Goal: Task Accomplishment & Management: Complete application form

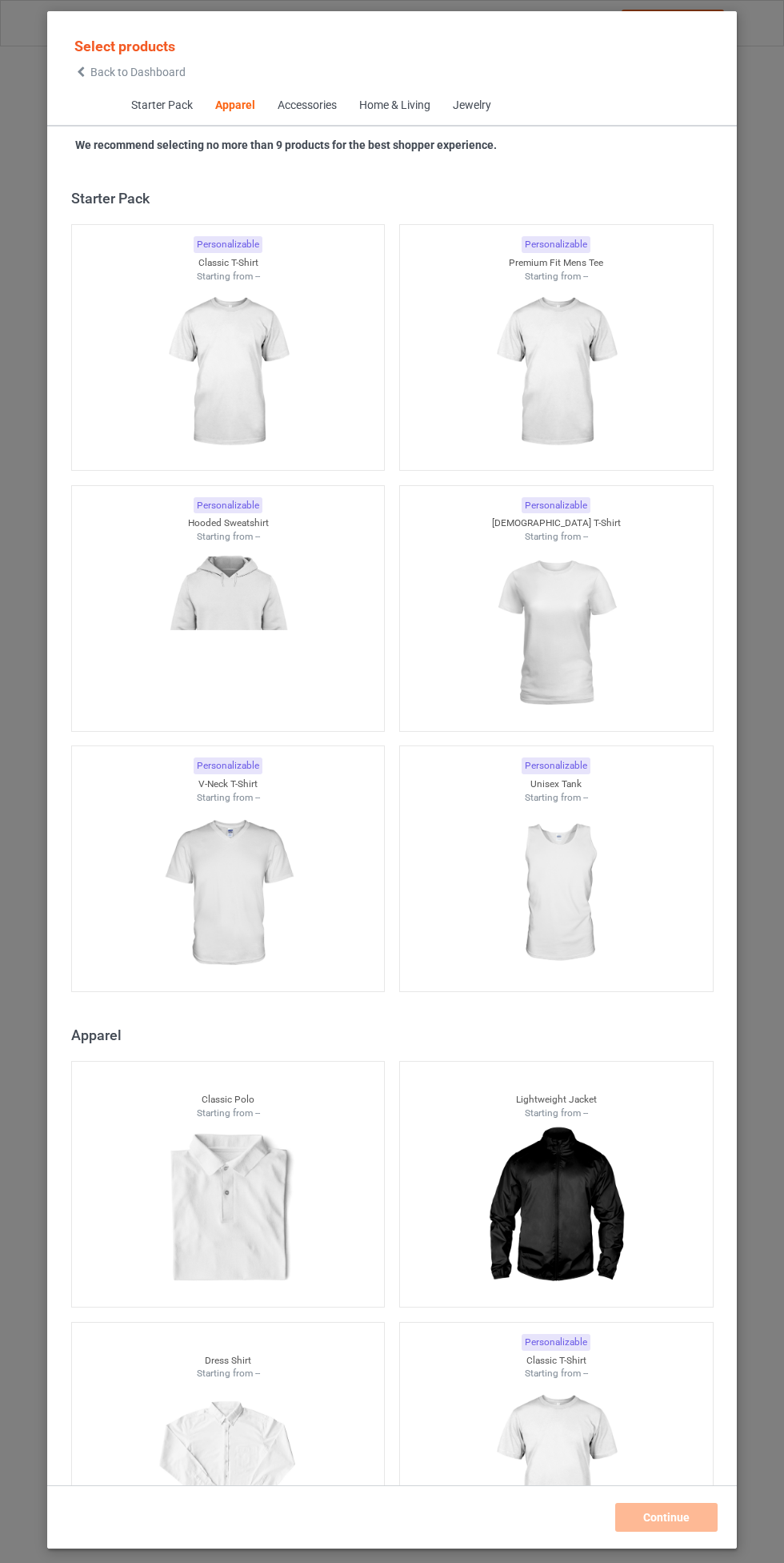
scroll to position [856, 0]
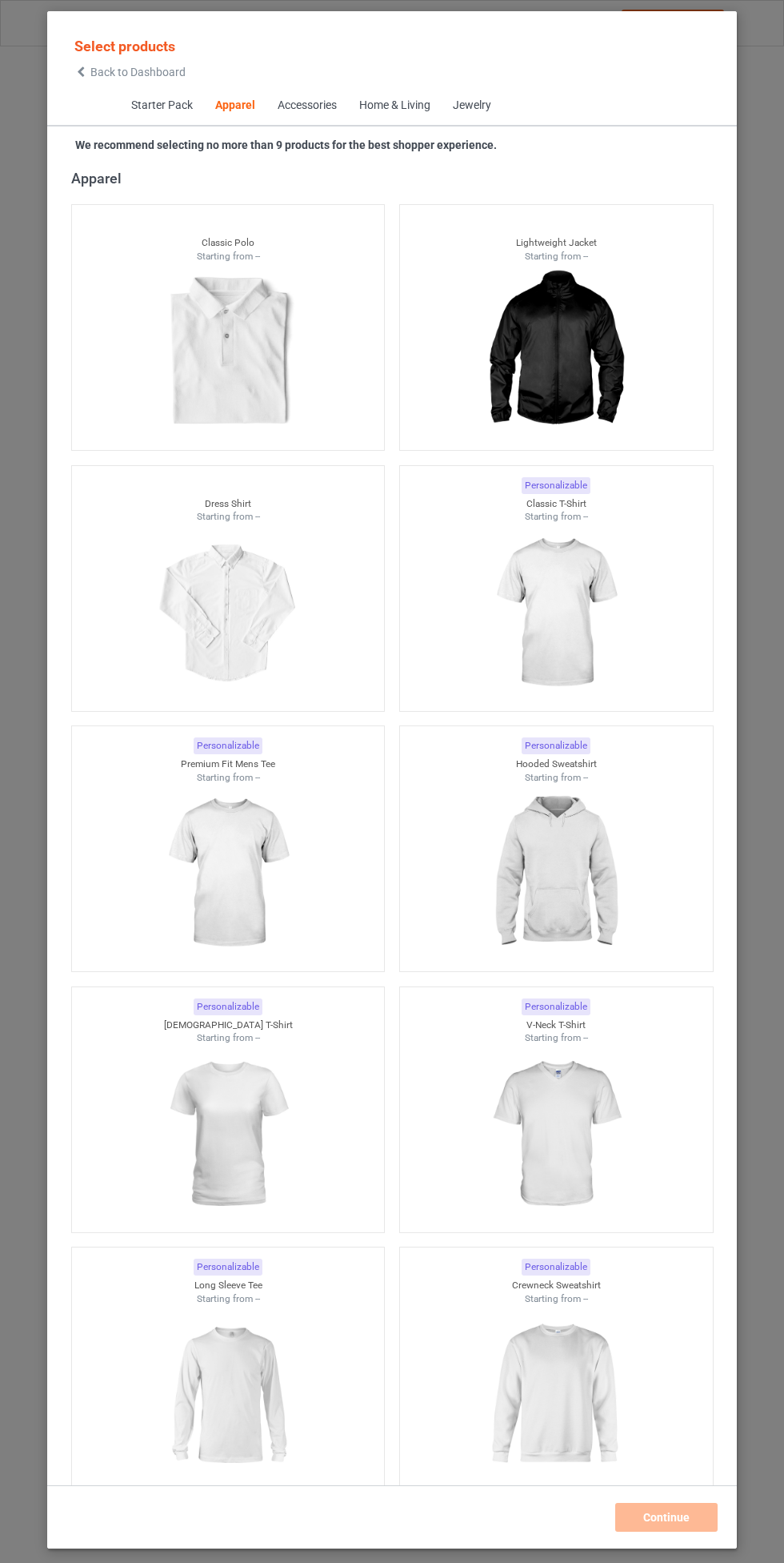
click at [568, 864] on img at bounding box center [556, 873] width 143 height 179
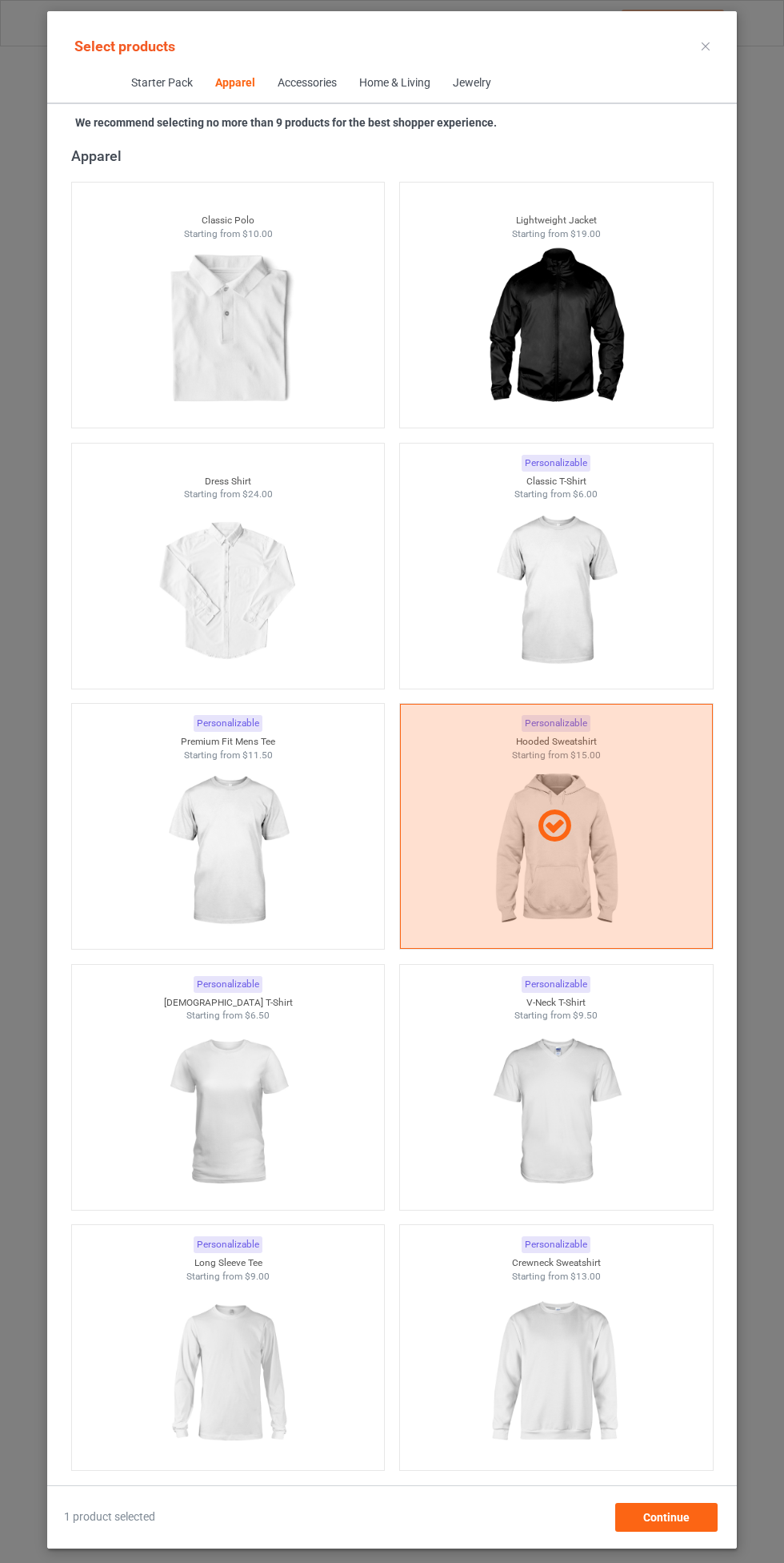
click at [583, 594] on img at bounding box center [556, 591] width 143 height 179
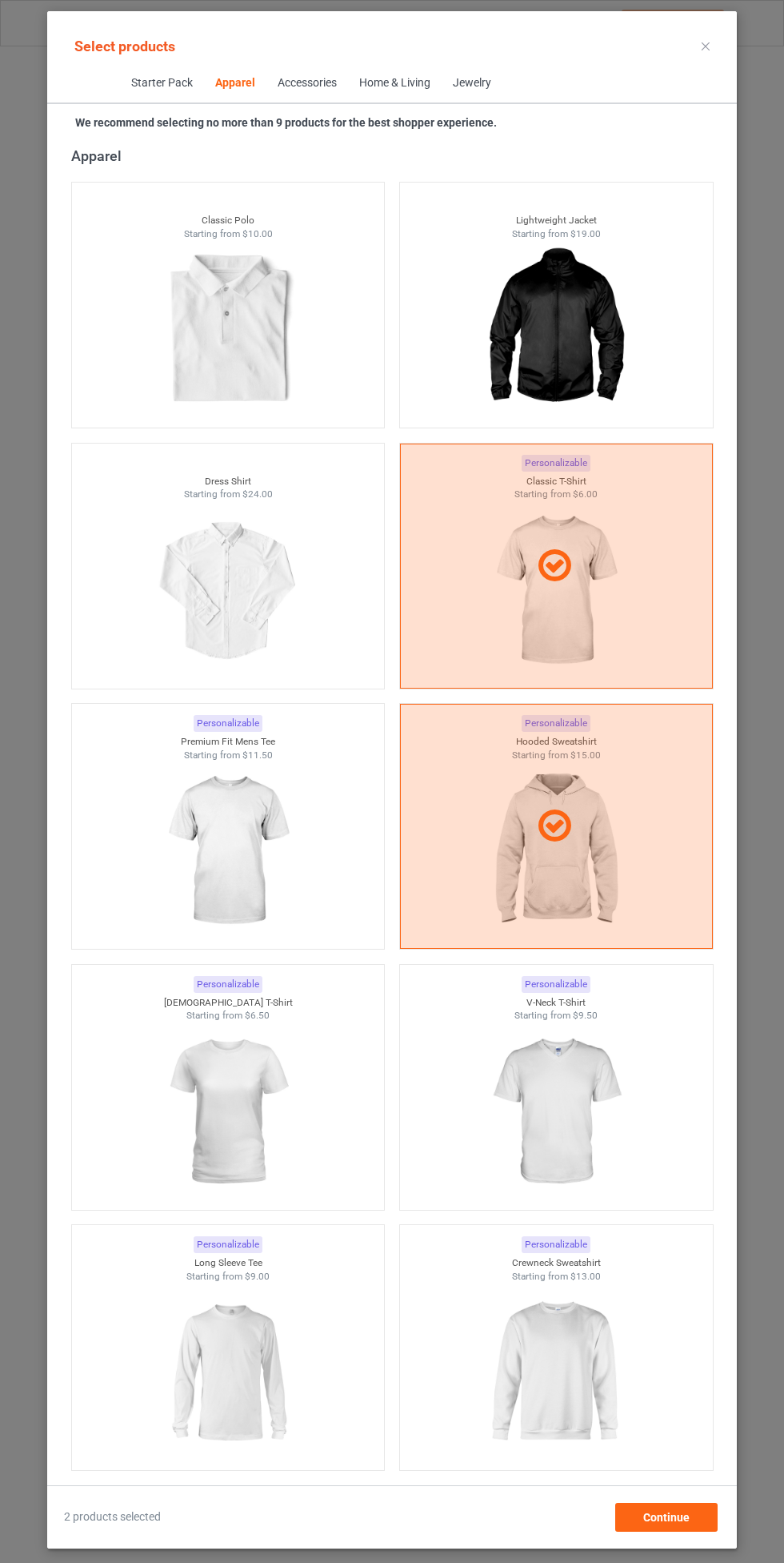
click at [255, 844] on img at bounding box center [228, 851] width 143 height 179
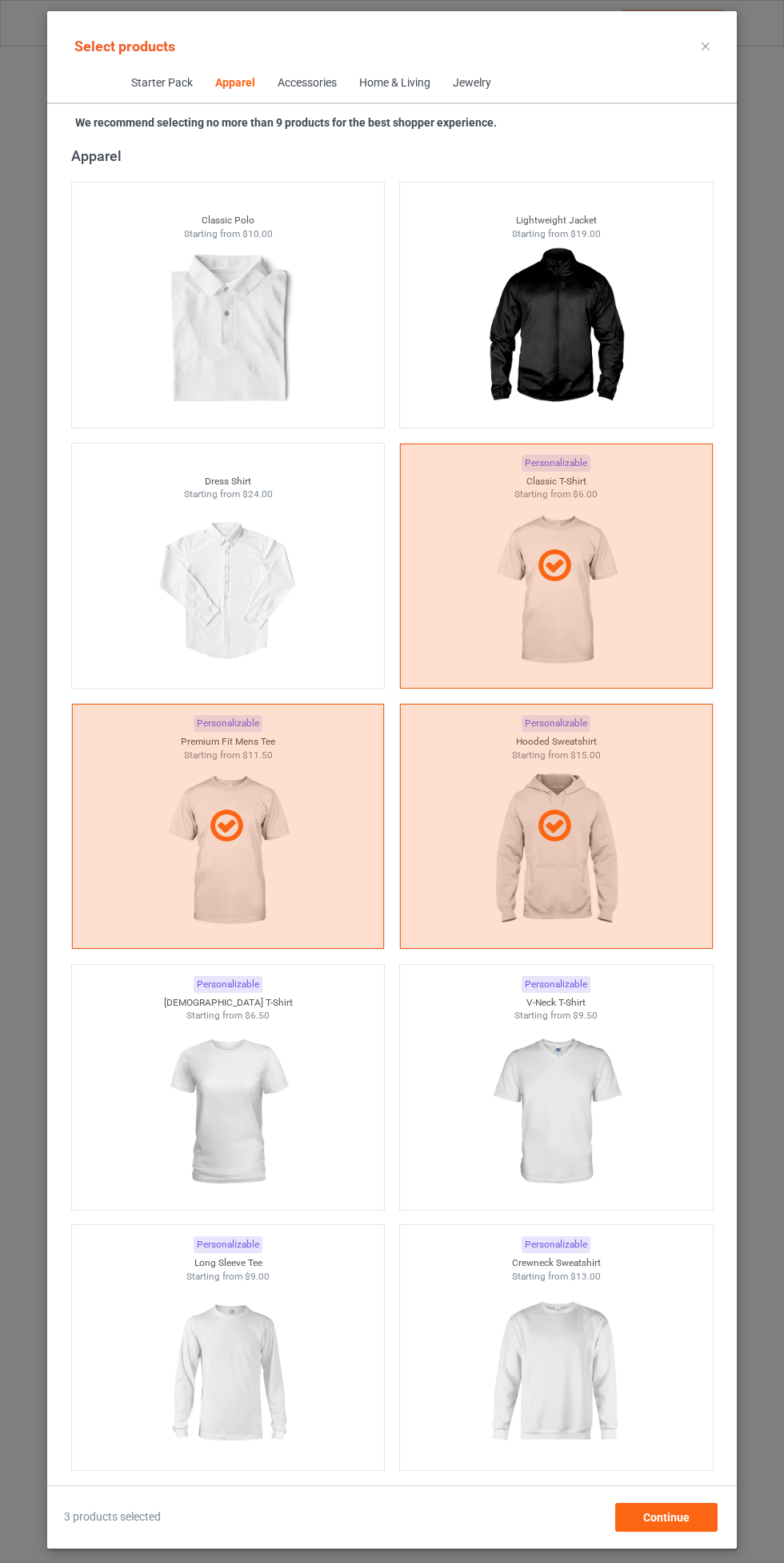
click at [596, 1117] on img at bounding box center [556, 1112] width 143 height 179
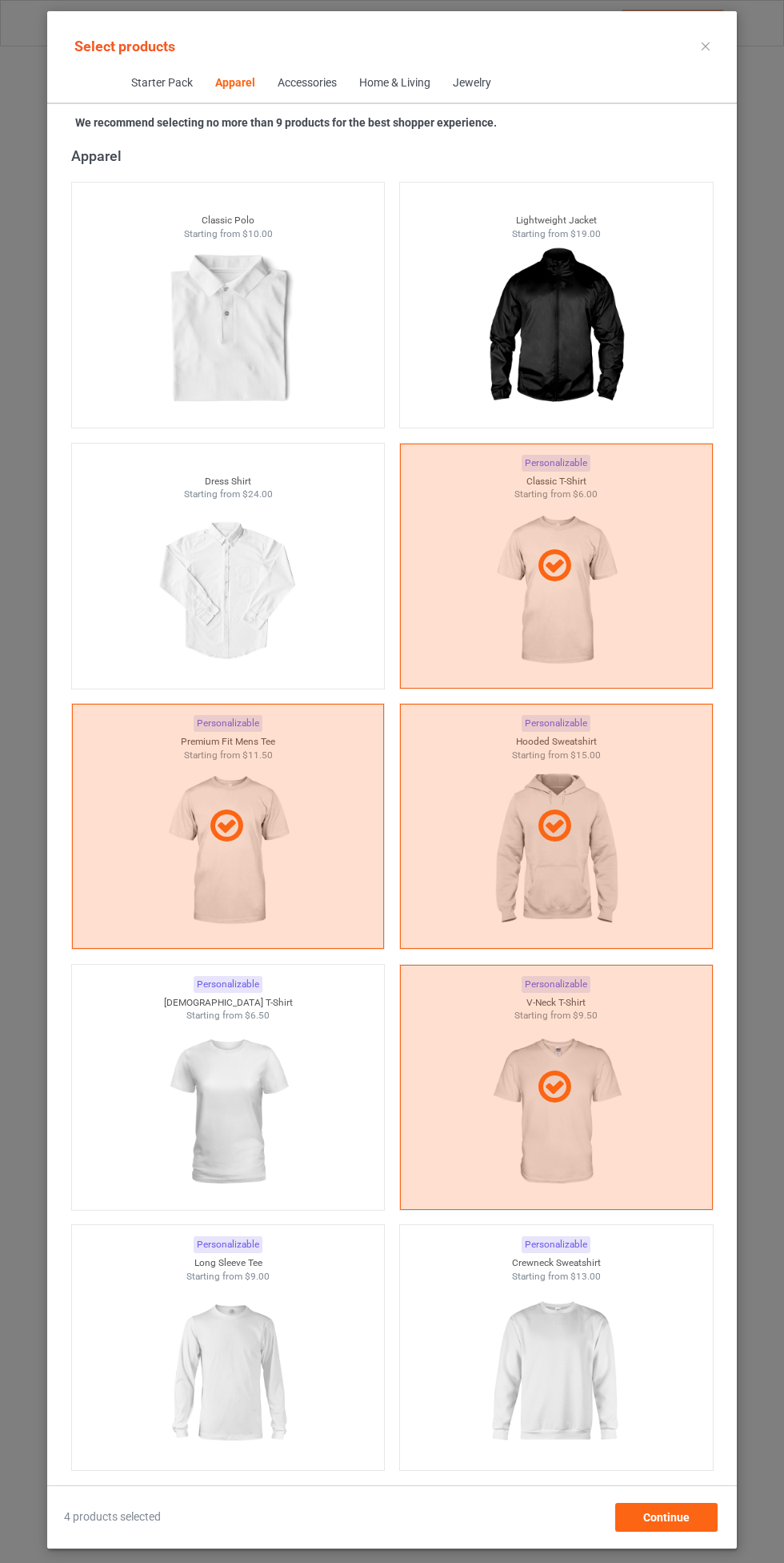
click at [251, 1125] on img at bounding box center [228, 1112] width 143 height 179
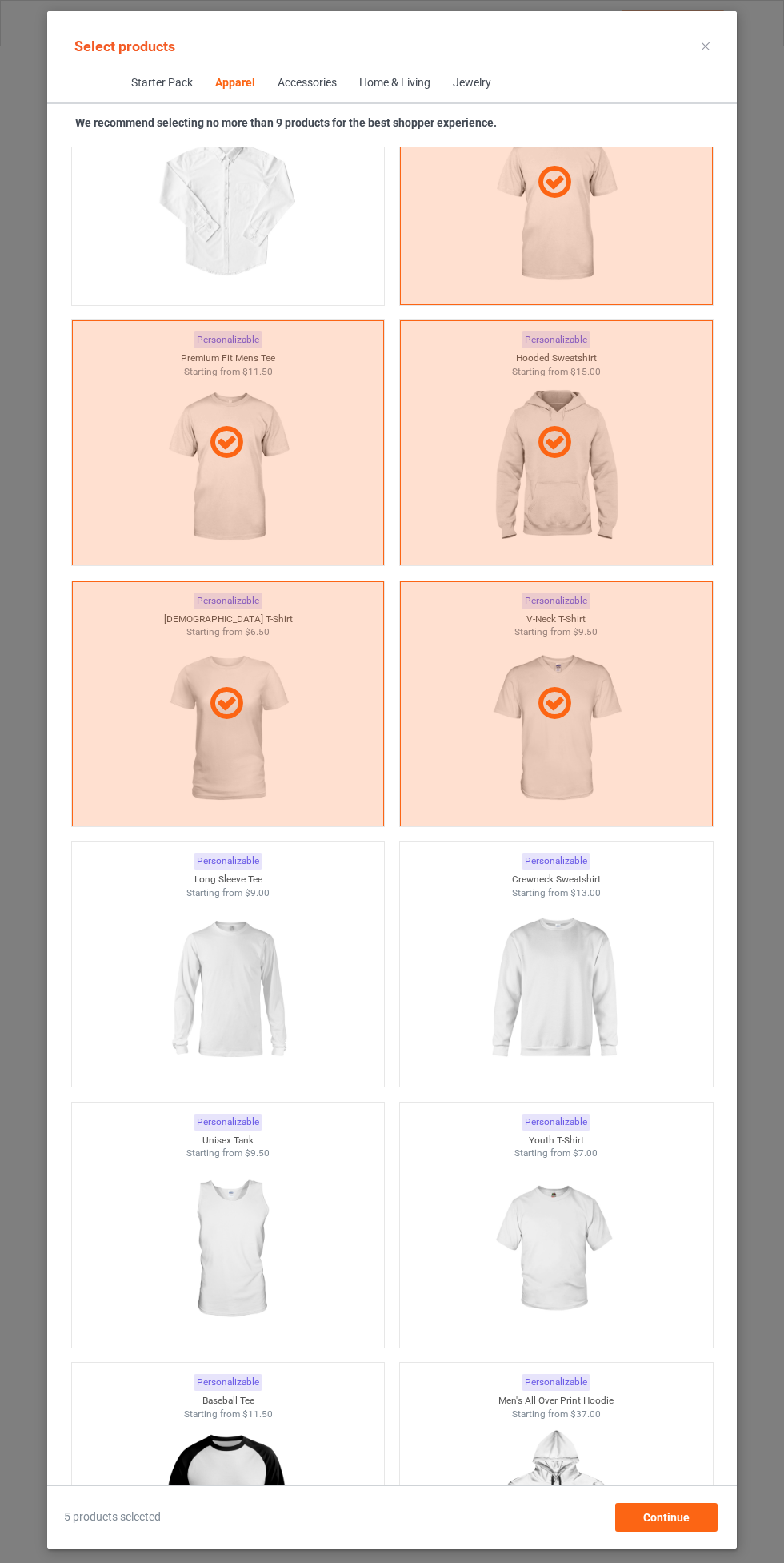
scroll to position [1242, 0]
click at [237, 1003] on img at bounding box center [228, 988] width 143 height 179
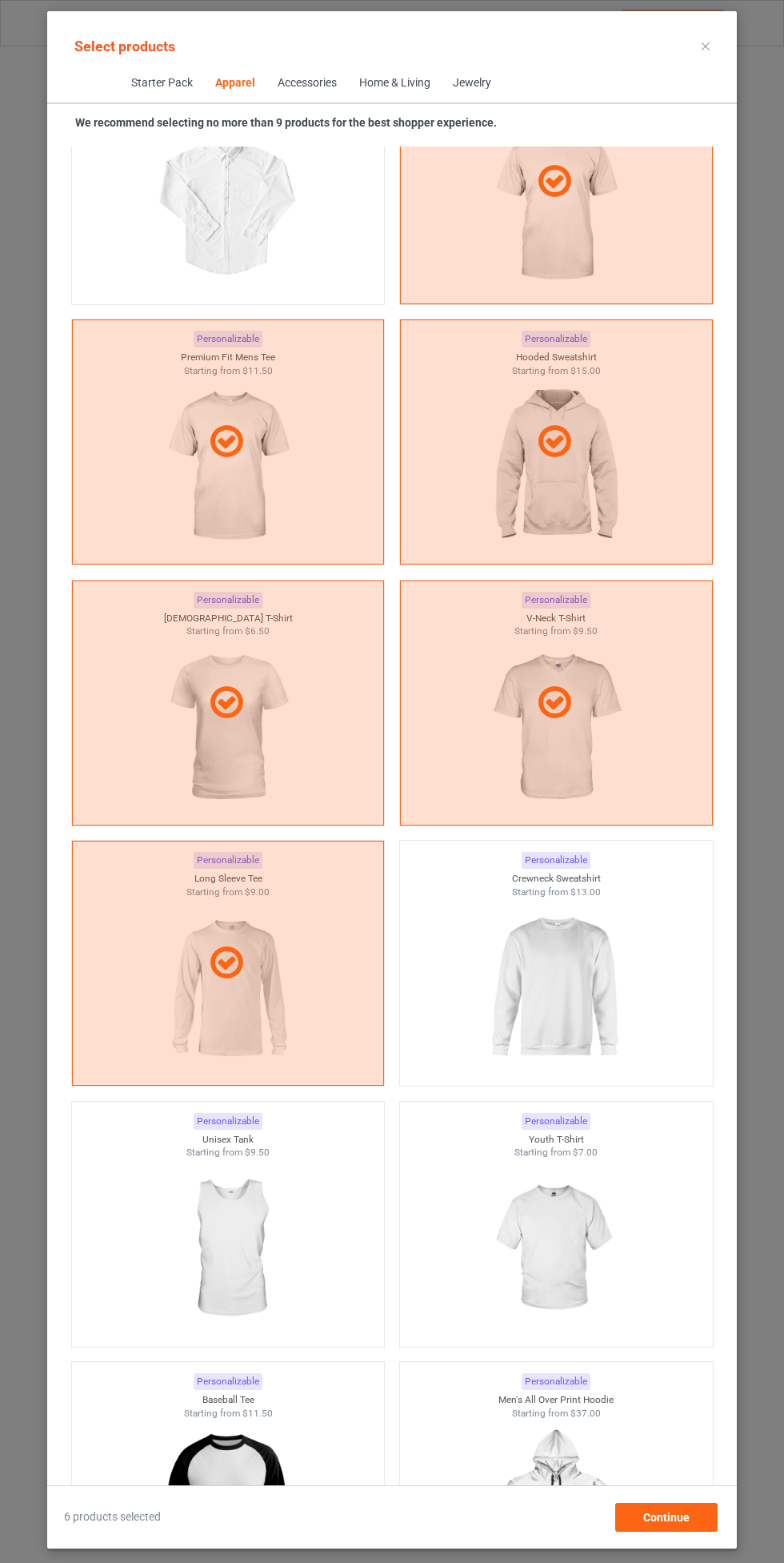
click at [574, 1248] on img at bounding box center [556, 1249] width 143 height 179
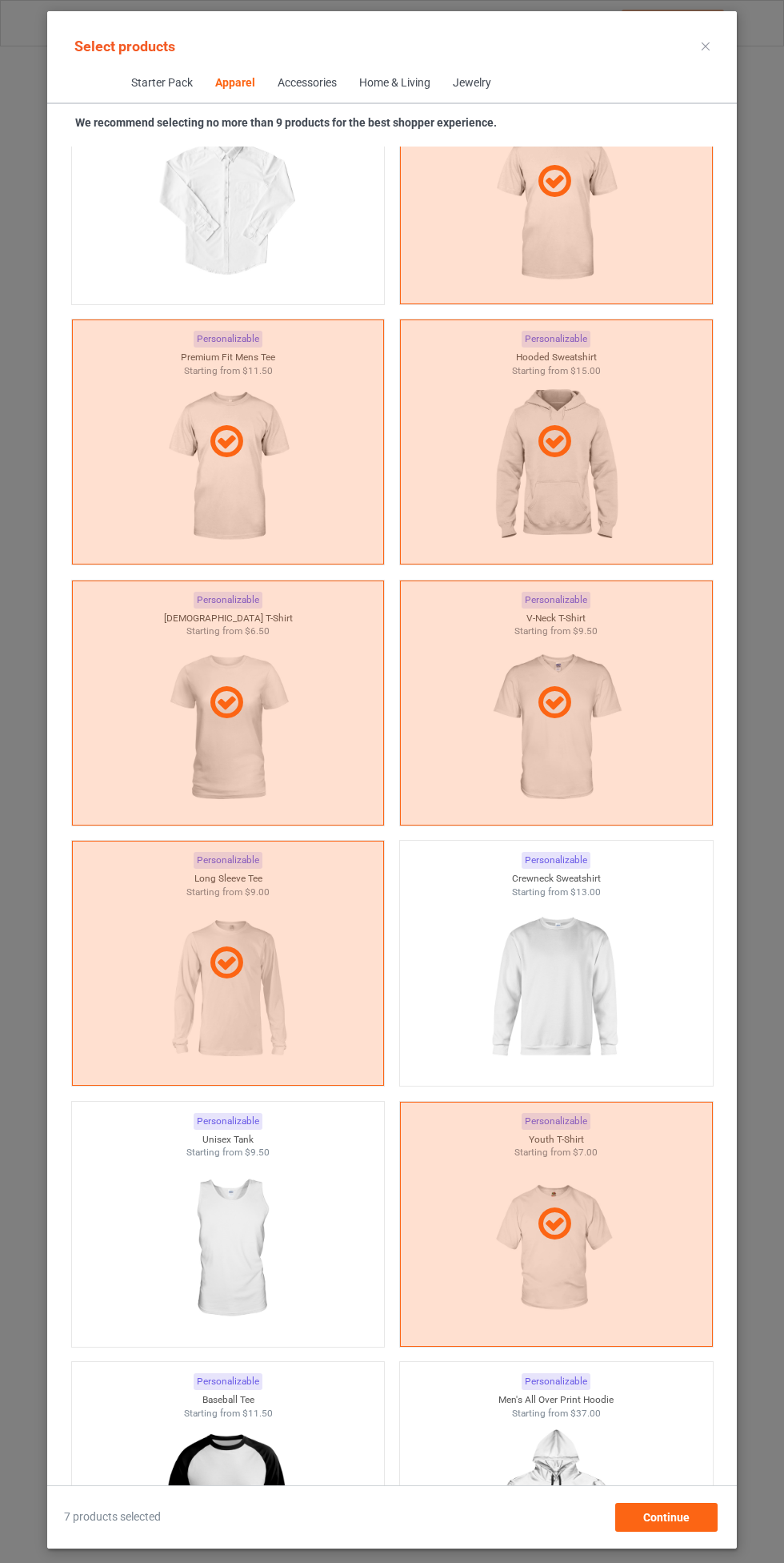
click at [532, 1241] on icon at bounding box center [555, 1225] width 45 height 39
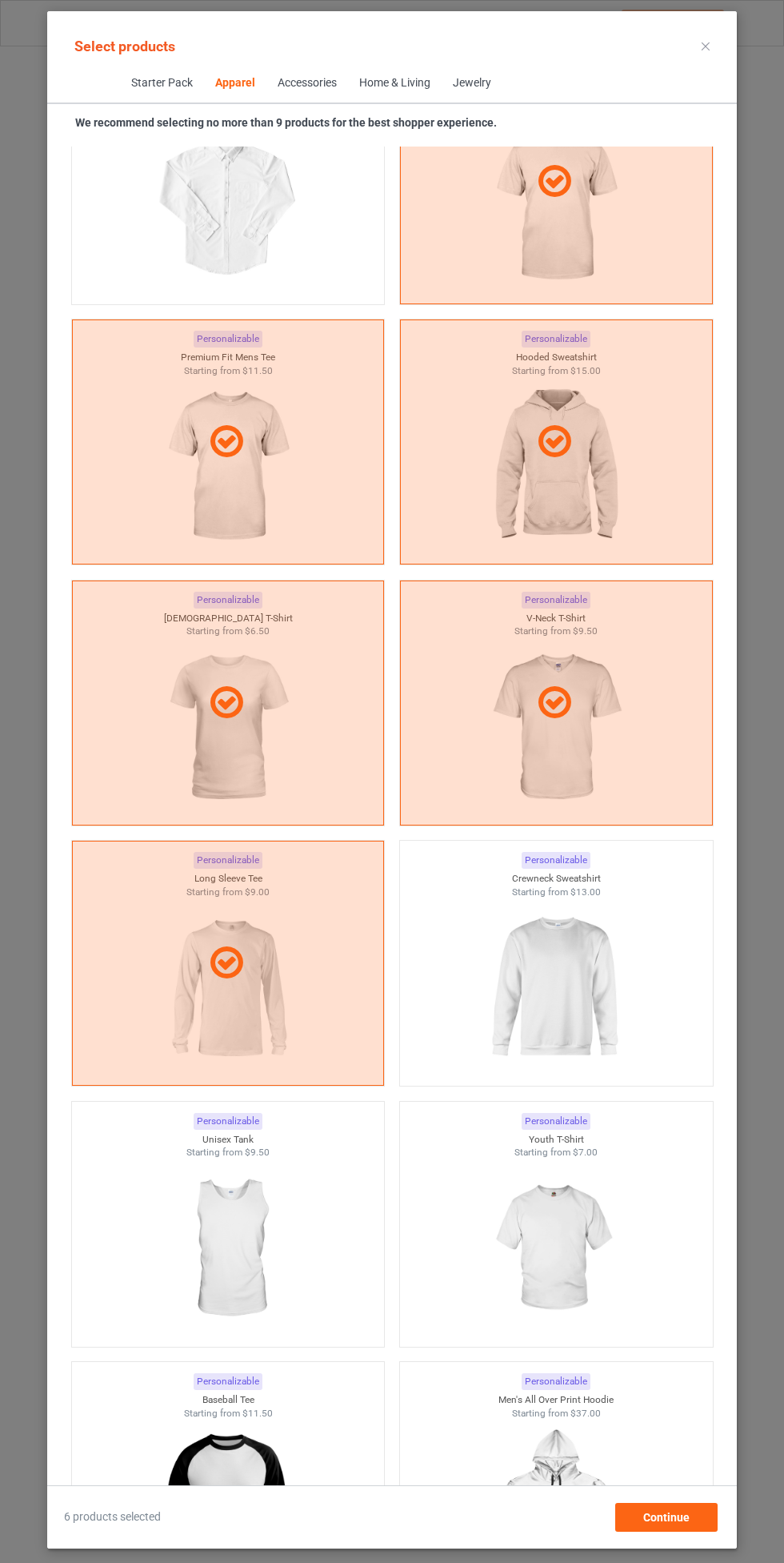
click at [250, 964] on div at bounding box center [228, 964] width 311 height 39
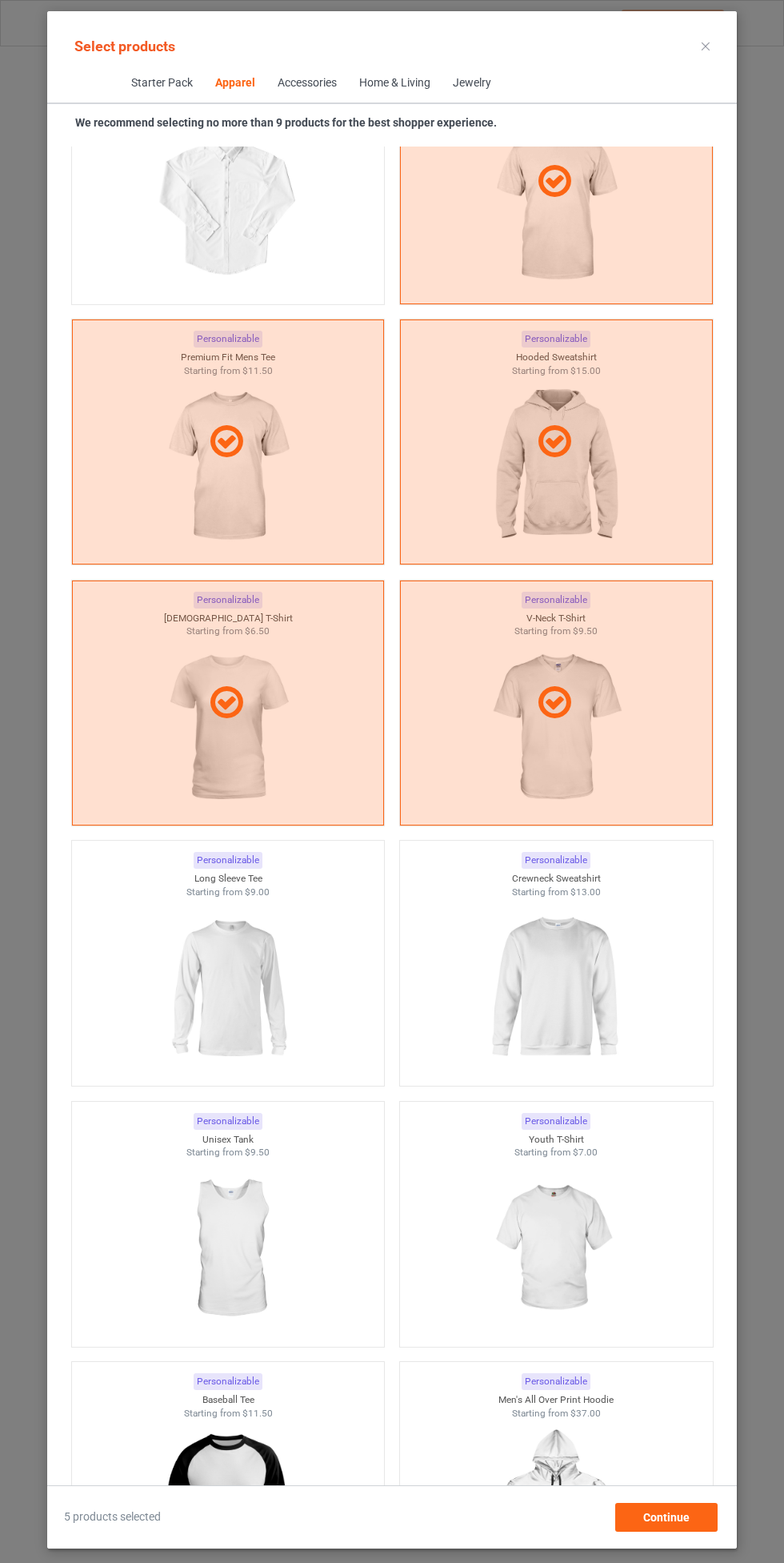
click at [566, 985] on img at bounding box center [556, 988] width 143 height 179
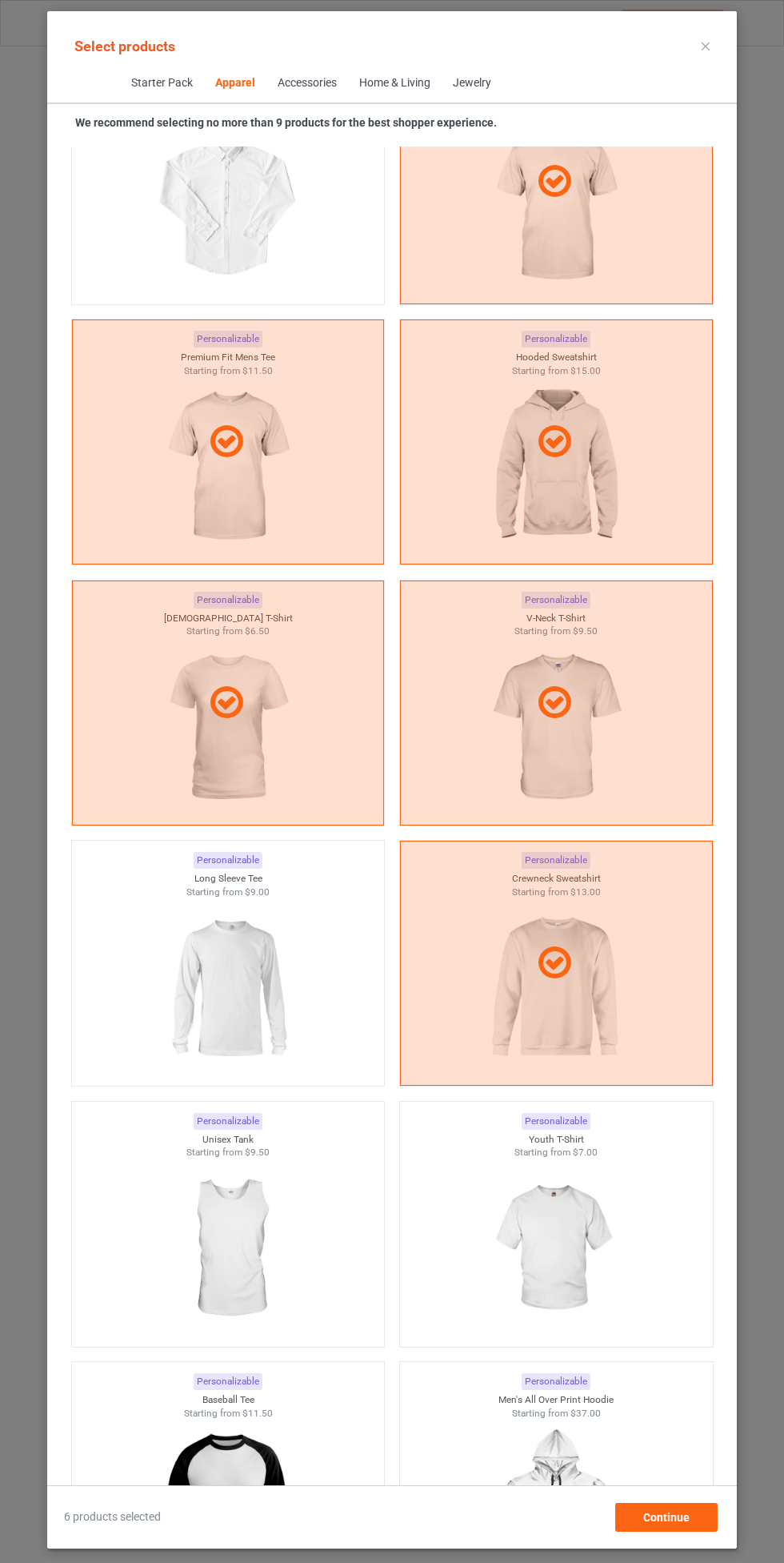
click at [206, 976] on img at bounding box center [228, 988] width 143 height 179
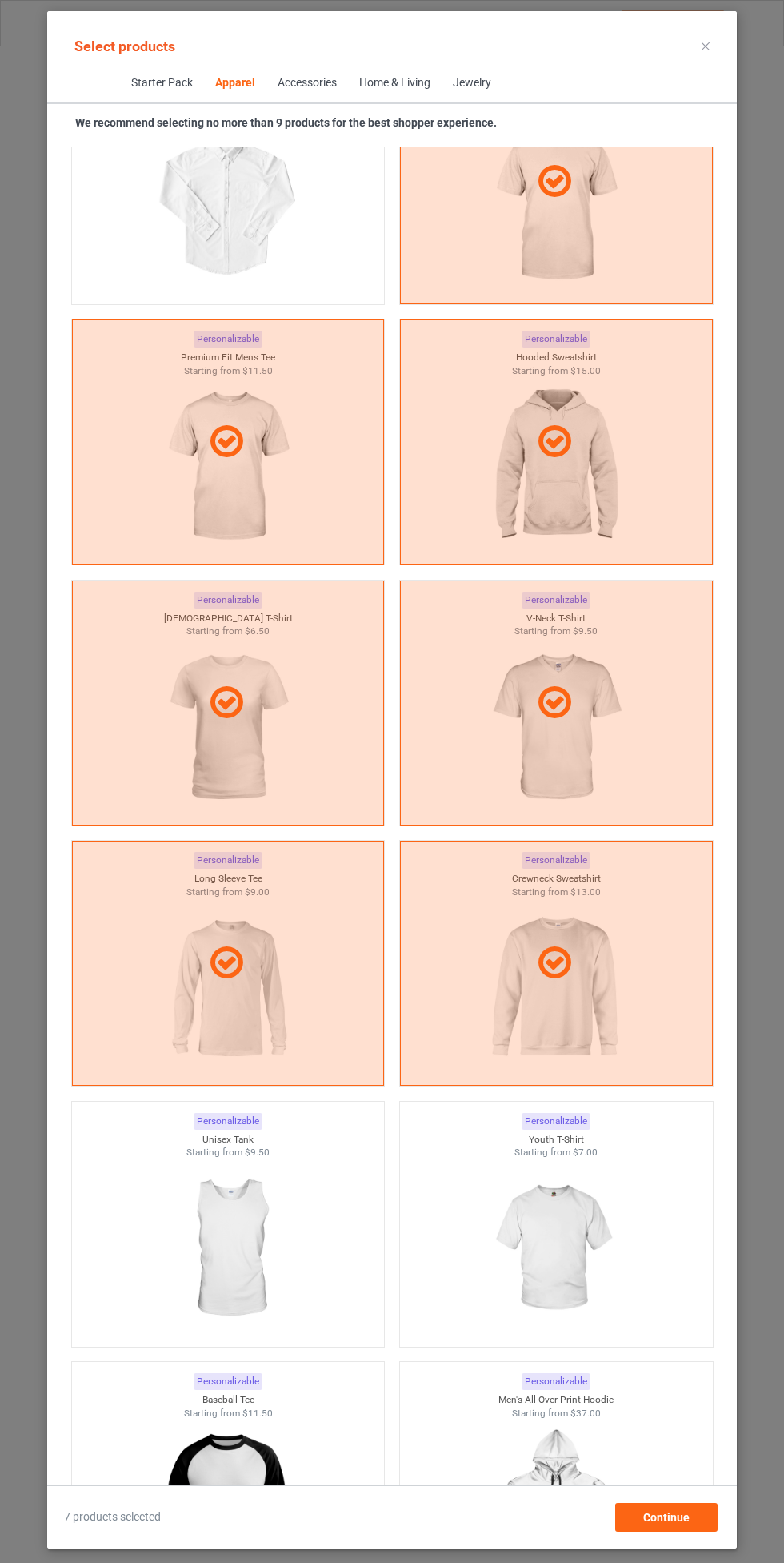
click at [577, 1249] on img at bounding box center [556, 1249] width 143 height 179
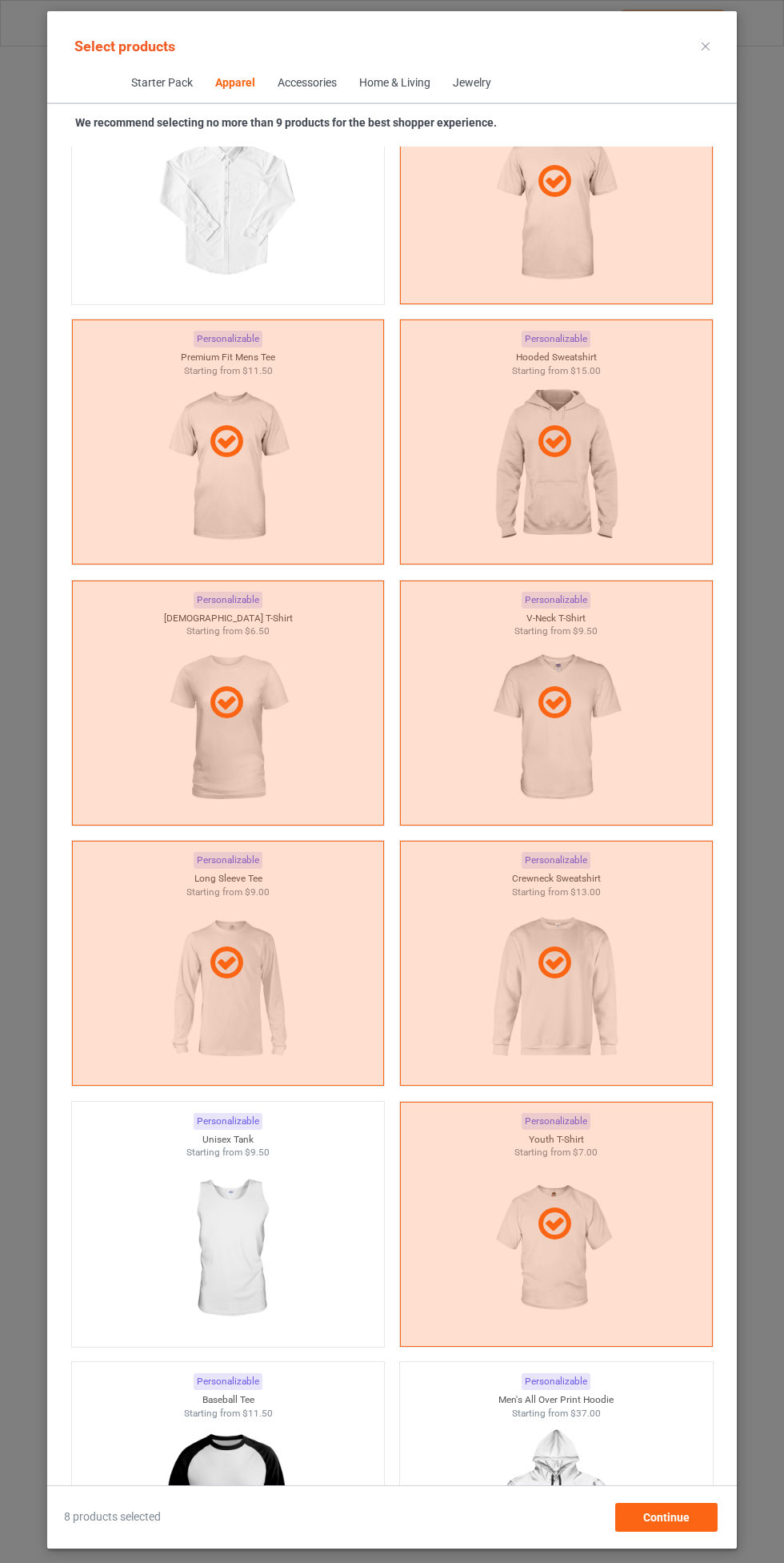
click at [203, 1238] on img at bounding box center [228, 1249] width 143 height 179
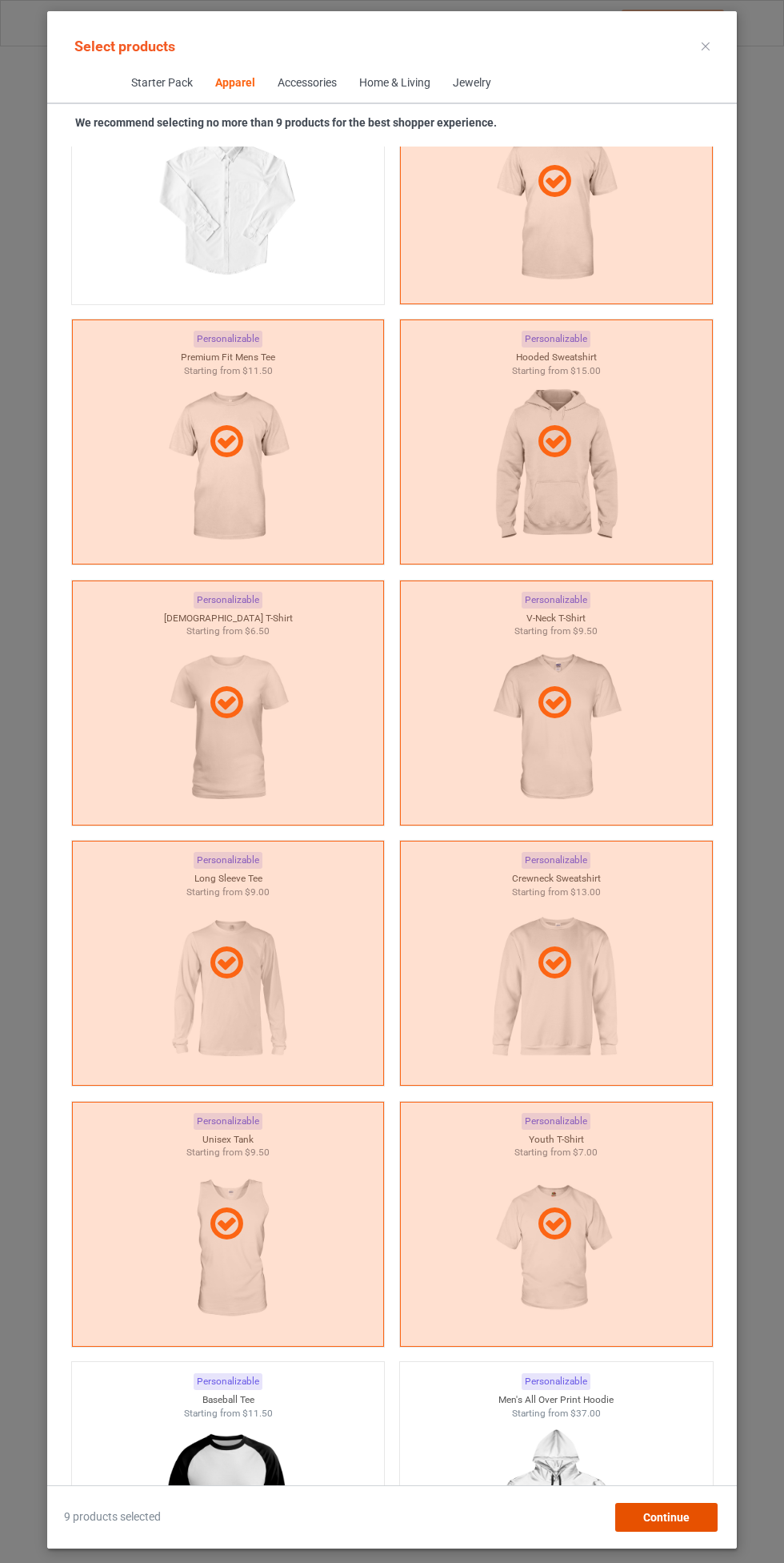
click at [688, 1509] on div "Continue" at bounding box center [667, 1517] width 102 height 28
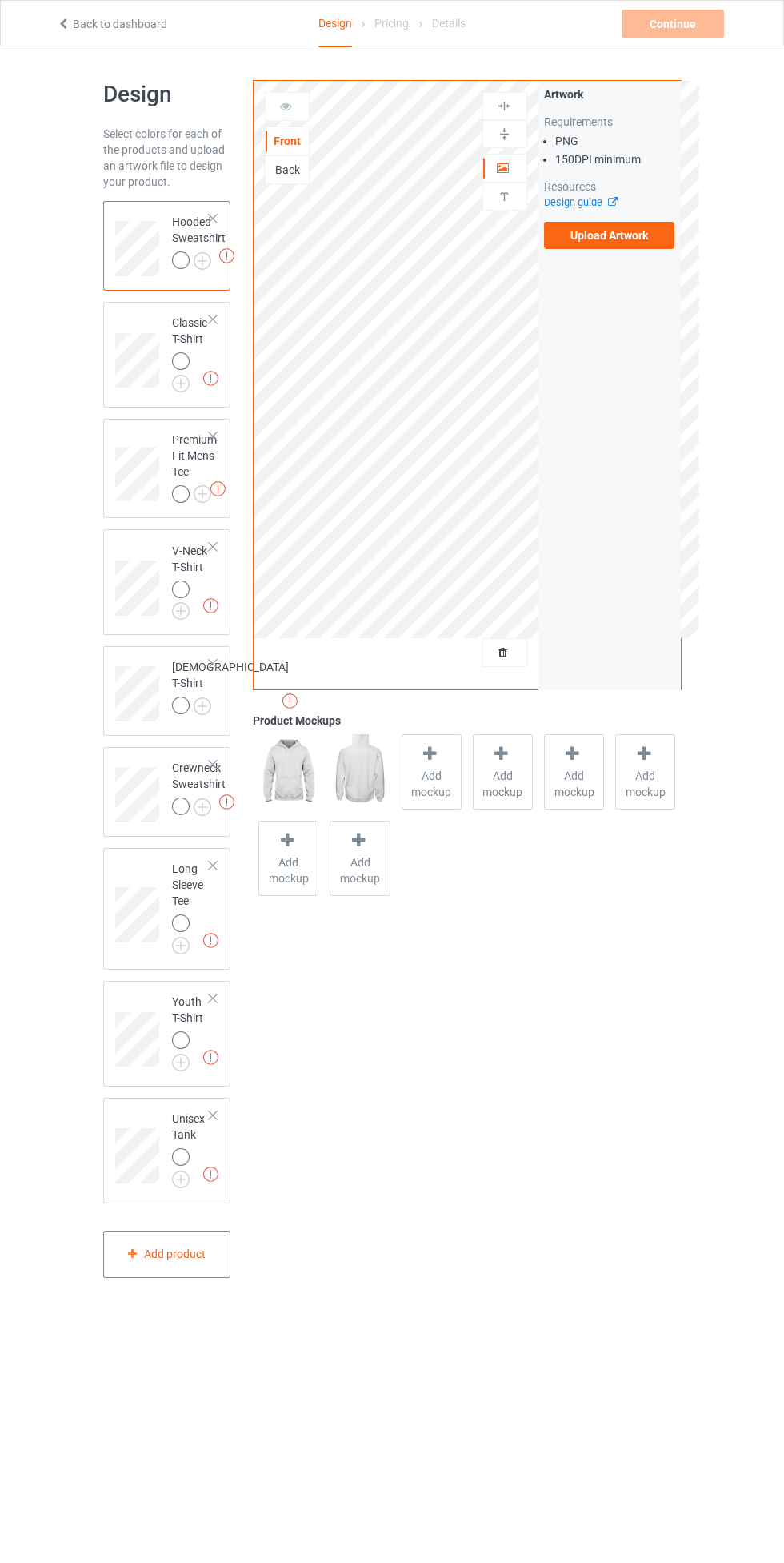
click at [631, 241] on label "Upload Artwork" at bounding box center [609, 235] width 131 height 28
click at [0, 0] on input "Upload Artwork" at bounding box center [0, 0] width 0 height 0
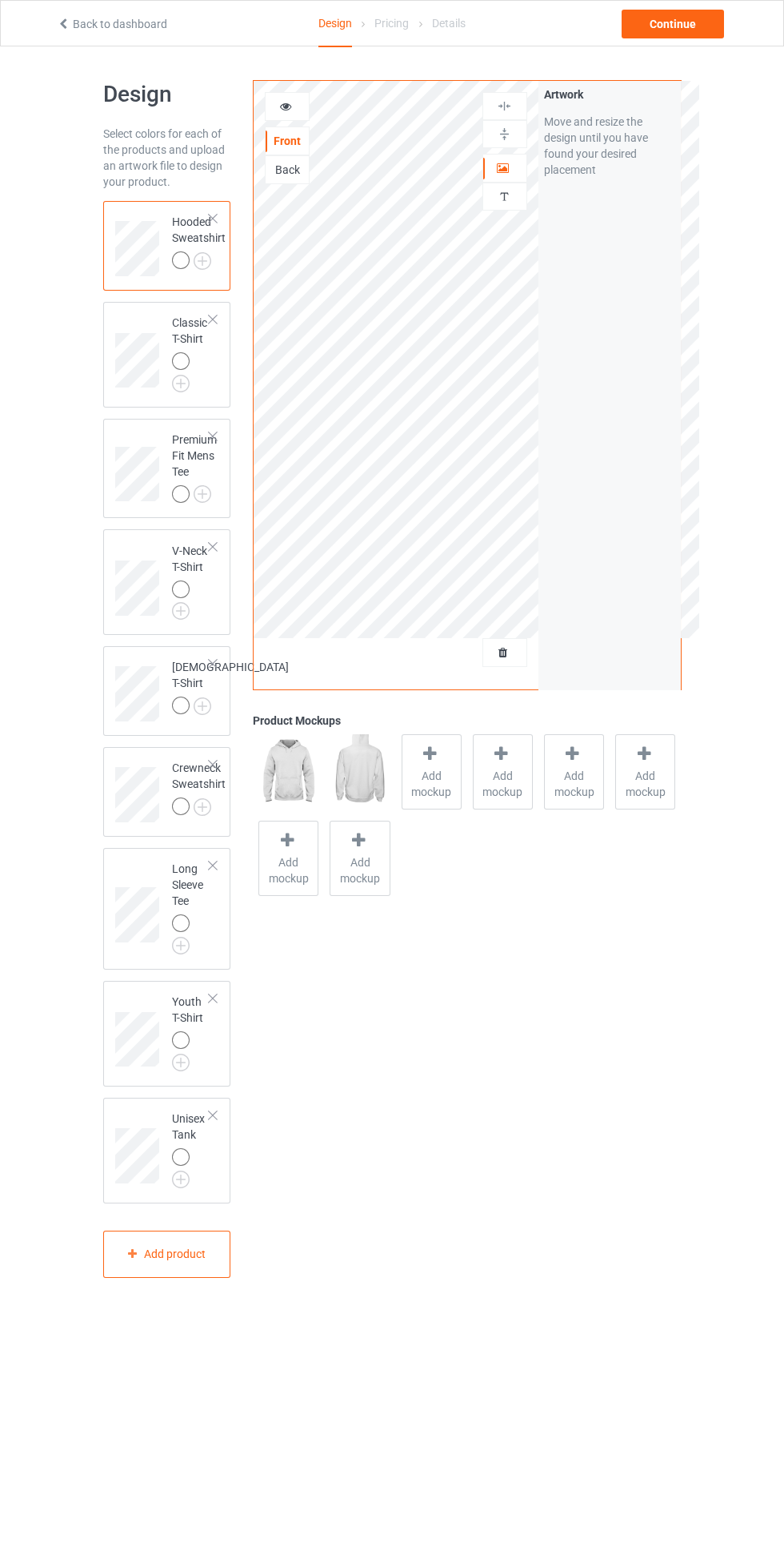
click at [0, 0] on img at bounding box center [0, 0] width 0 height 0
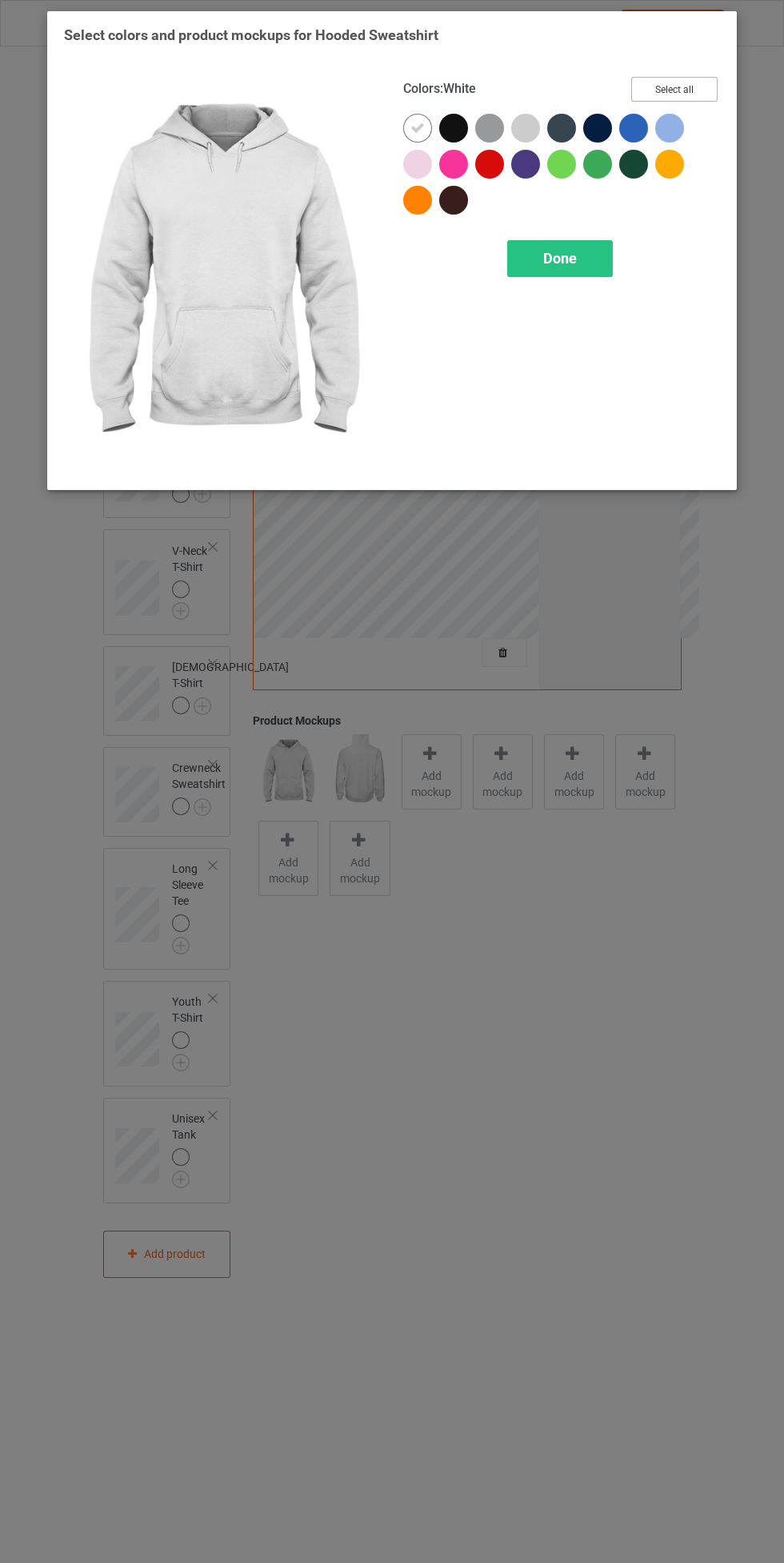
click at [689, 89] on button "Select all" at bounding box center [674, 90] width 86 height 25
click at [422, 127] on icon at bounding box center [418, 127] width 14 height 14
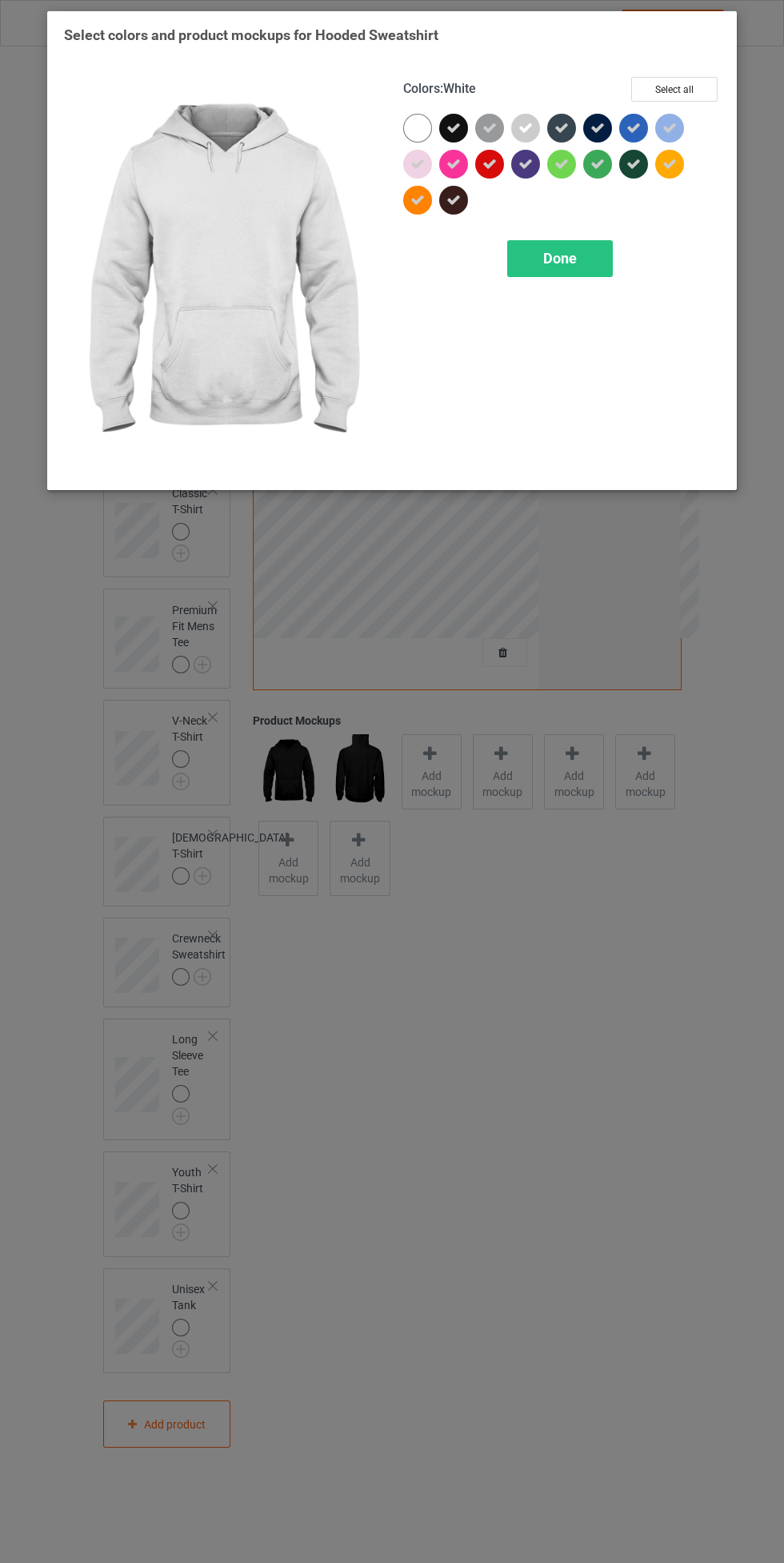
click at [566, 257] on span "Done" at bounding box center [560, 258] width 33 height 17
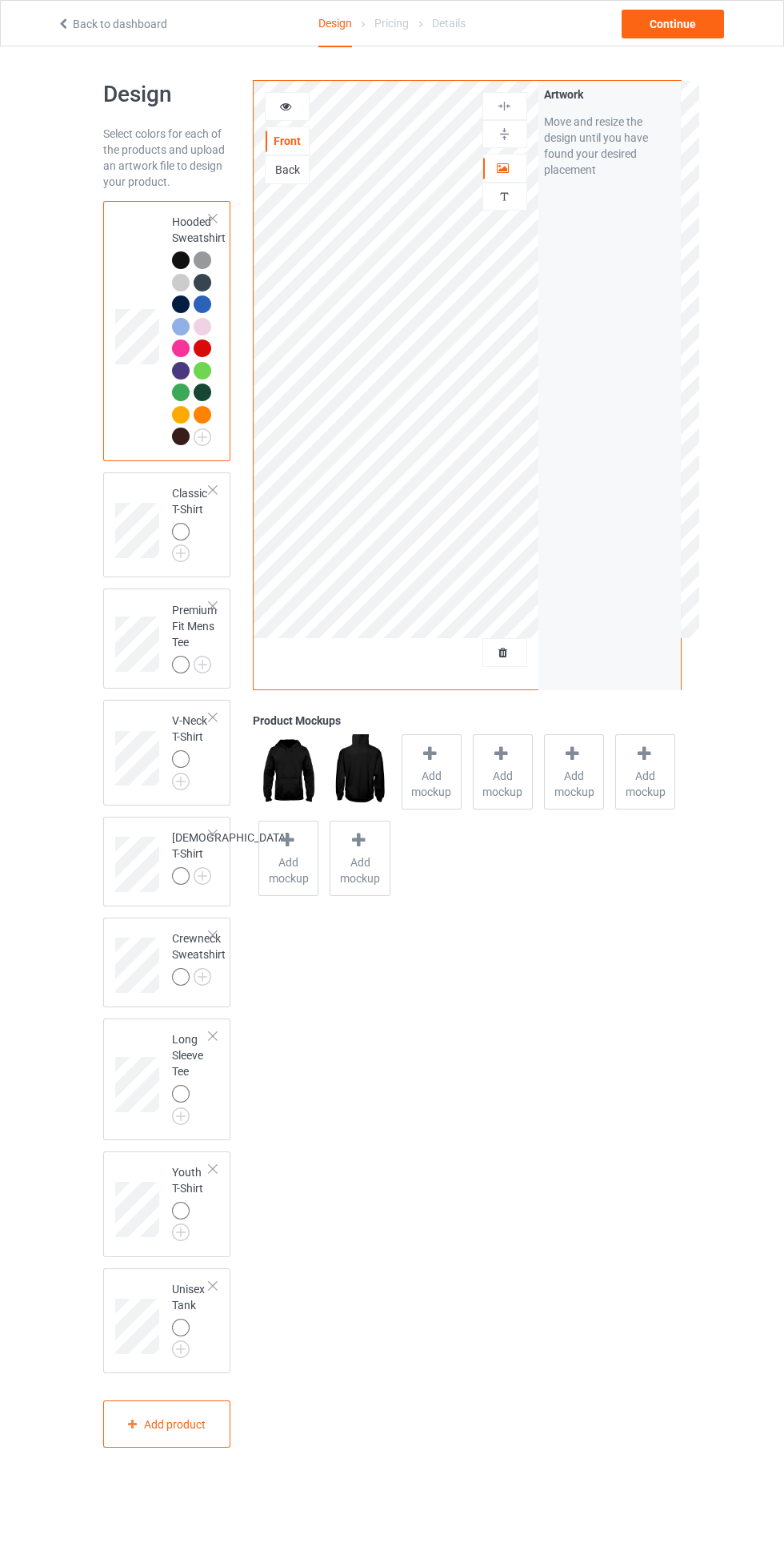
click at [0, 0] on img at bounding box center [0, 0] width 0 height 0
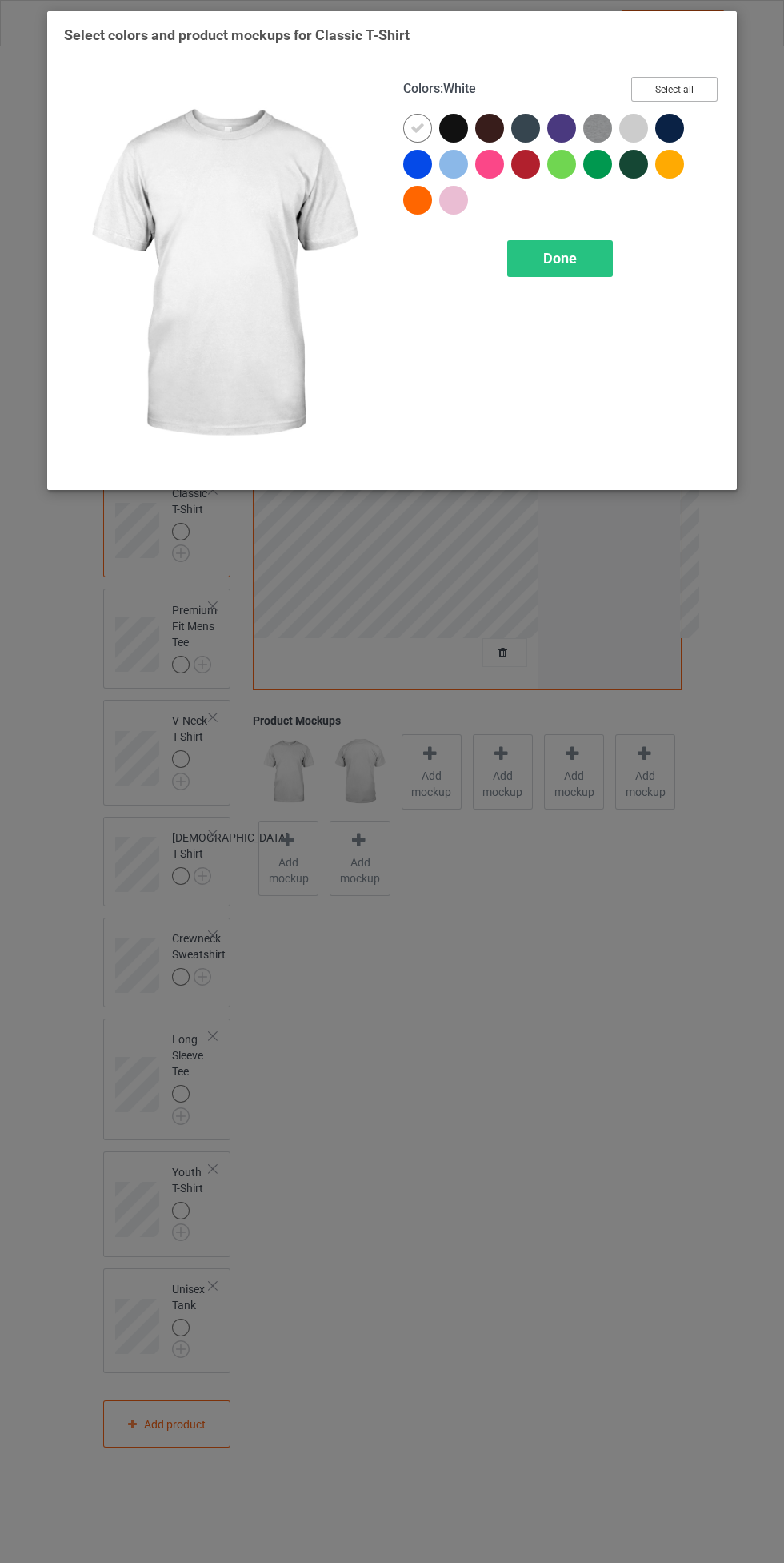
click at [701, 84] on button "Select all" at bounding box center [674, 90] width 86 height 25
click at [421, 125] on icon at bounding box center [418, 127] width 14 height 14
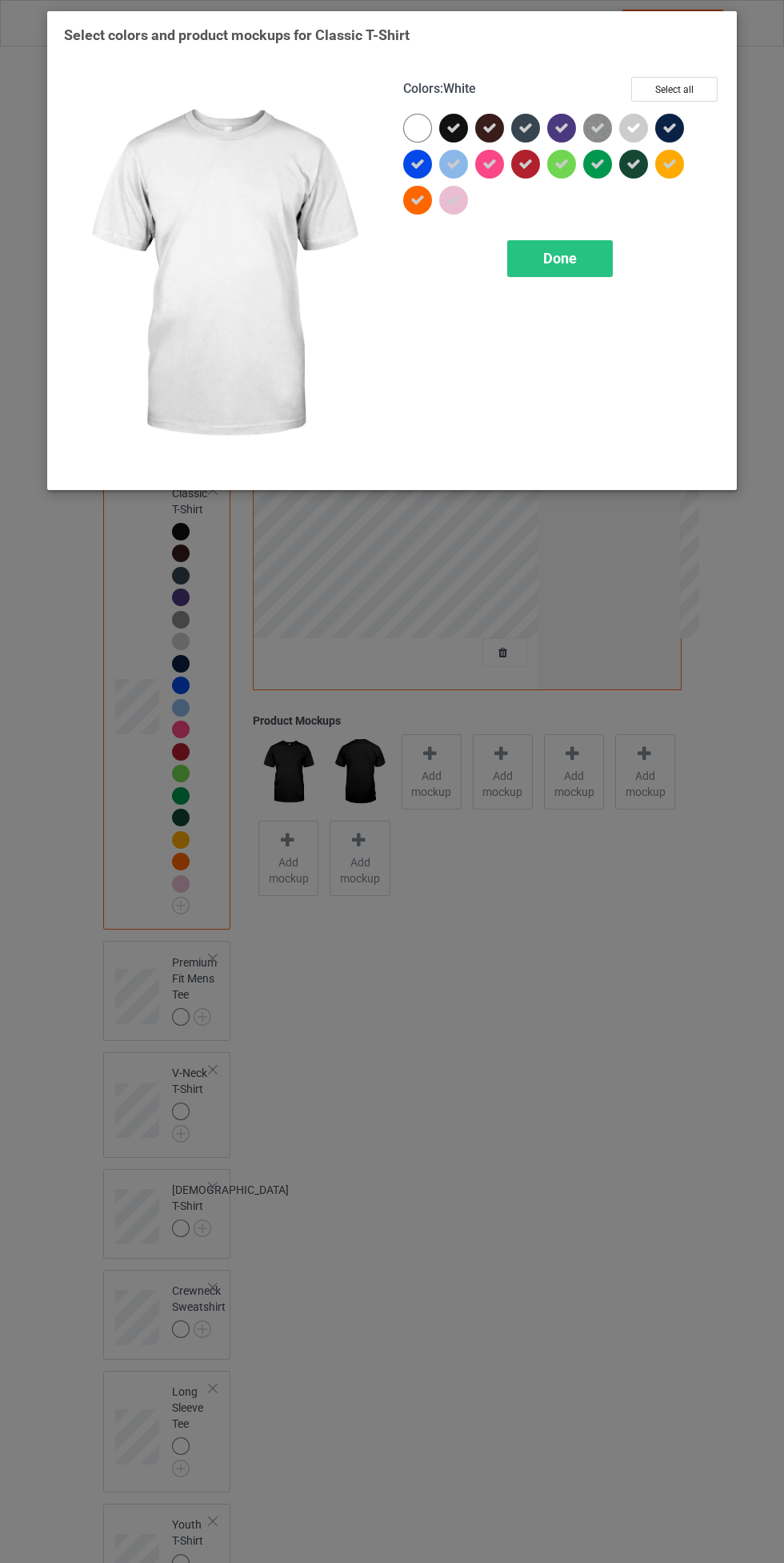
click at [561, 251] on span "Done" at bounding box center [560, 258] width 33 height 17
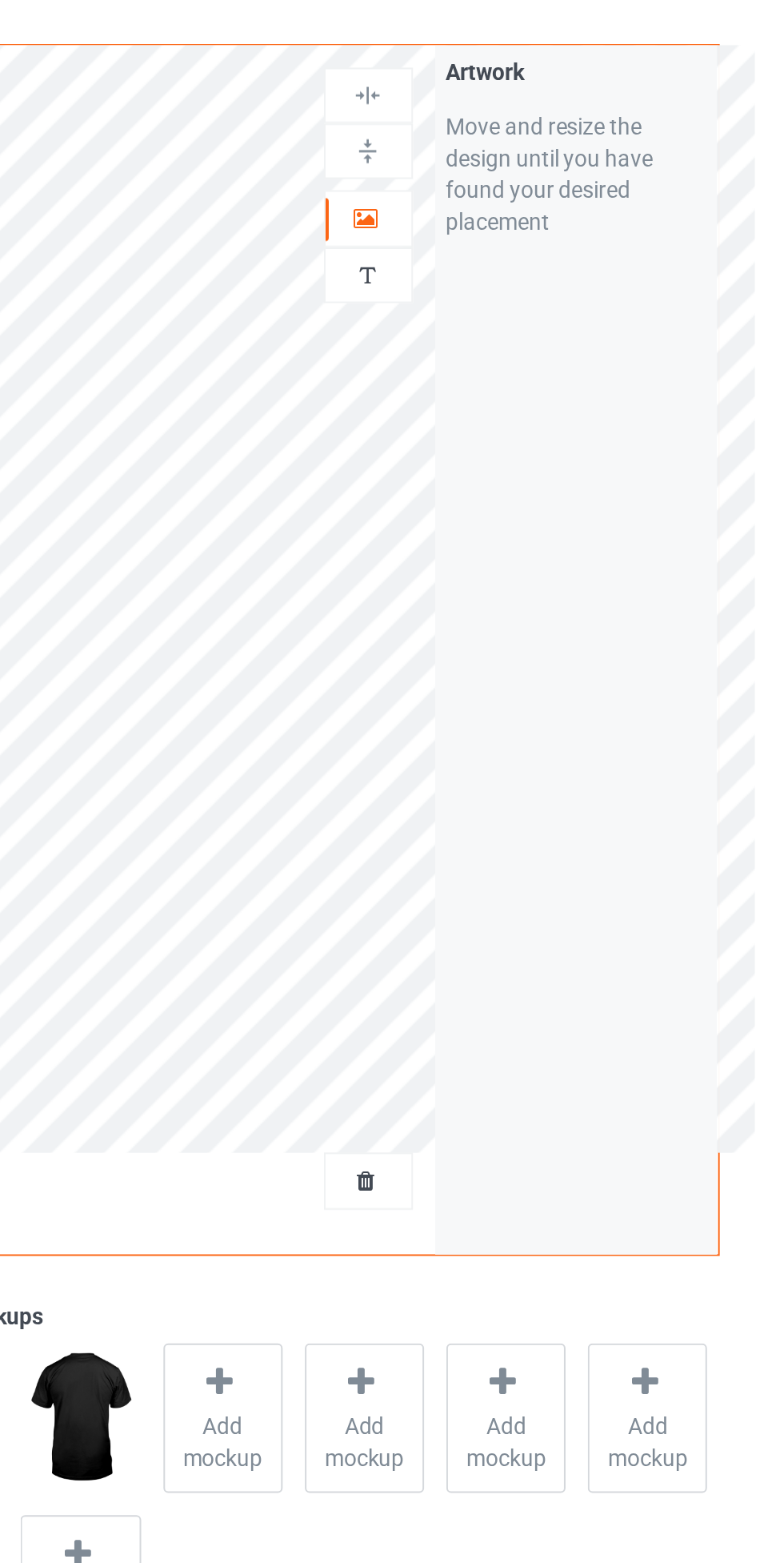
click at [513, 165] on div at bounding box center [505, 167] width 44 height 16
click at [514, 107] on div at bounding box center [505, 106] width 44 height 15
click at [505, 138] on img at bounding box center [505, 134] width 15 height 15
click at [510, 108] on img at bounding box center [505, 106] width 15 height 15
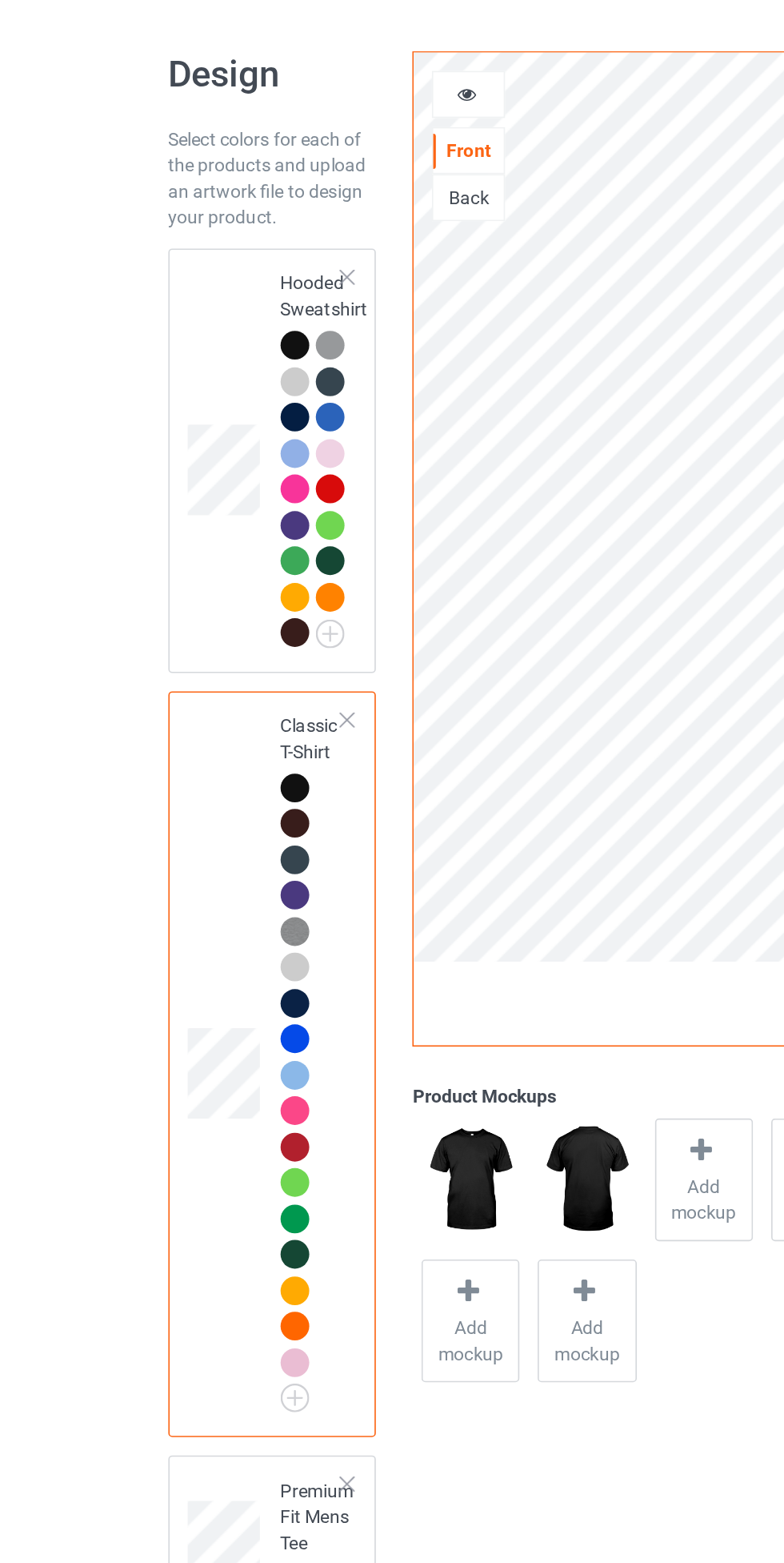
click at [178, 267] on div at bounding box center [181, 260] width 18 height 18
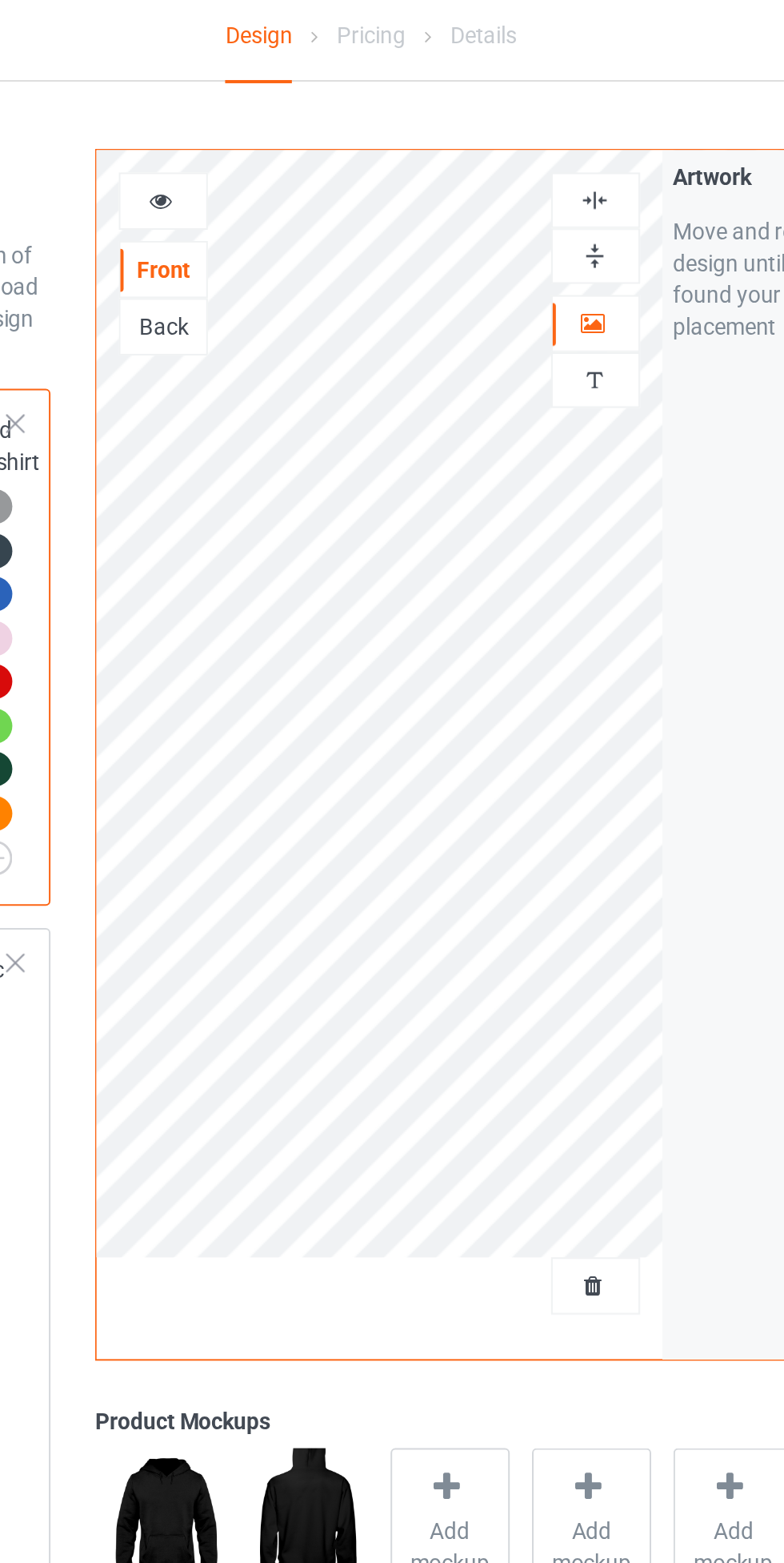
click at [507, 111] on img at bounding box center [505, 106] width 15 height 15
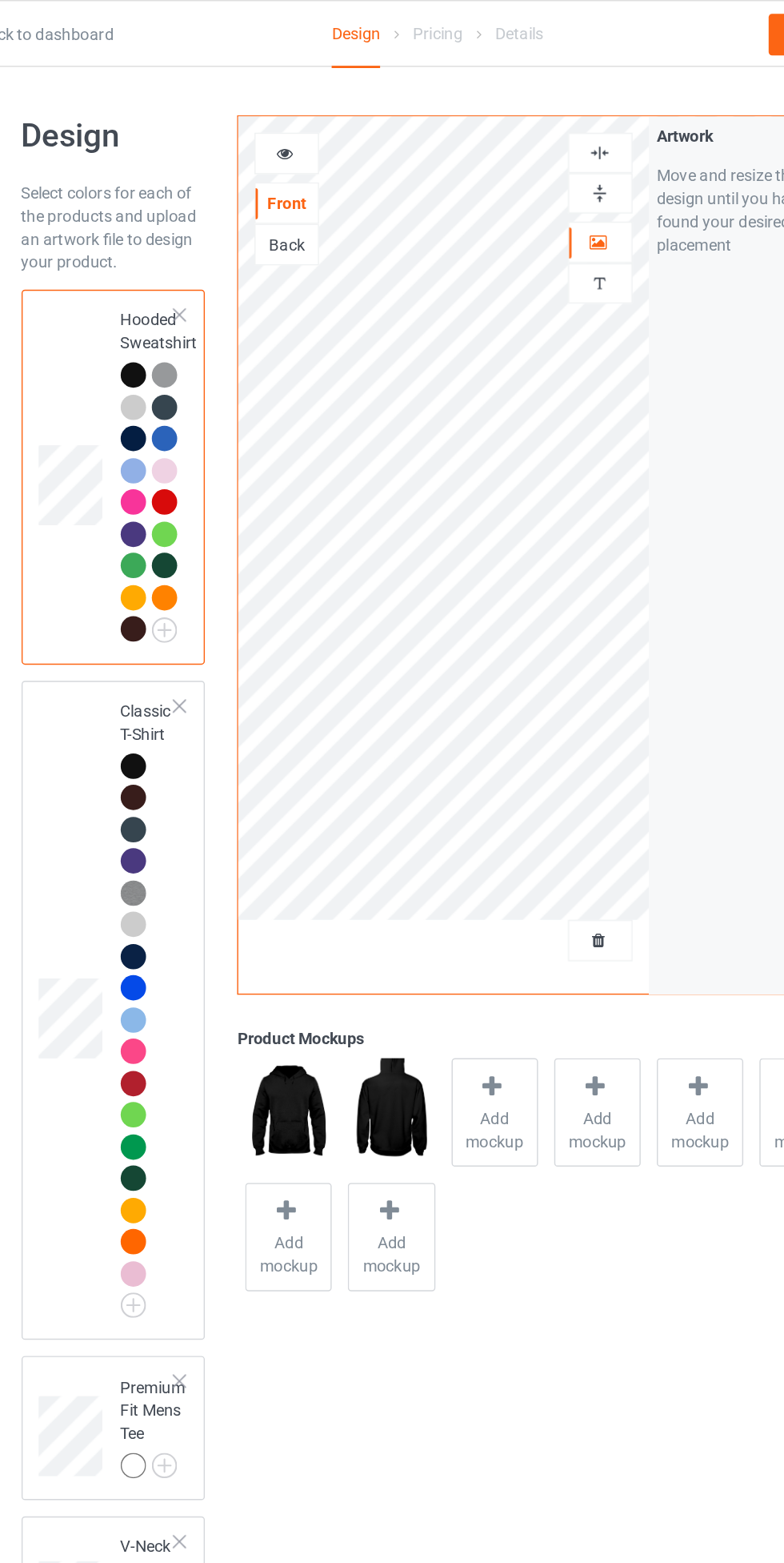
click at [182, 529] on div at bounding box center [181, 532] width 18 height 18
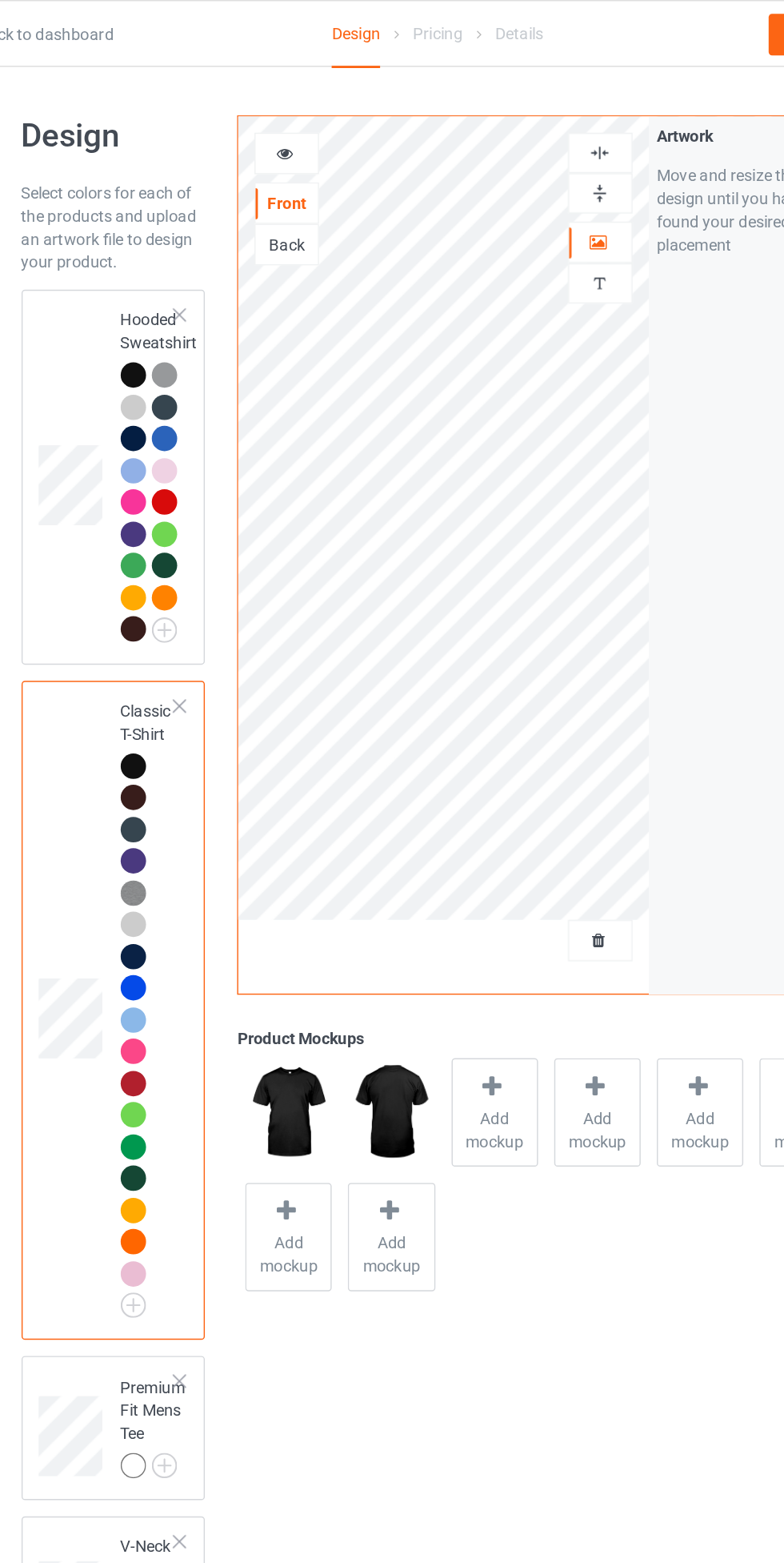
click at [279, 109] on div at bounding box center [288, 106] width 44 height 16
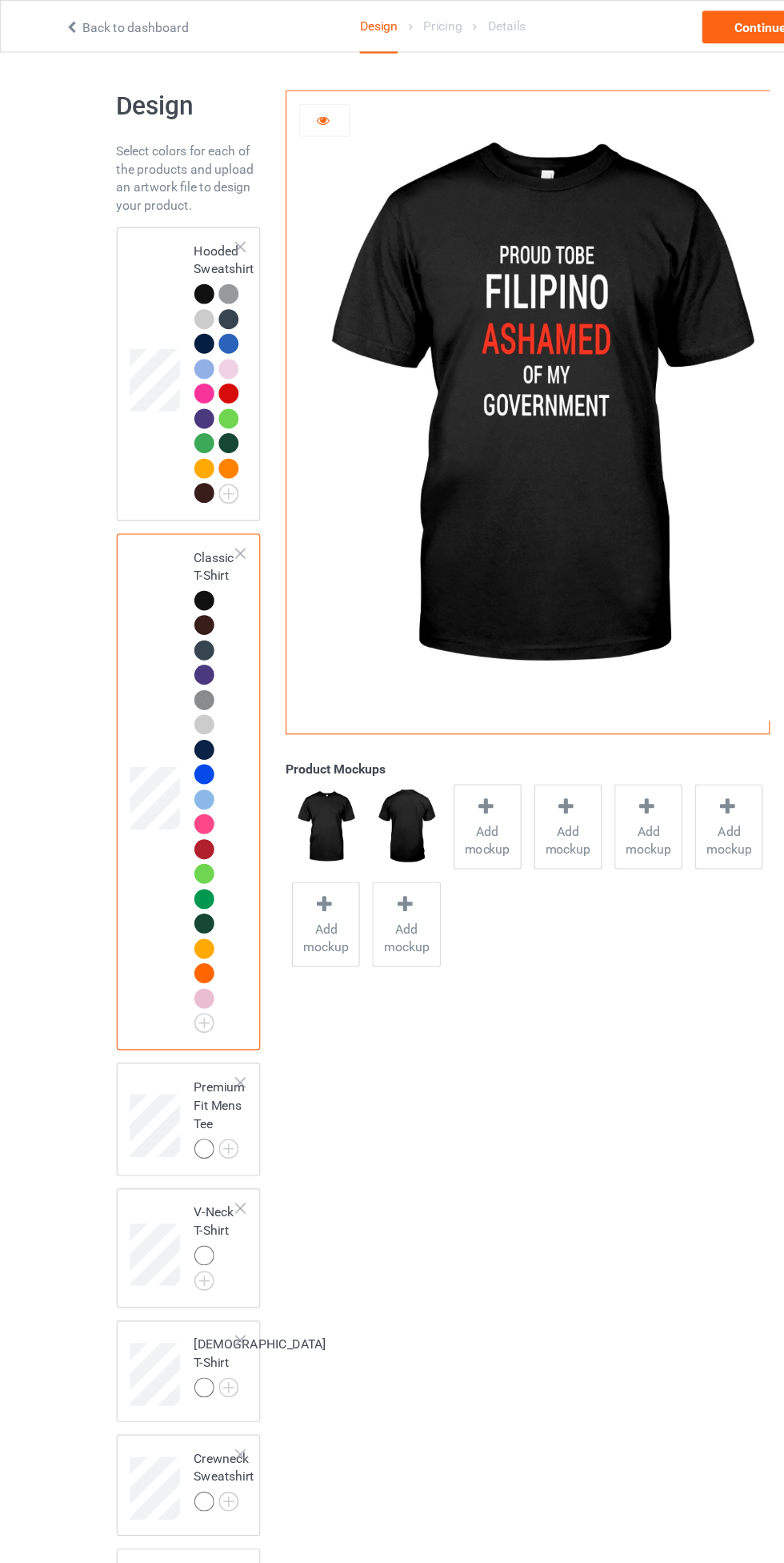
click at [285, 101] on icon at bounding box center [286, 104] width 13 height 11
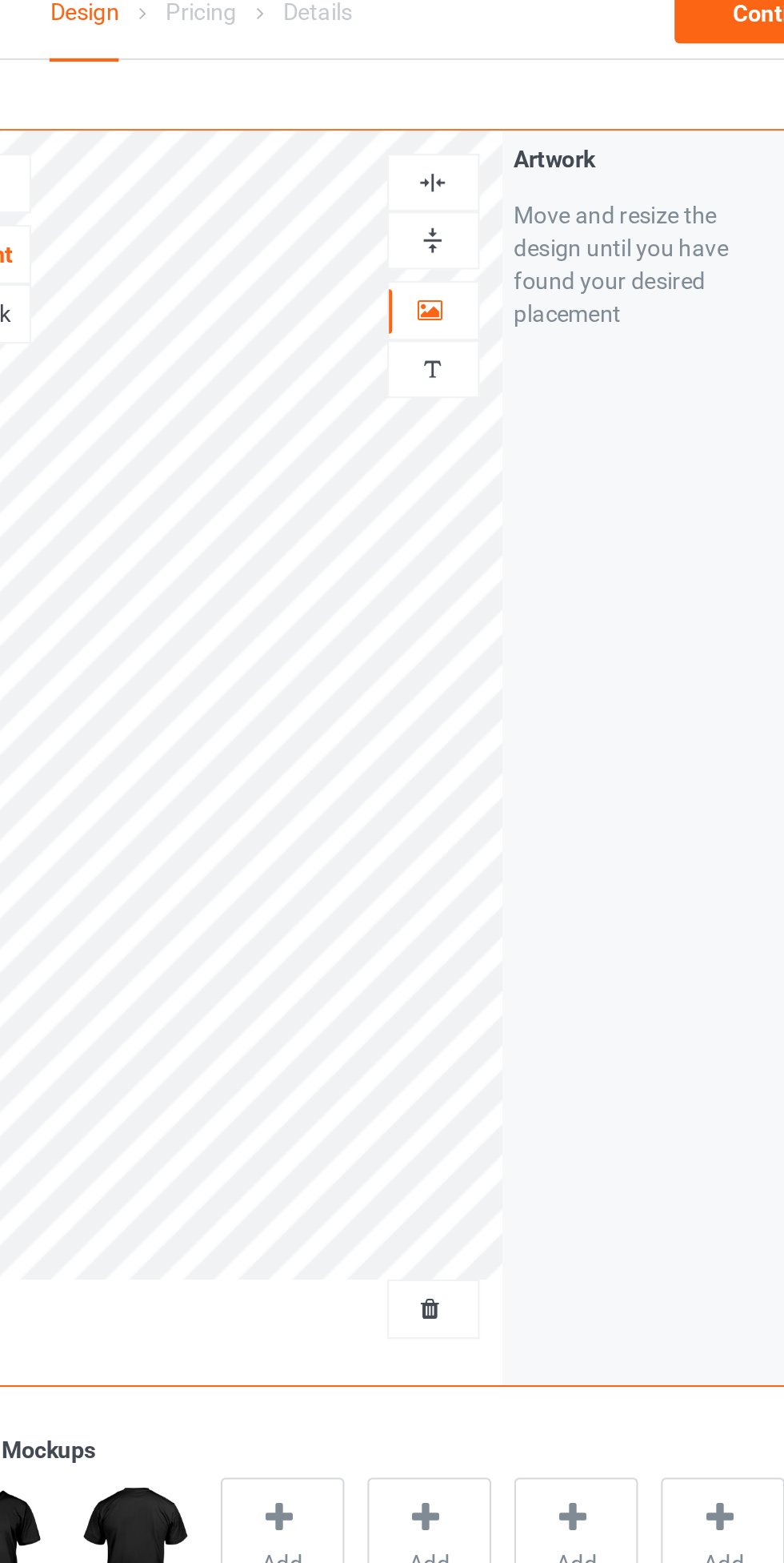
click at [509, 105] on img at bounding box center [505, 106] width 15 height 15
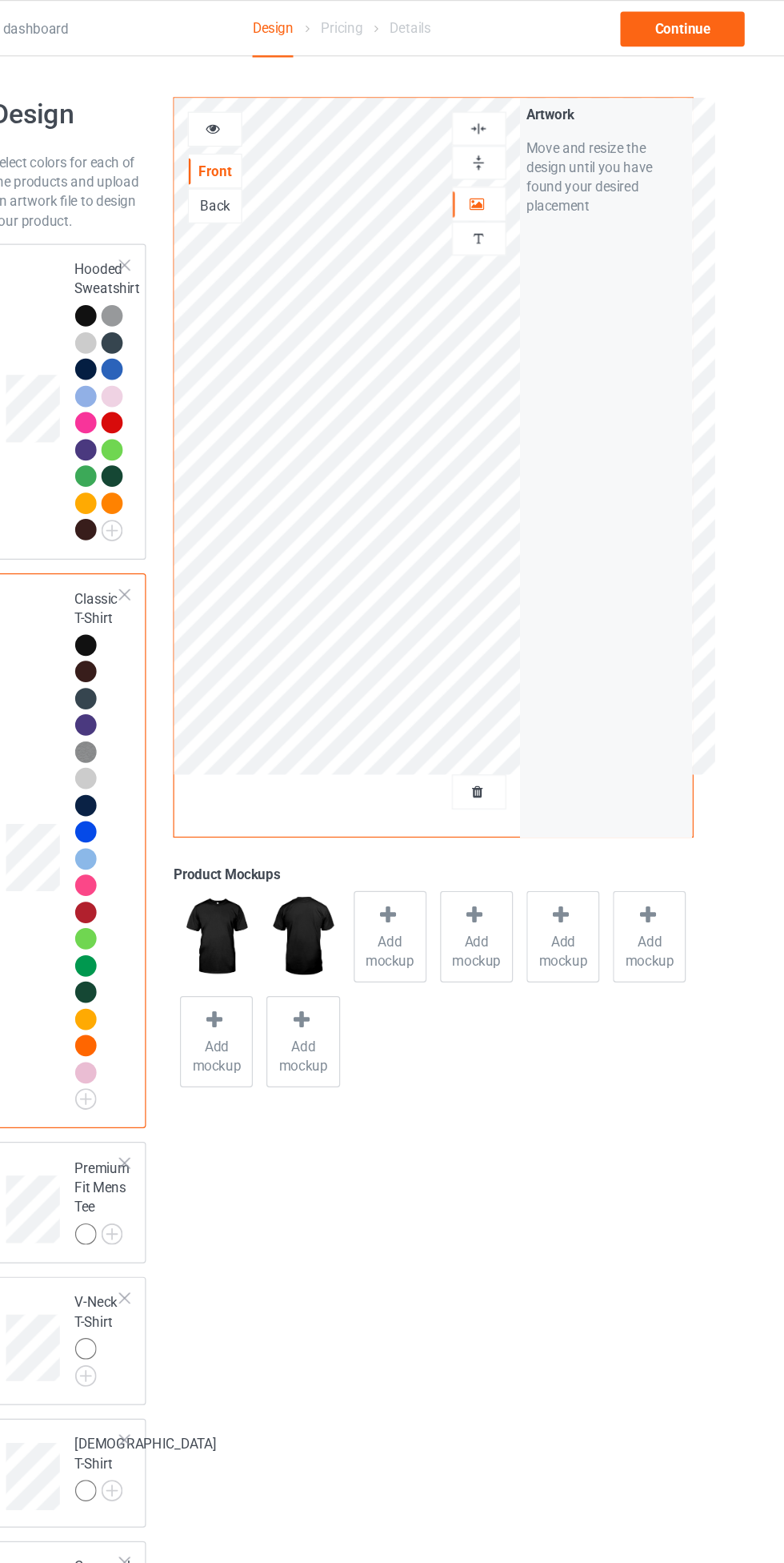
click at [510, 99] on img at bounding box center [505, 106] width 15 height 15
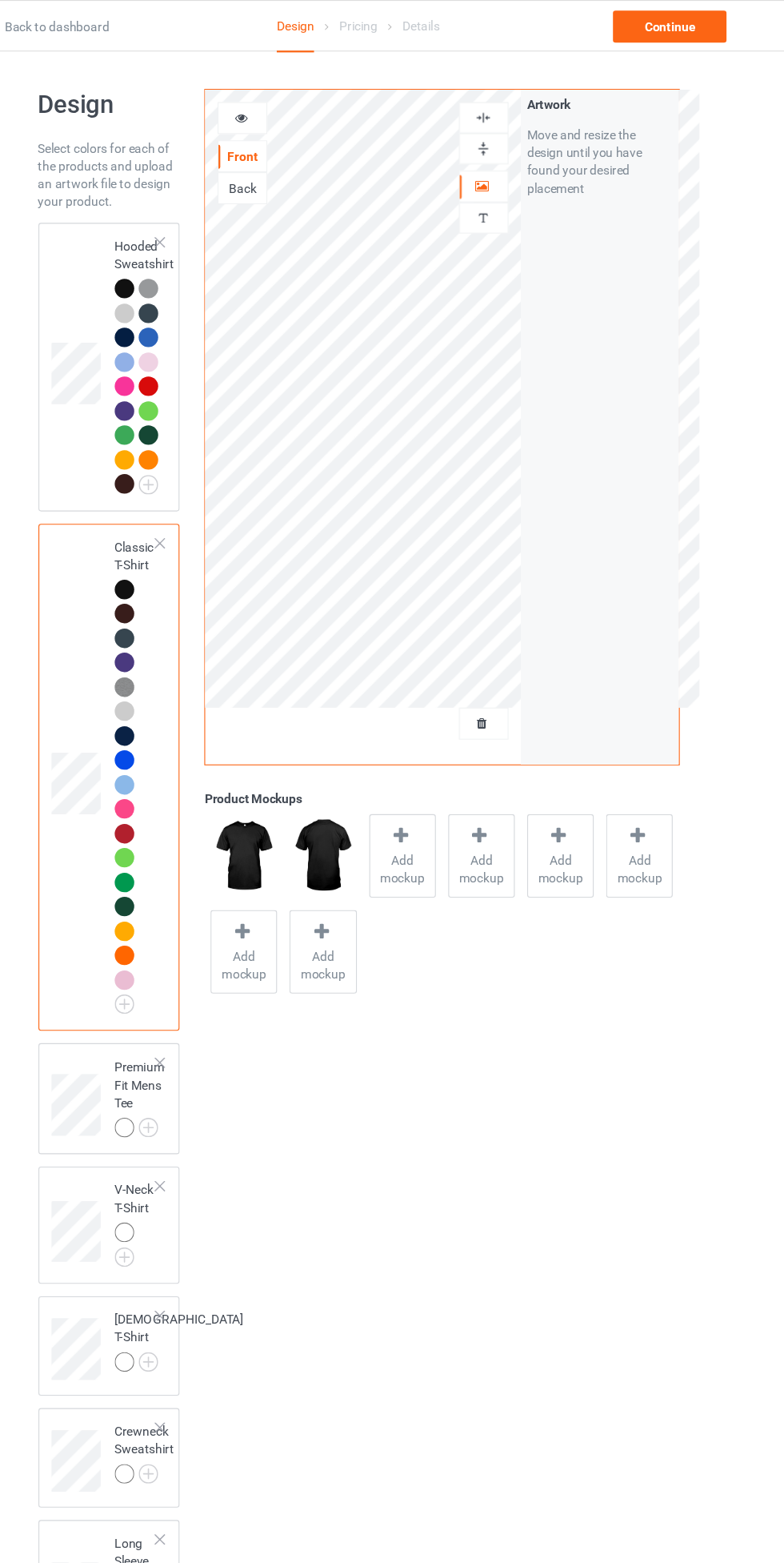
click at [500, 102] on img at bounding box center [505, 106] width 15 height 15
click at [0, 0] on img at bounding box center [0, 0] width 0 height 0
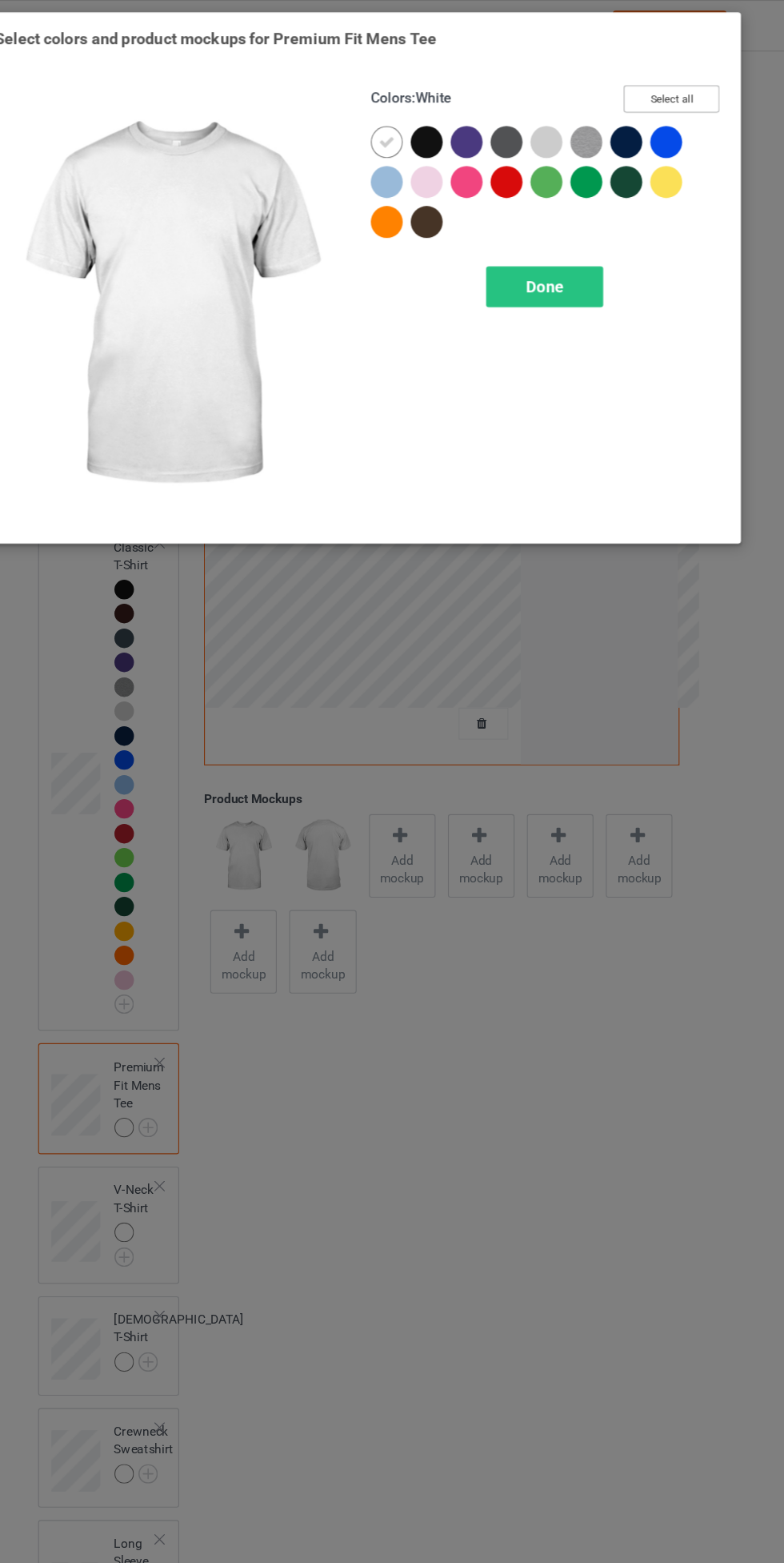
click at [694, 91] on button "Select all" at bounding box center [674, 90] width 86 height 25
click at [418, 127] on icon at bounding box center [418, 127] width 14 height 14
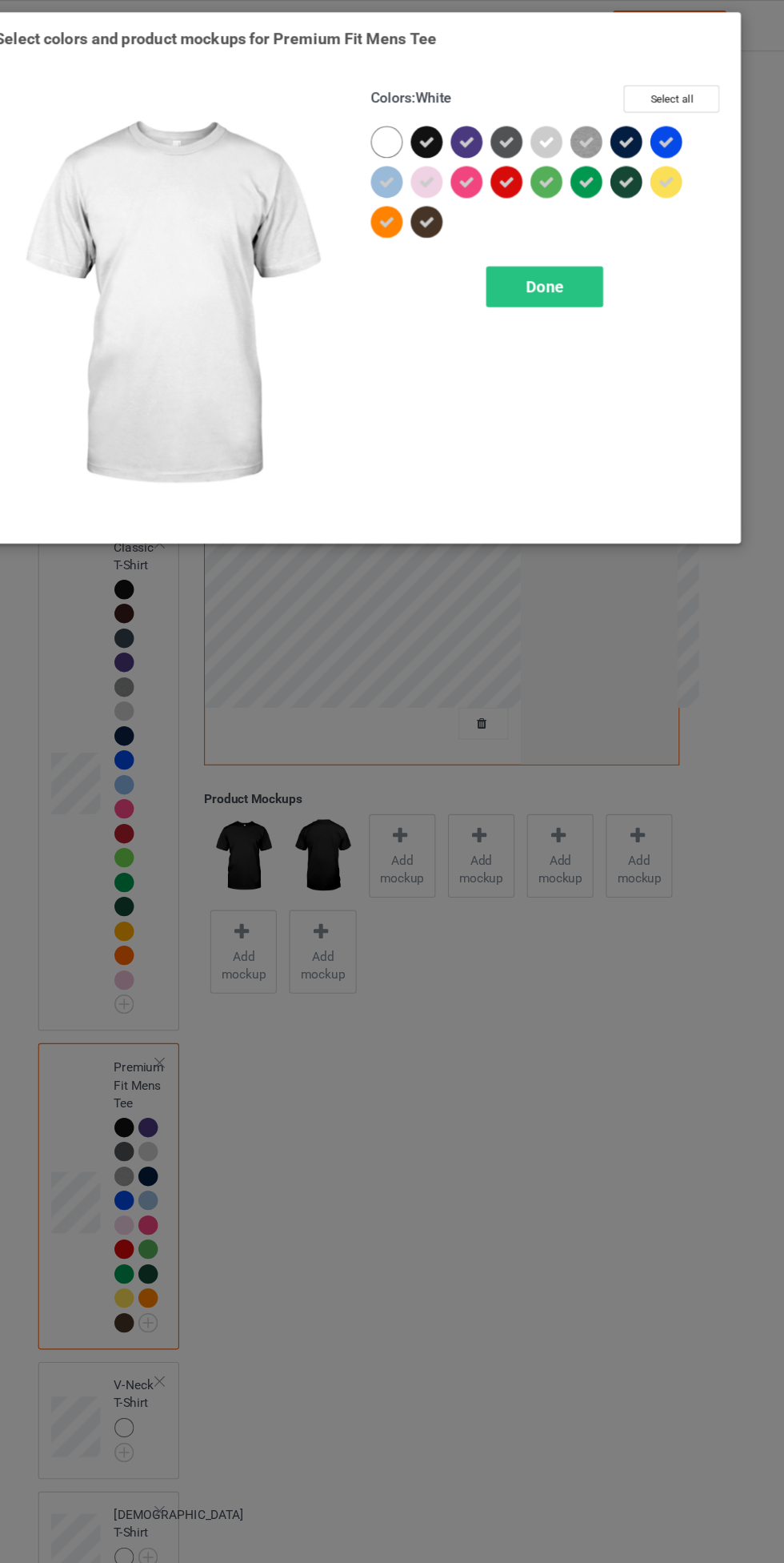
click at [566, 266] on span "Done" at bounding box center [560, 258] width 33 height 17
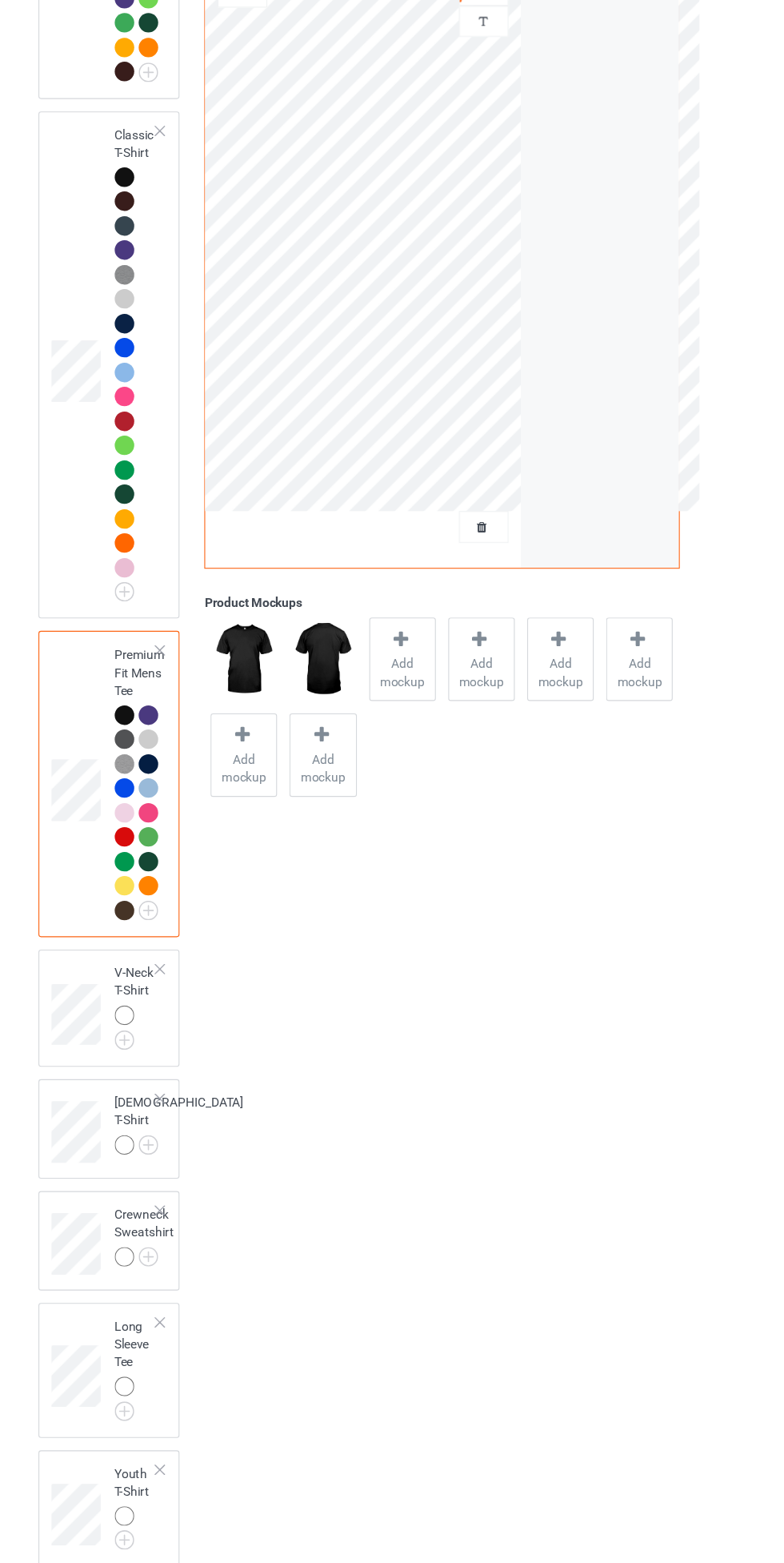
scroll to position [230, 0]
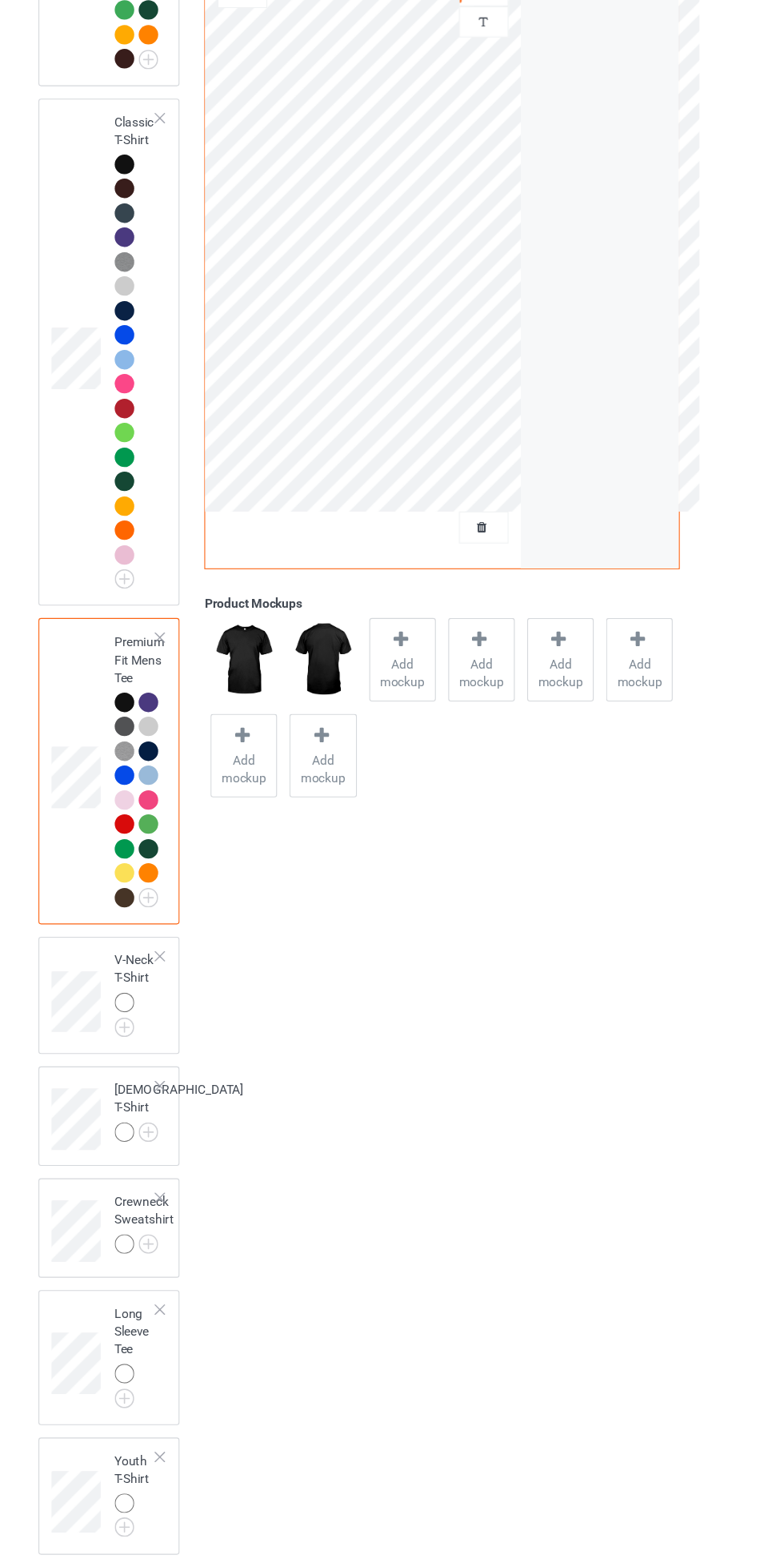
click at [0, 0] on img at bounding box center [0, 0] width 0 height 0
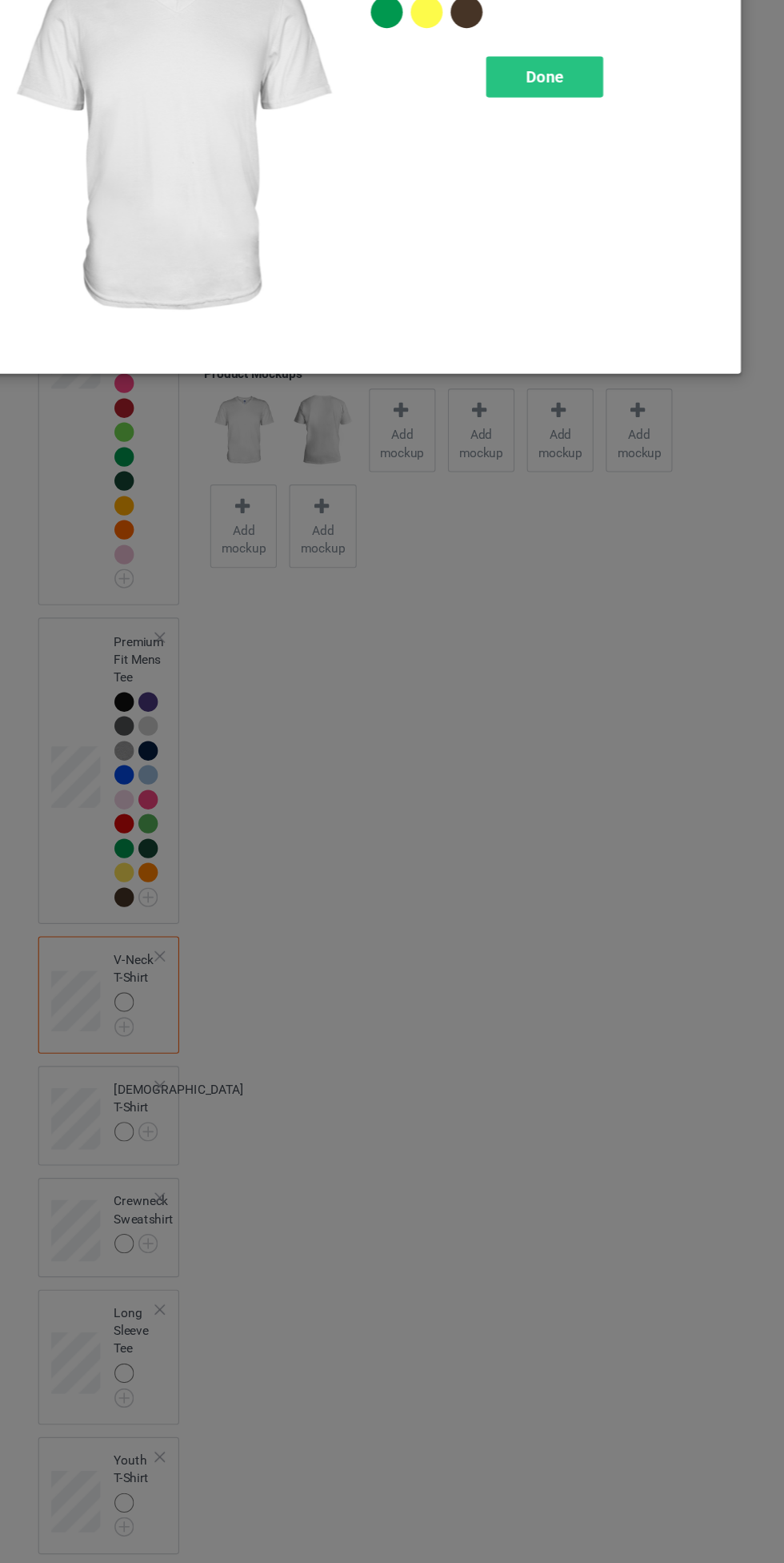
scroll to position [230, 0]
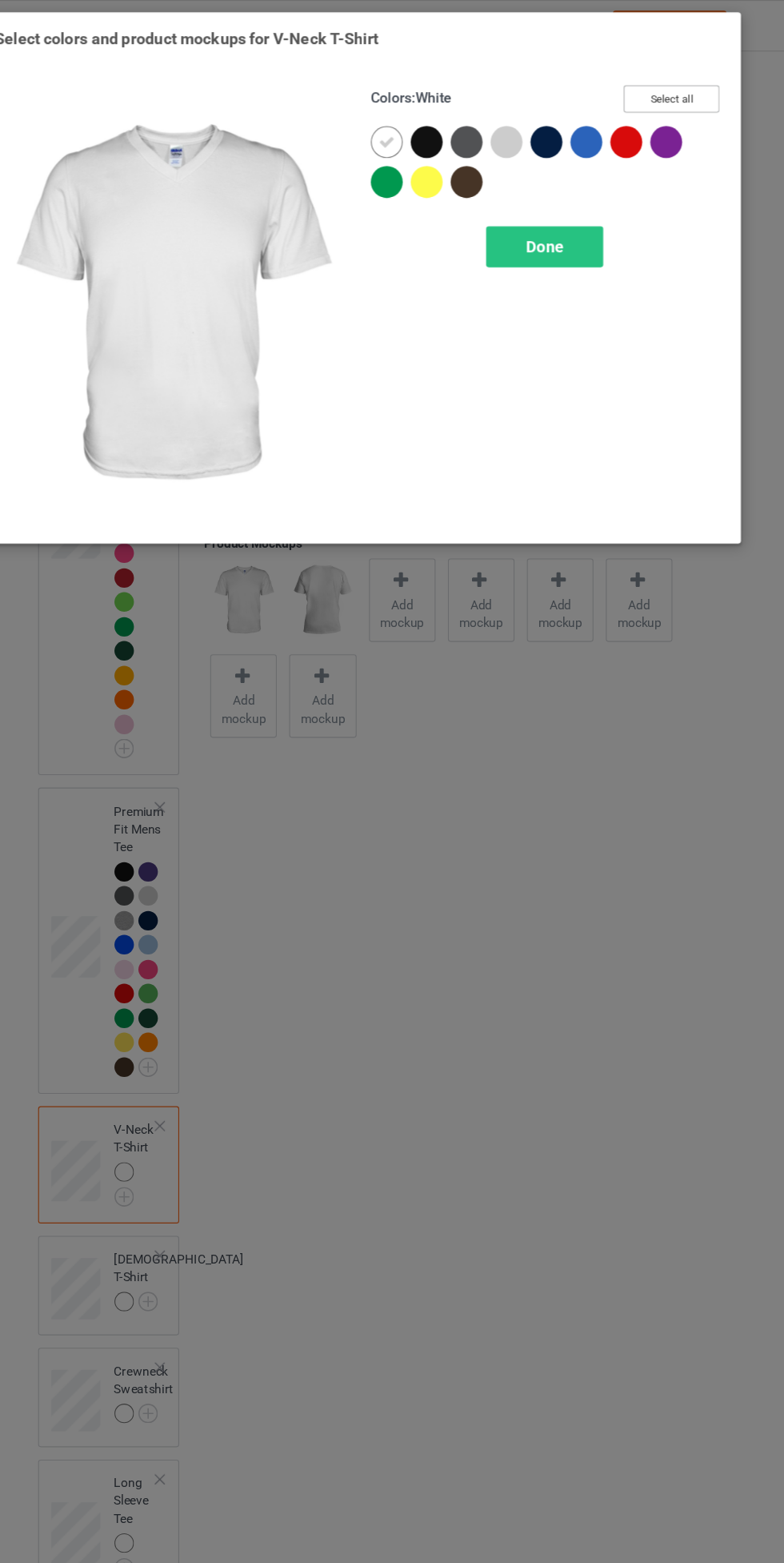
click at [674, 96] on button "Select all" at bounding box center [674, 90] width 86 height 25
click at [414, 126] on icon at bounding box center [418, 127] width 14 height 14
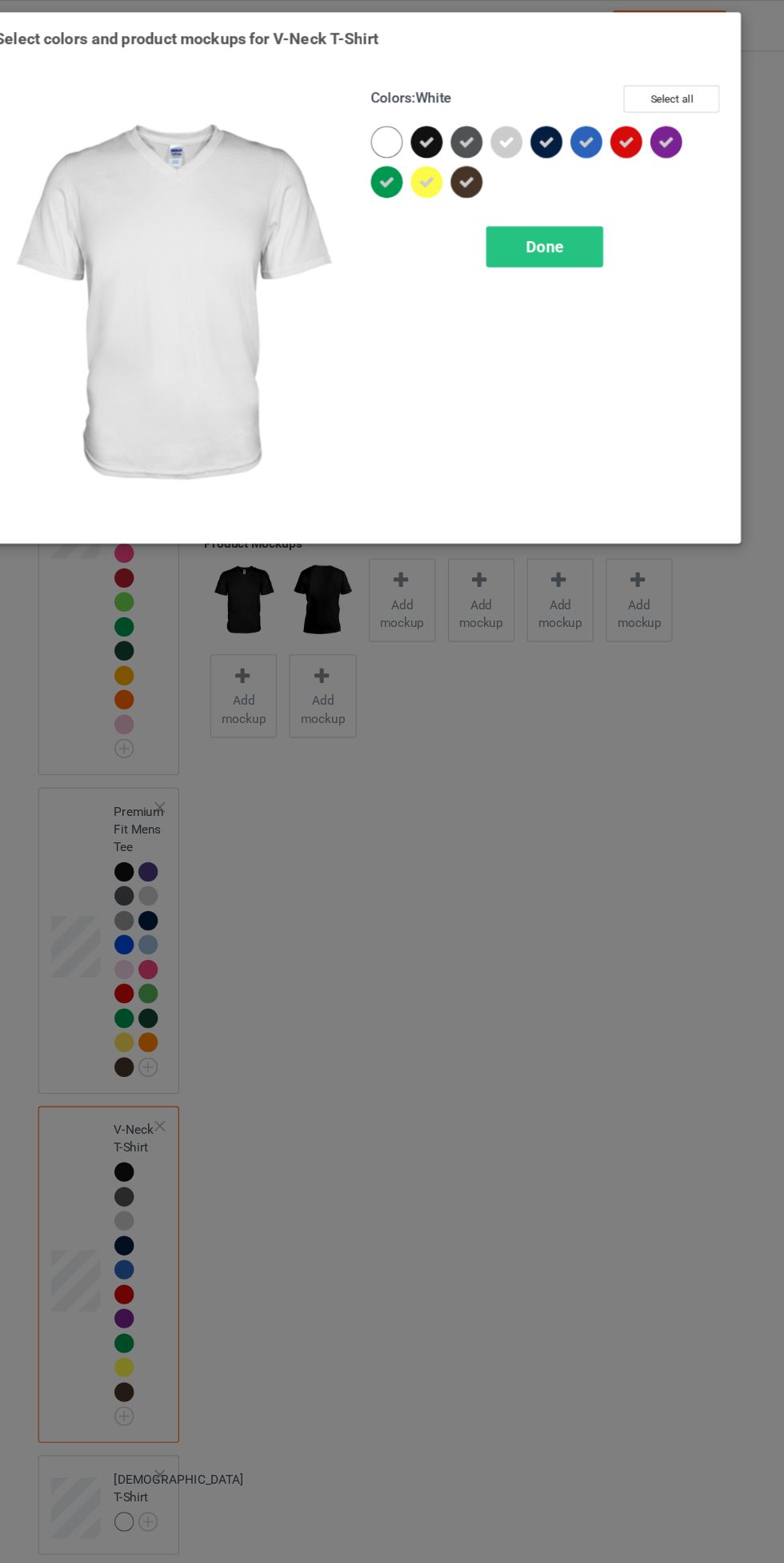
click at [590, 231] on div "Done" at bounding box center [560, 223] width 105 height 37
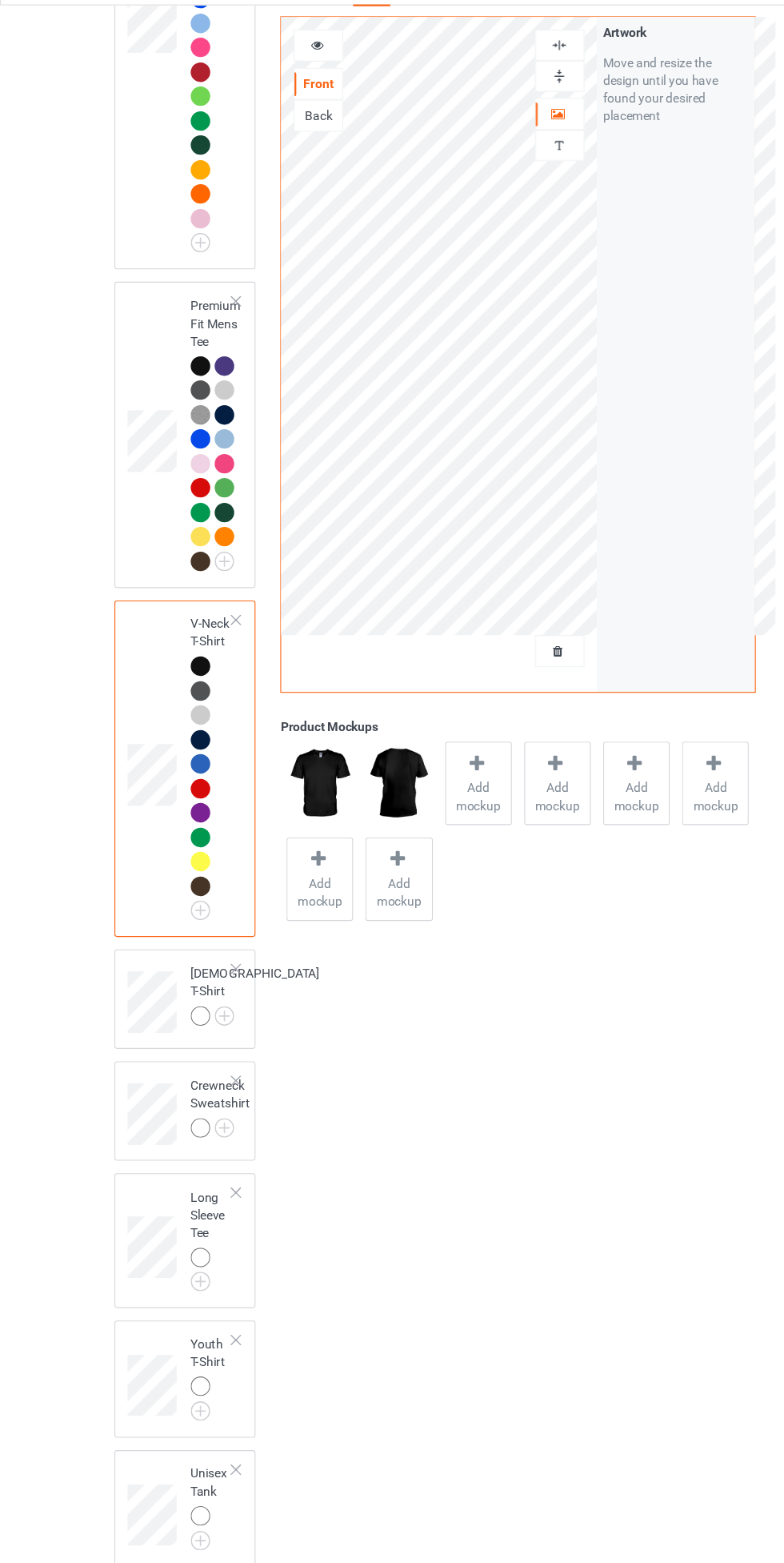
scroll to position [665, 0]
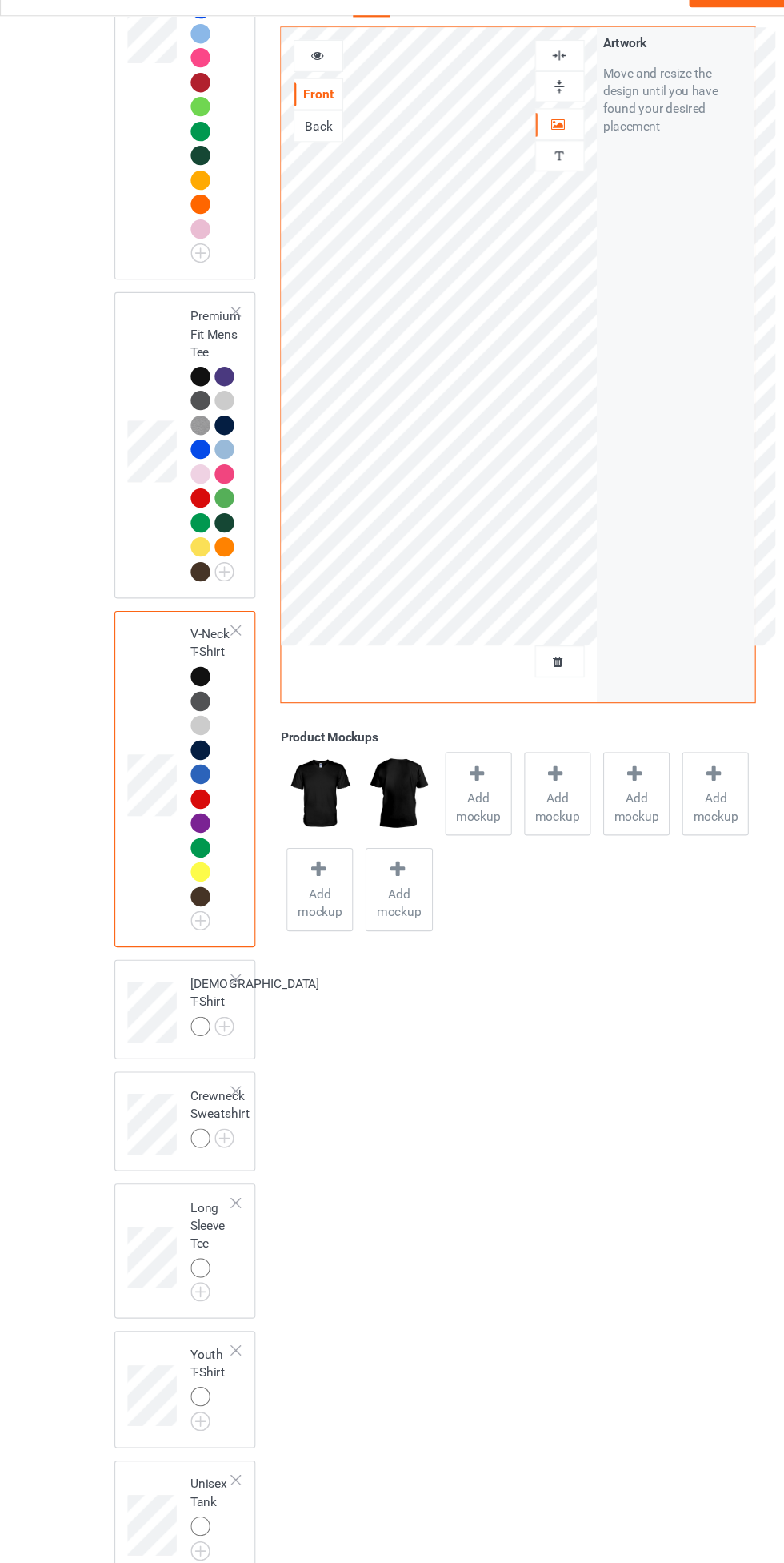
click at [192, 949] on div at bounding box center [183, 959] width 23 height 23
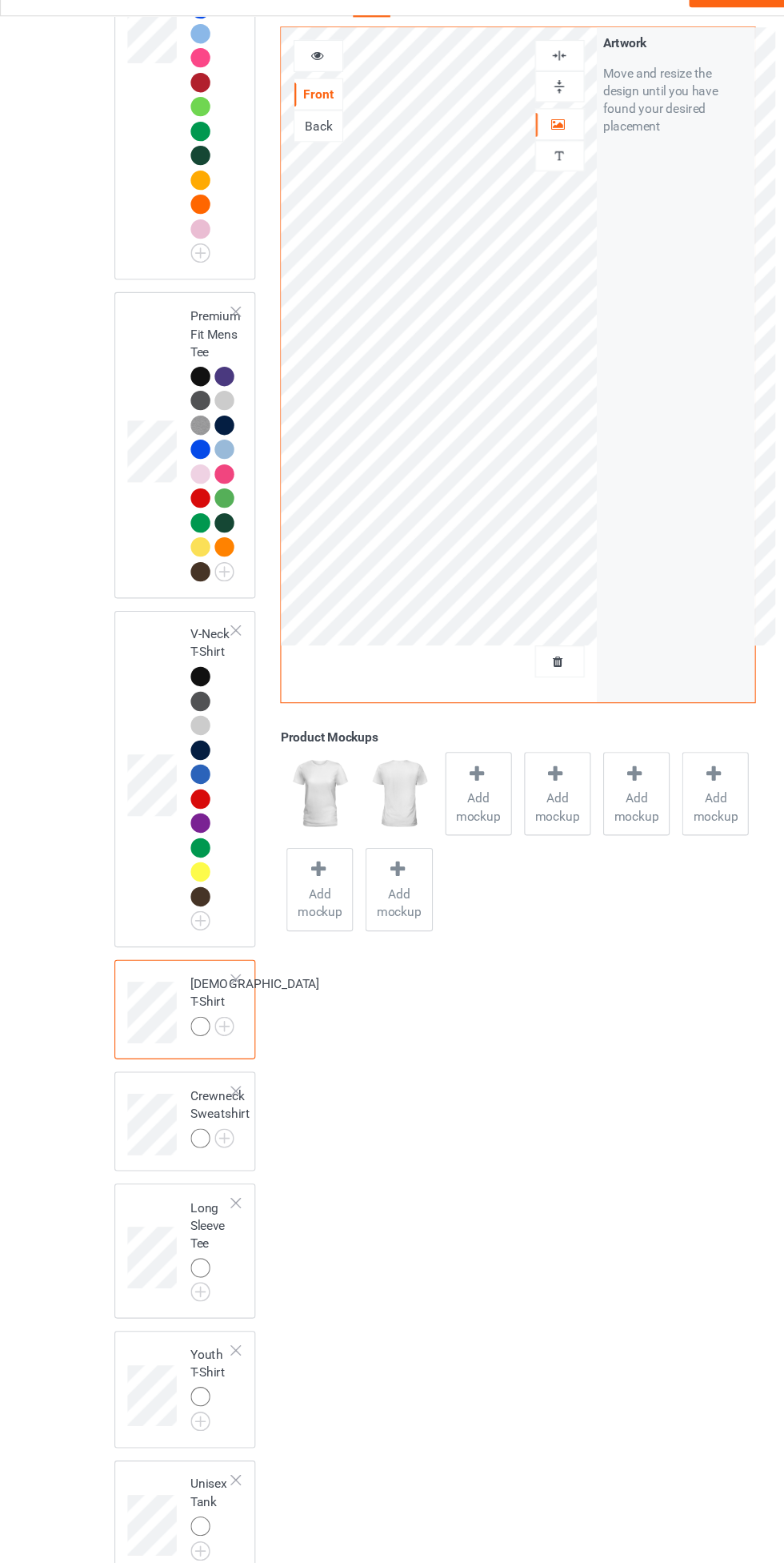
click at [0, 0] on img at bounding box center [0, 0] width 0 height 0
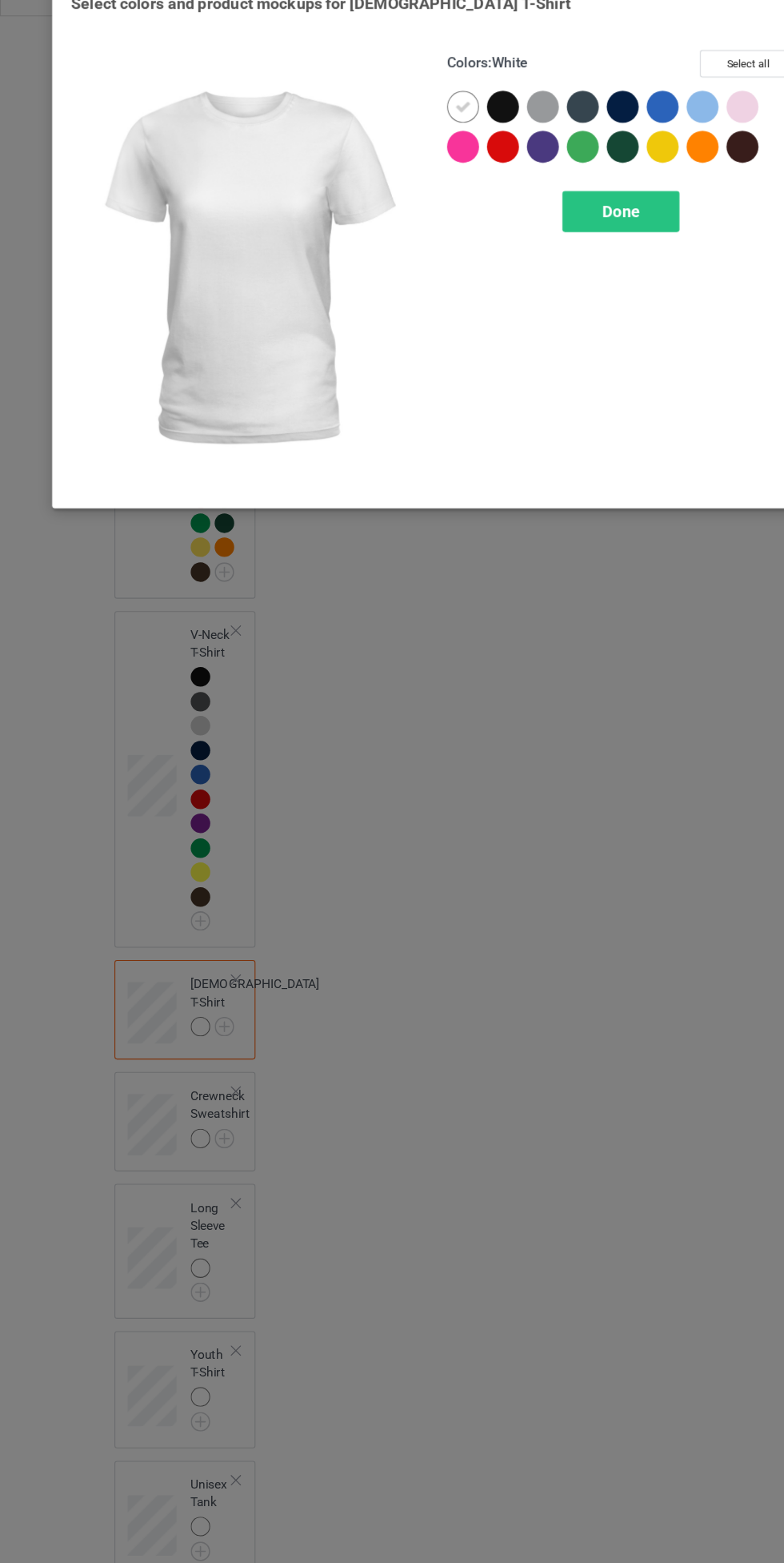
scroll to position [665, 0]
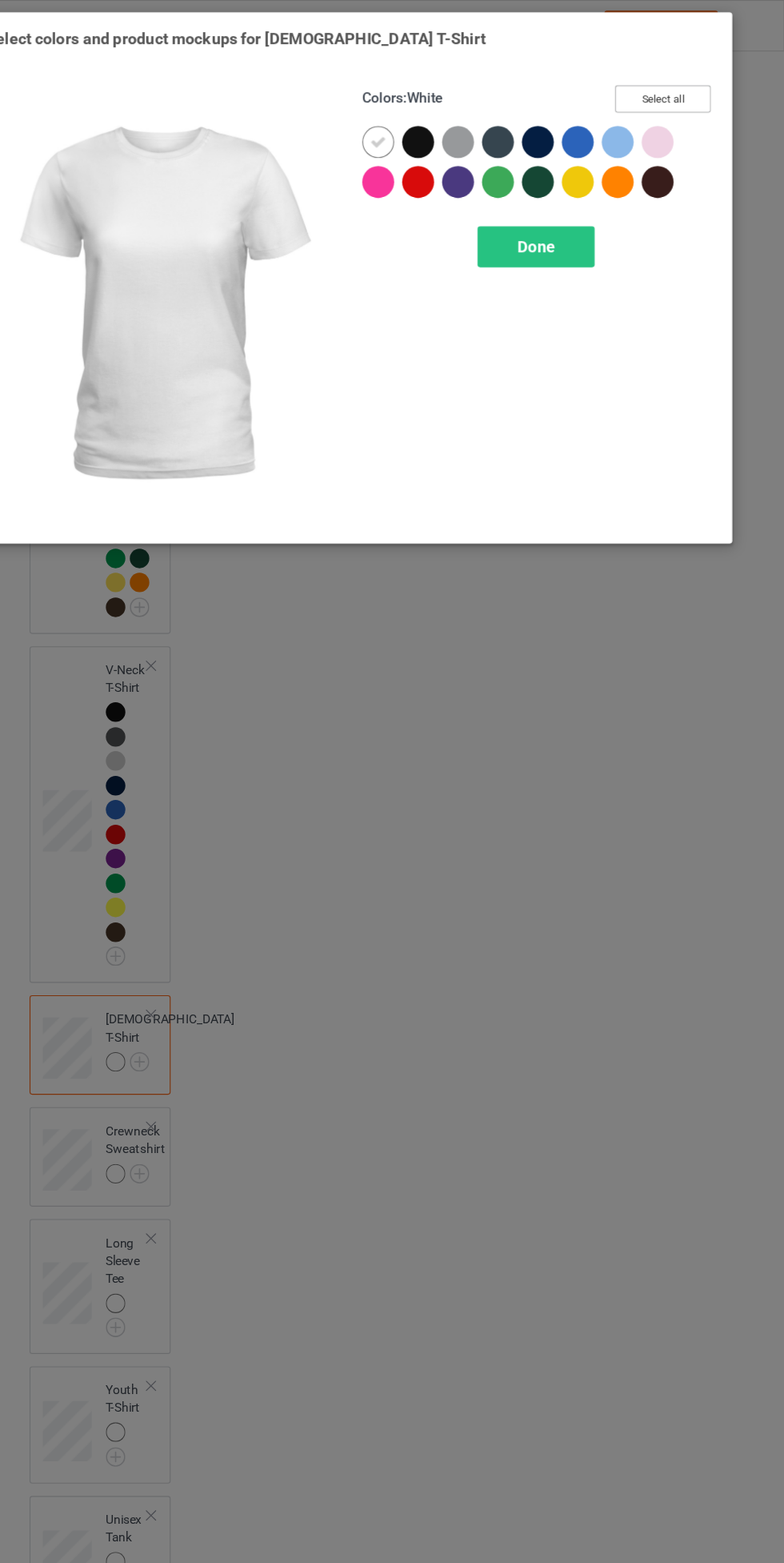
click at [711, 89] on button "Select all" at bounding box center [674, 90] width 86 height 25
click at [411, 127] on icon at bounding box center [418, 127] width 14 height 14
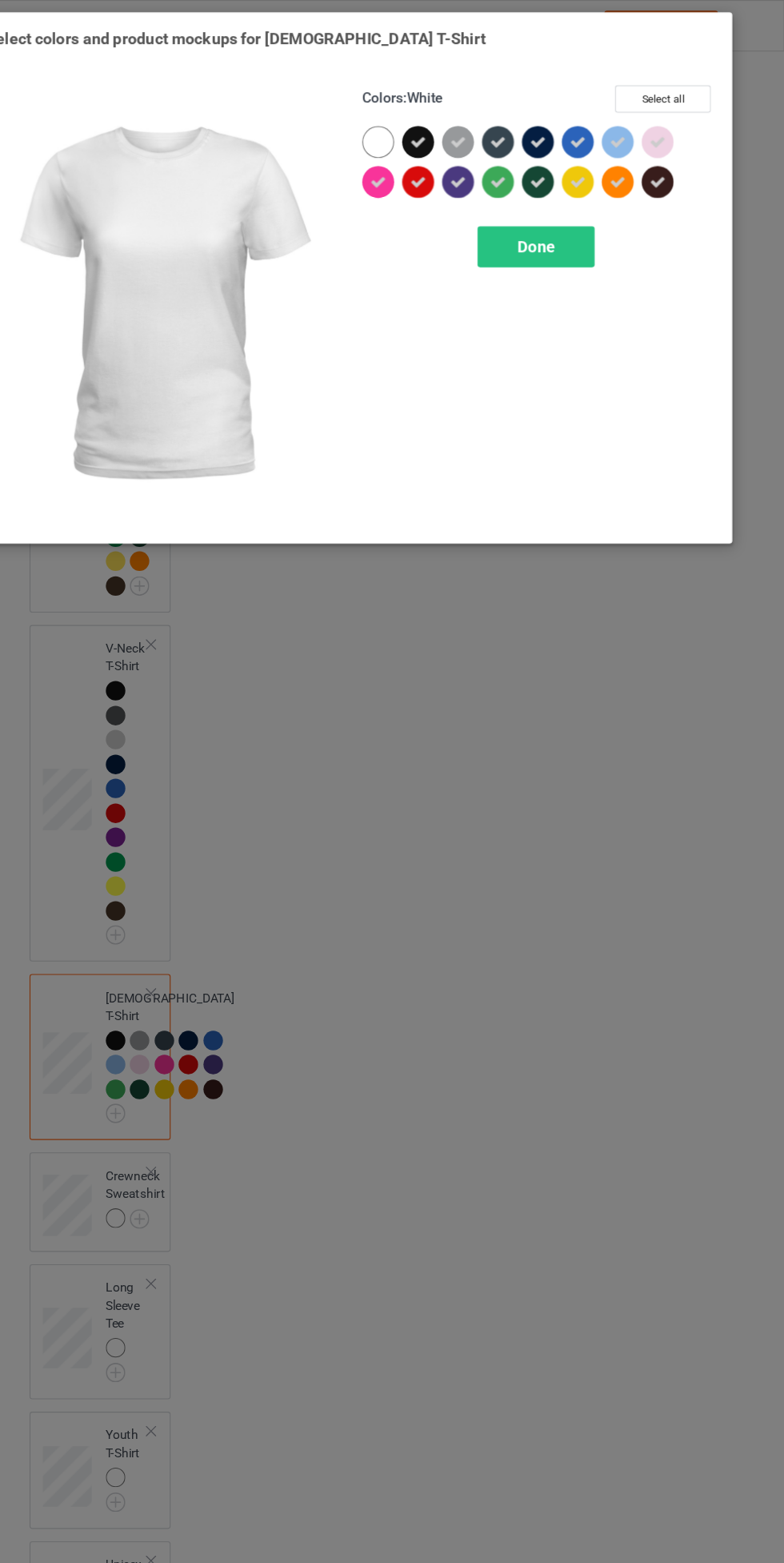
click at [595, 230] on div "Done" at bounding box center [560, 223] width 105 height 37
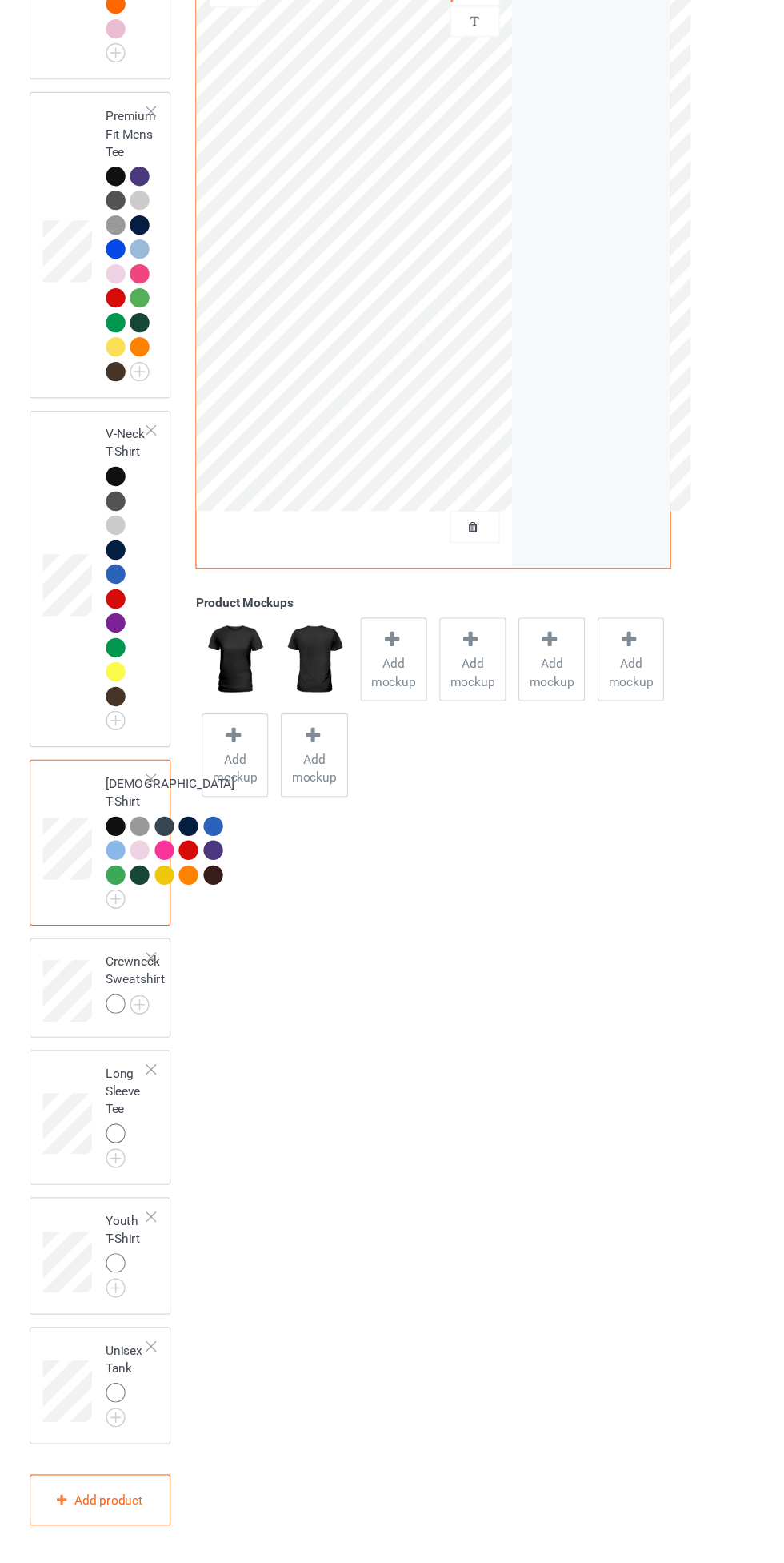
scroll to position [973, 0]
click at [0, 0] on img at bounding box center [0, 0] width 0 height 0
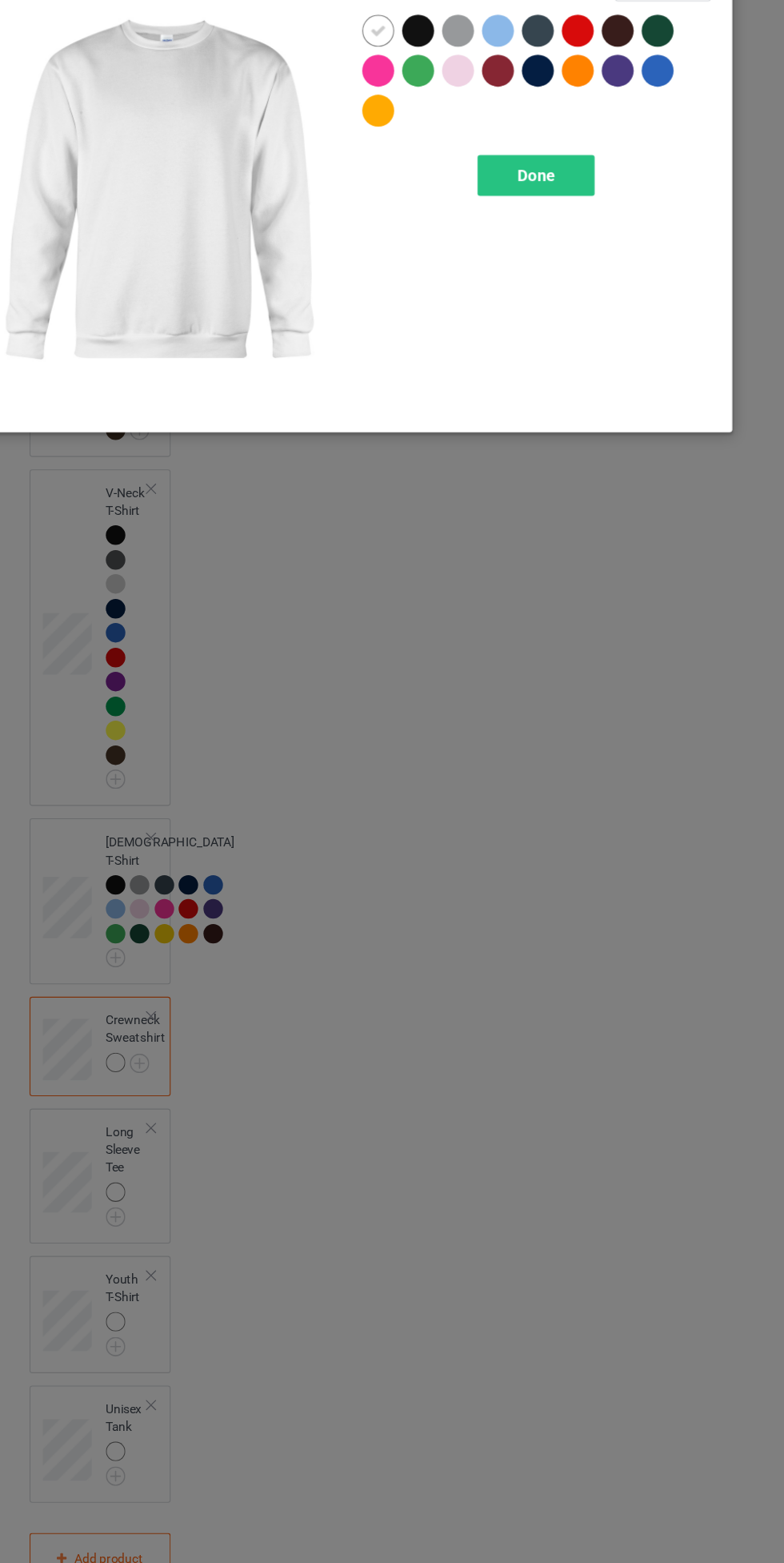
scroll to position [973, 0]
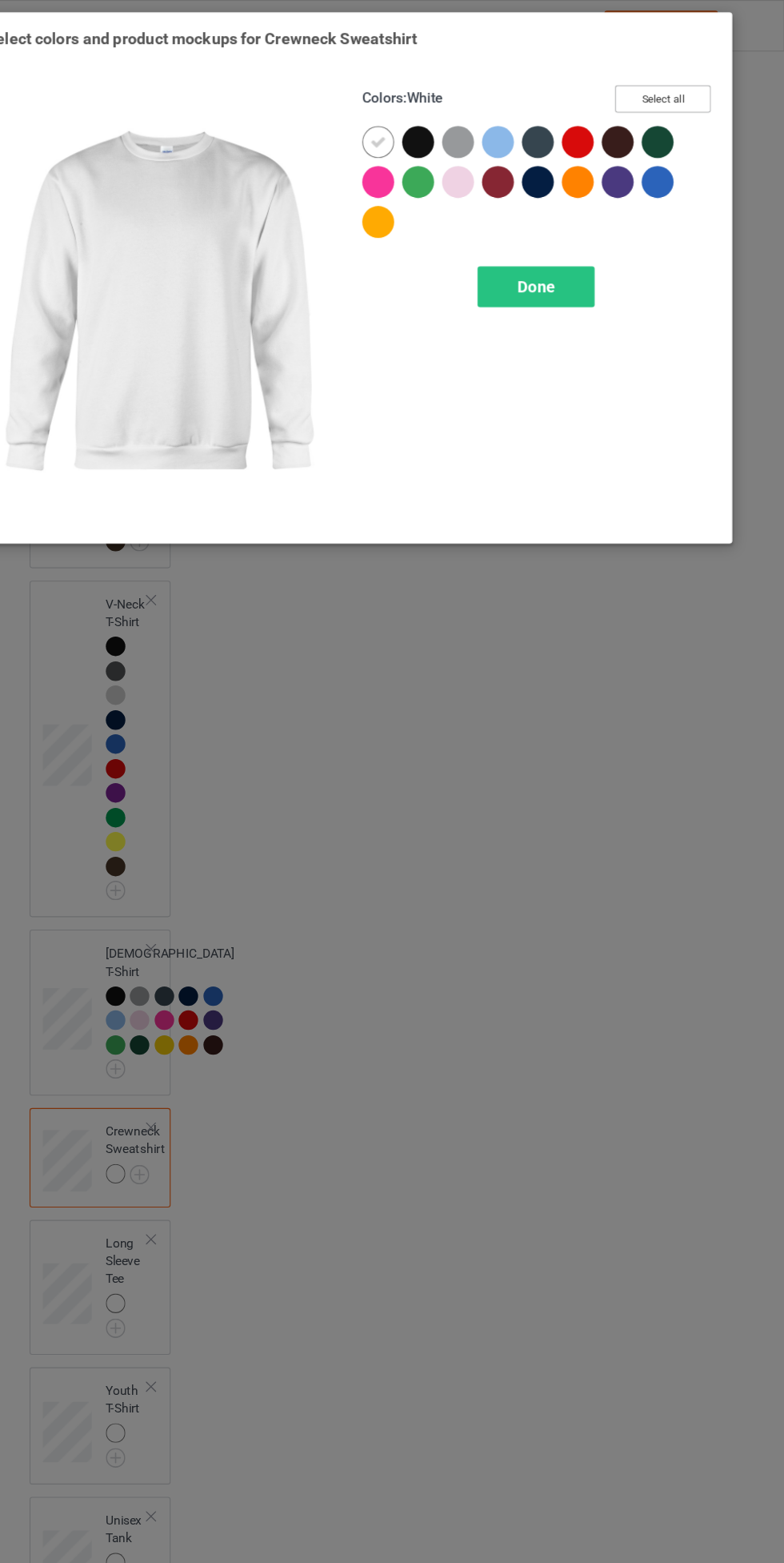
click at [708, 89] on button "Select all" at bounding box center [674, 90] width 86 height 25
click at [418, 127] on icon at bounding box center [418, 127] width 14 height 14
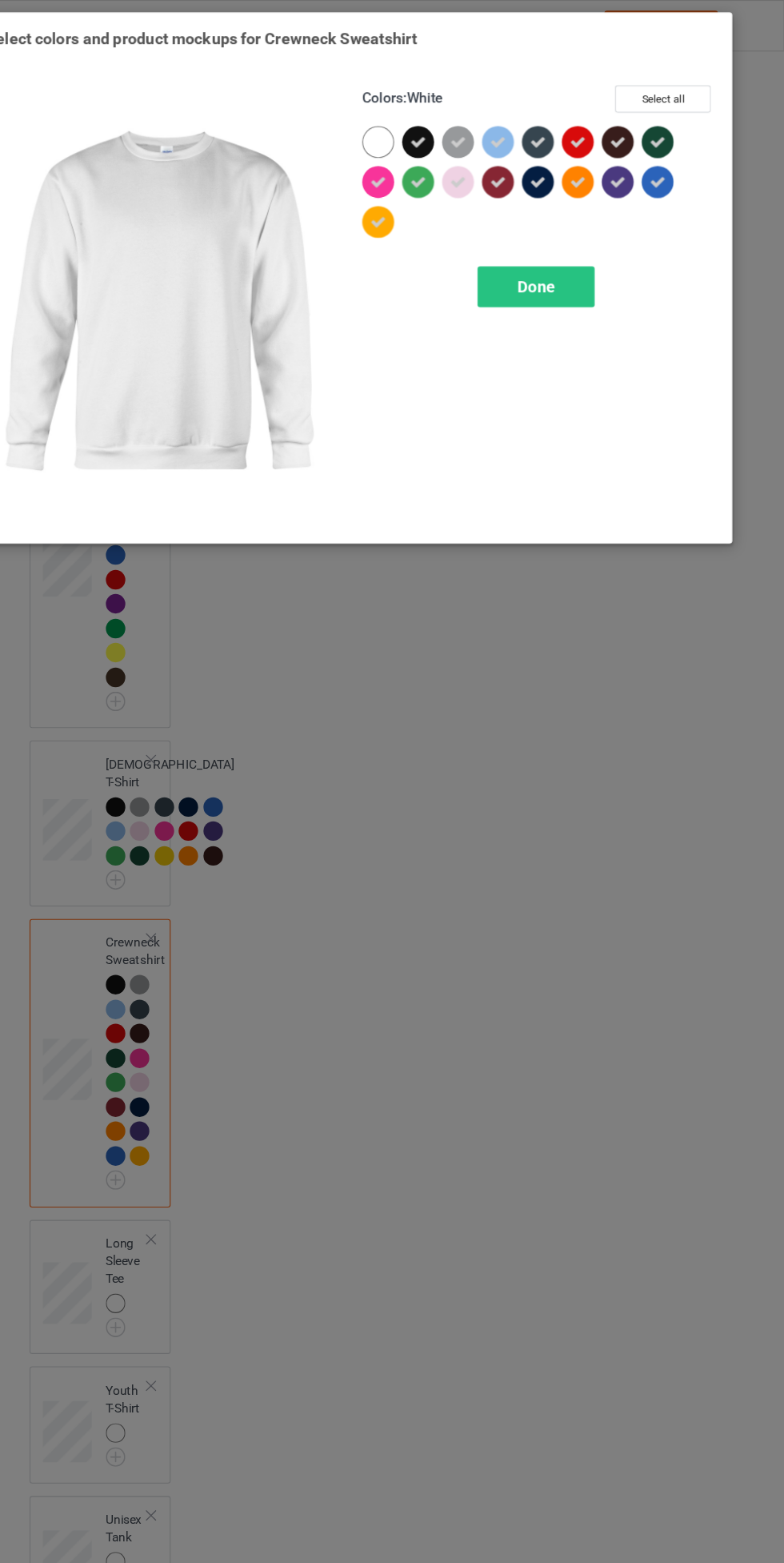
click at [587, 244] on div "Done" at bounding box center [560, 259] width 105 height 37
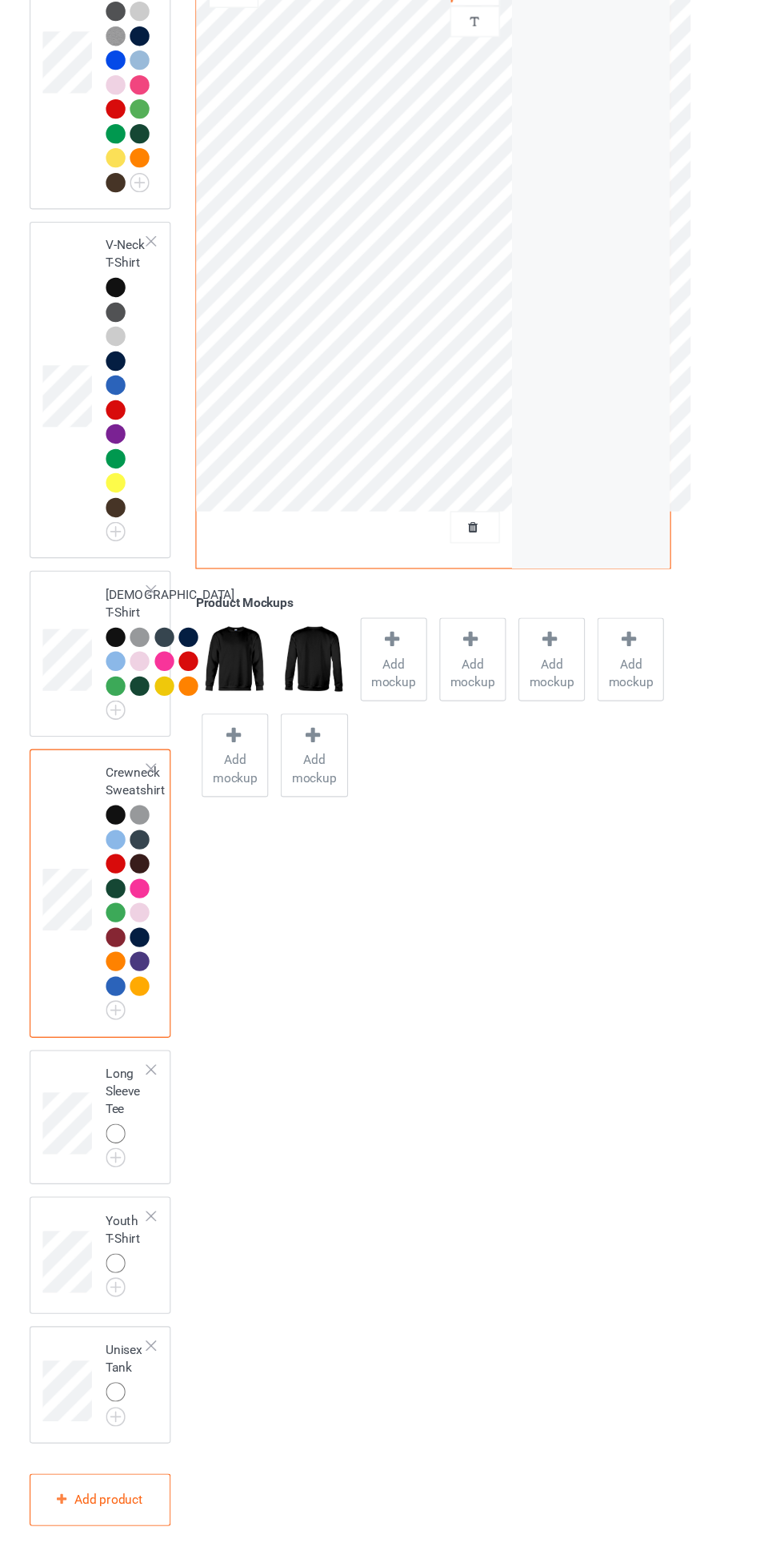
scroll to position [1144, 0]
click at [190, 1179] on div at bounding box center [183, 1178] width 23 height 23
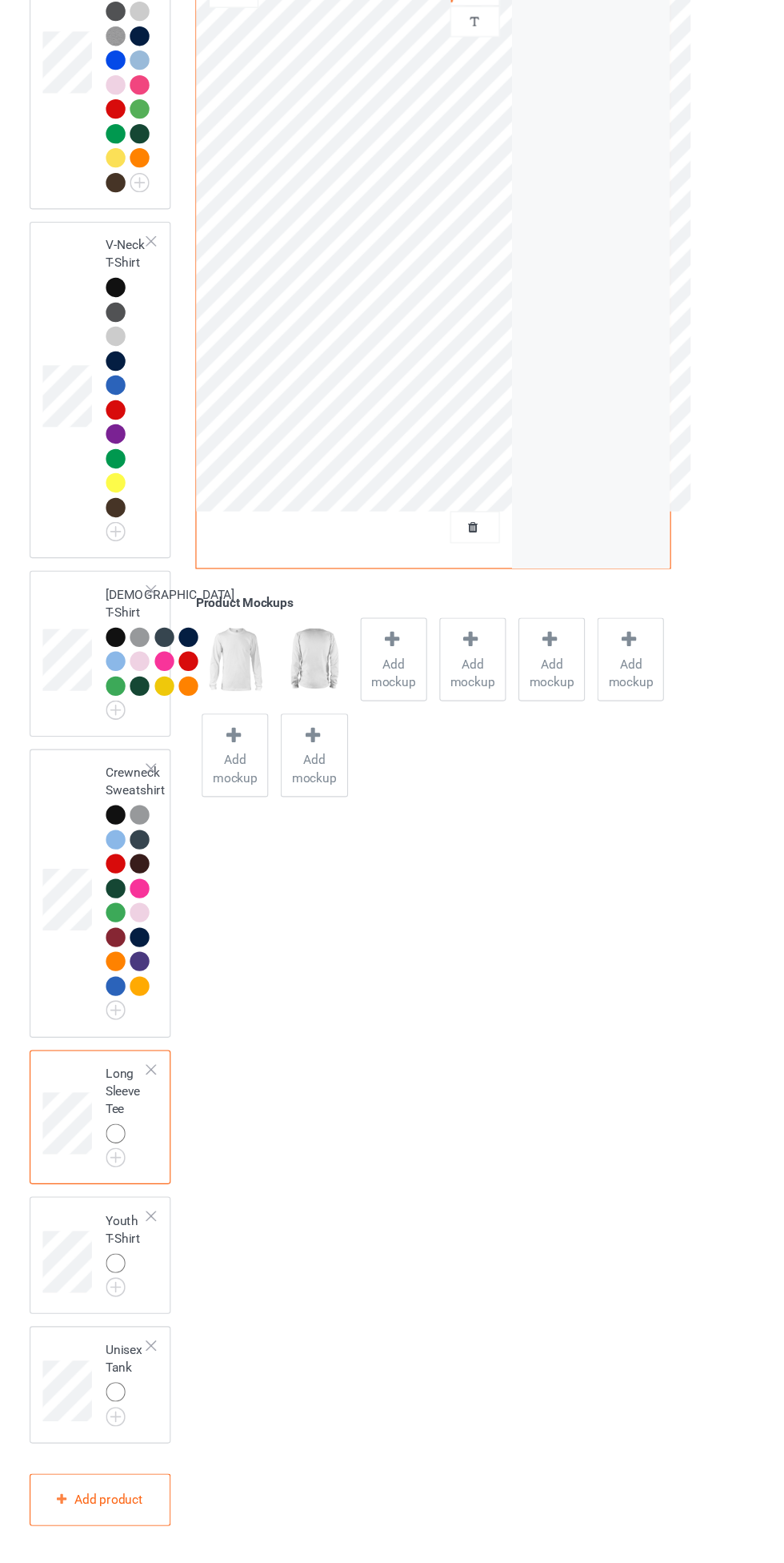
click at [0, 0] on img at bounding box center [0, 0] width 0 height 0
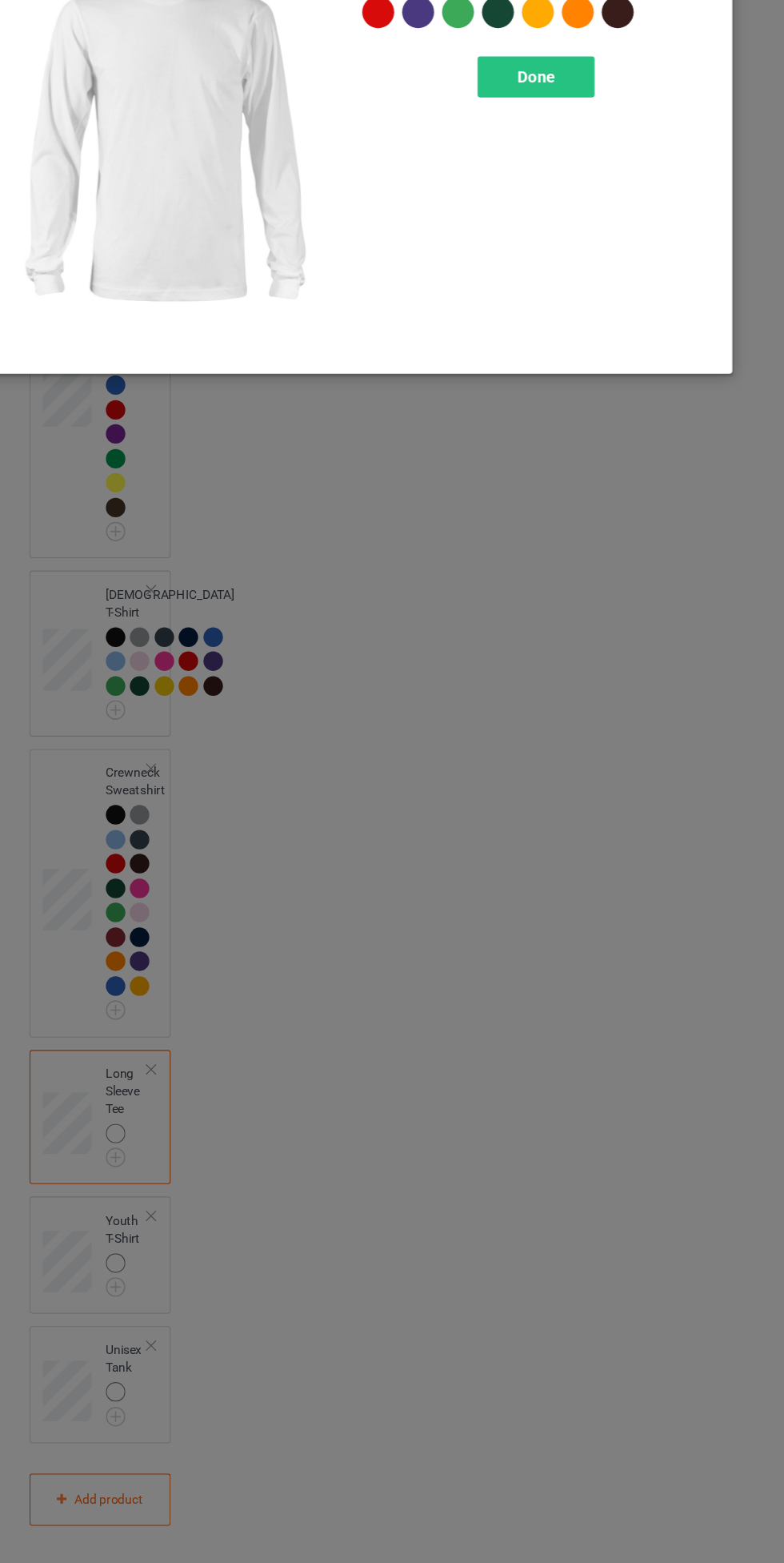
scroll to position [1144, 0]
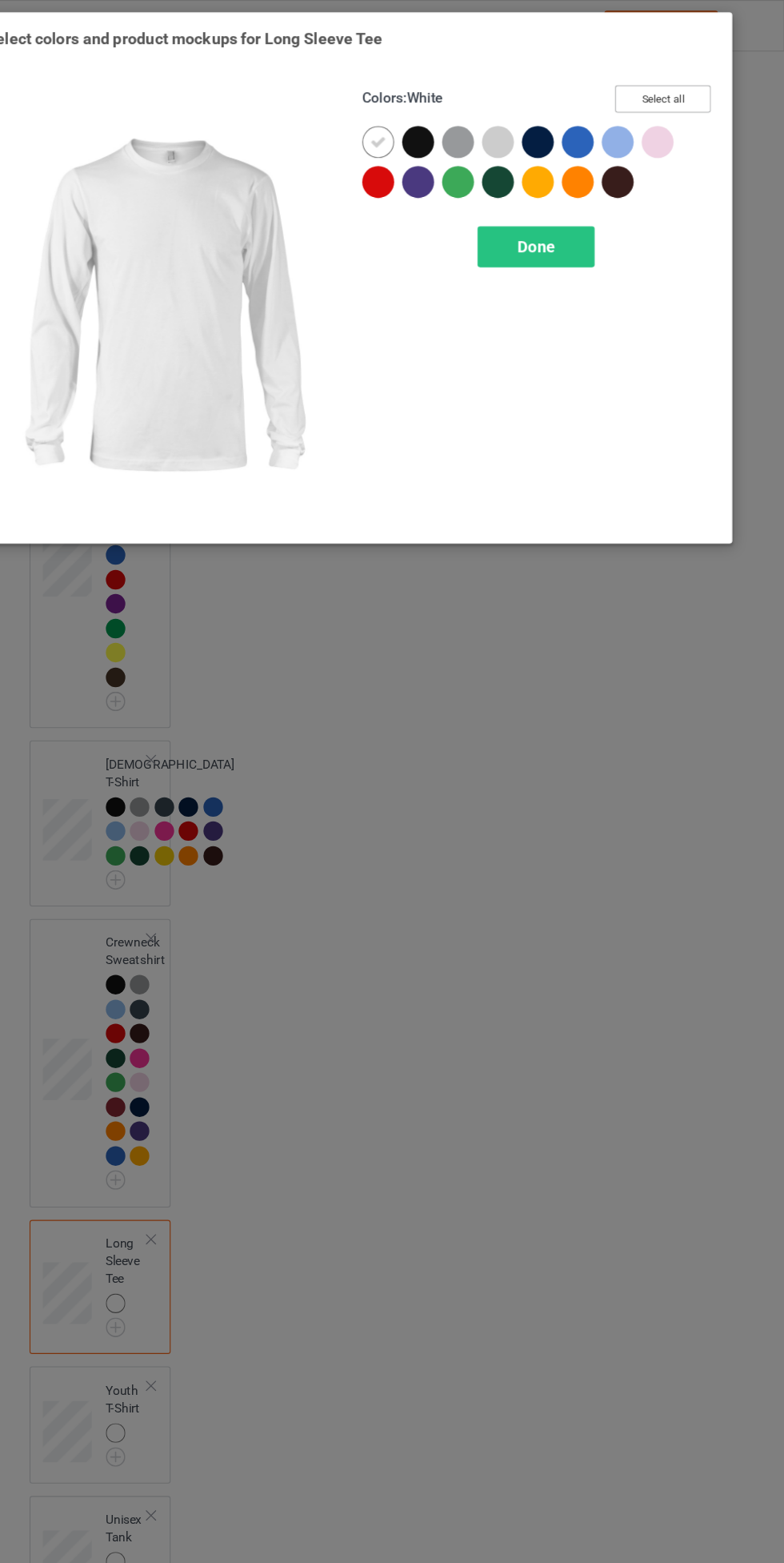
click at [698, 85] on button "Select all" at bounding box center [674, 90] width 86 height 25
click at [418, 127] on icon at bounding box center [418, 127] width 14 height 14
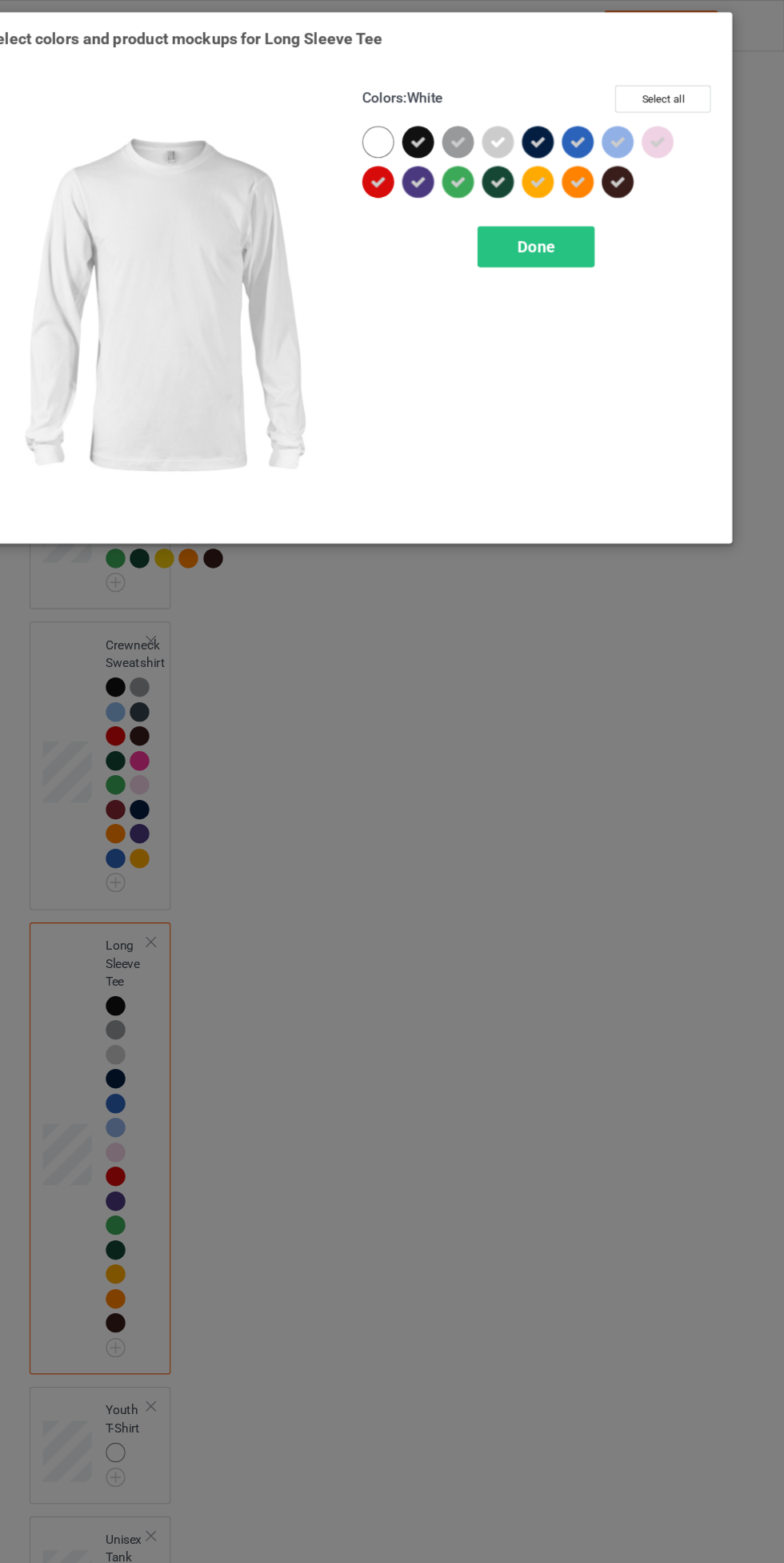
click at [592, 234] on div "Done" at bounding box center [560, 223] width 105 height 37
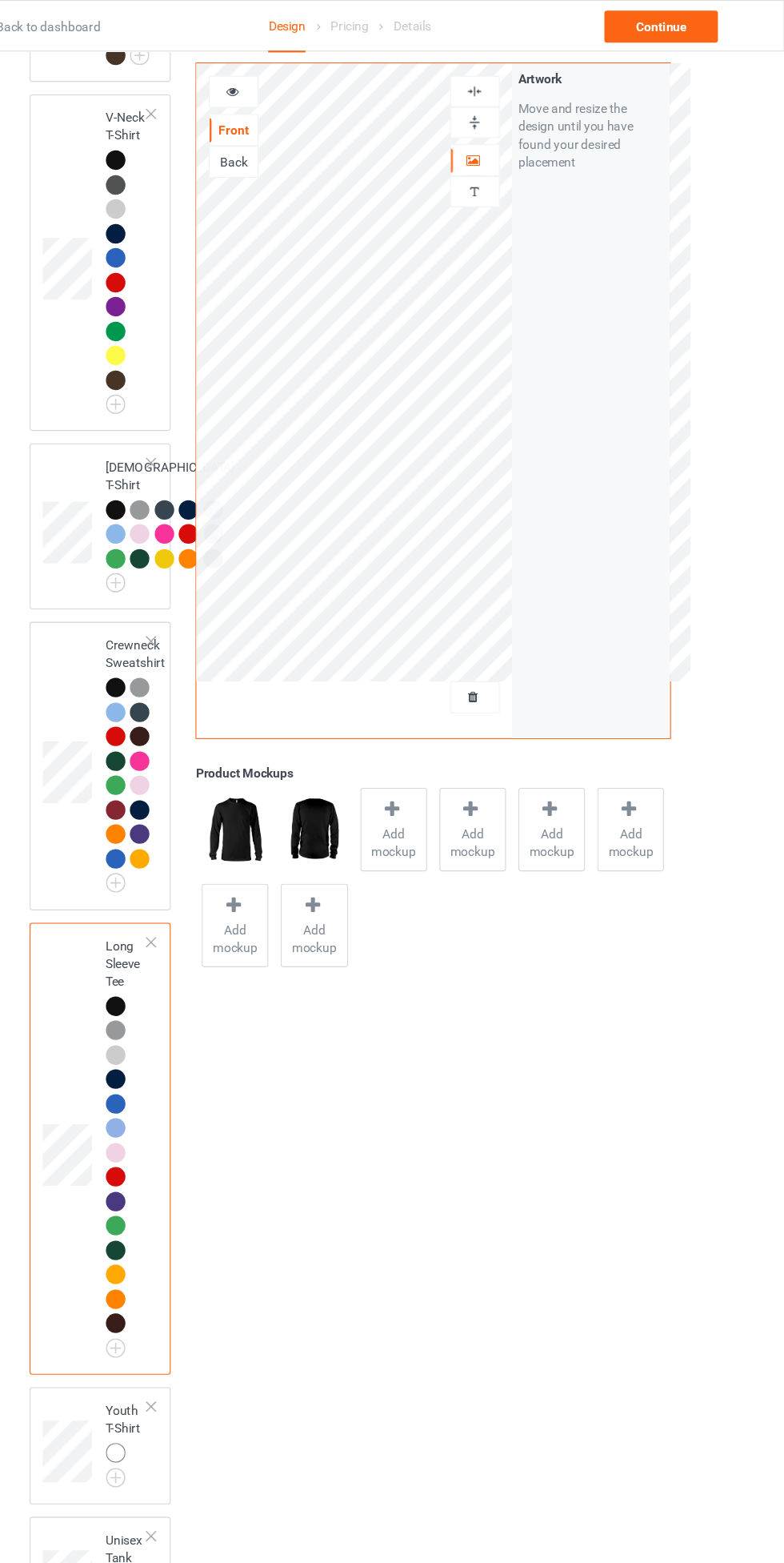
scroll to position [1430, 0]
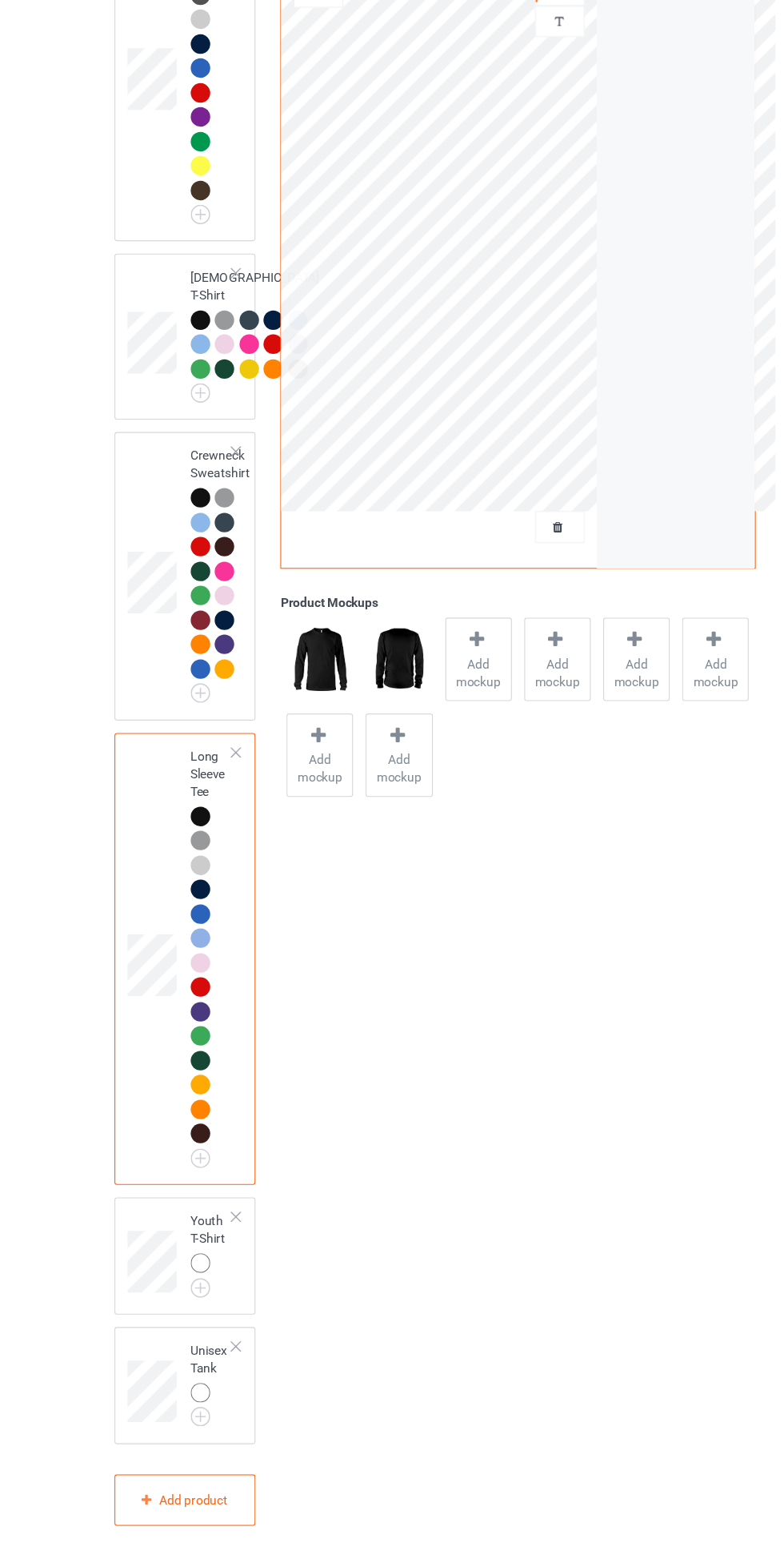
click at [0, 0] on img at bounding box center [0, 0] width 0 height 0
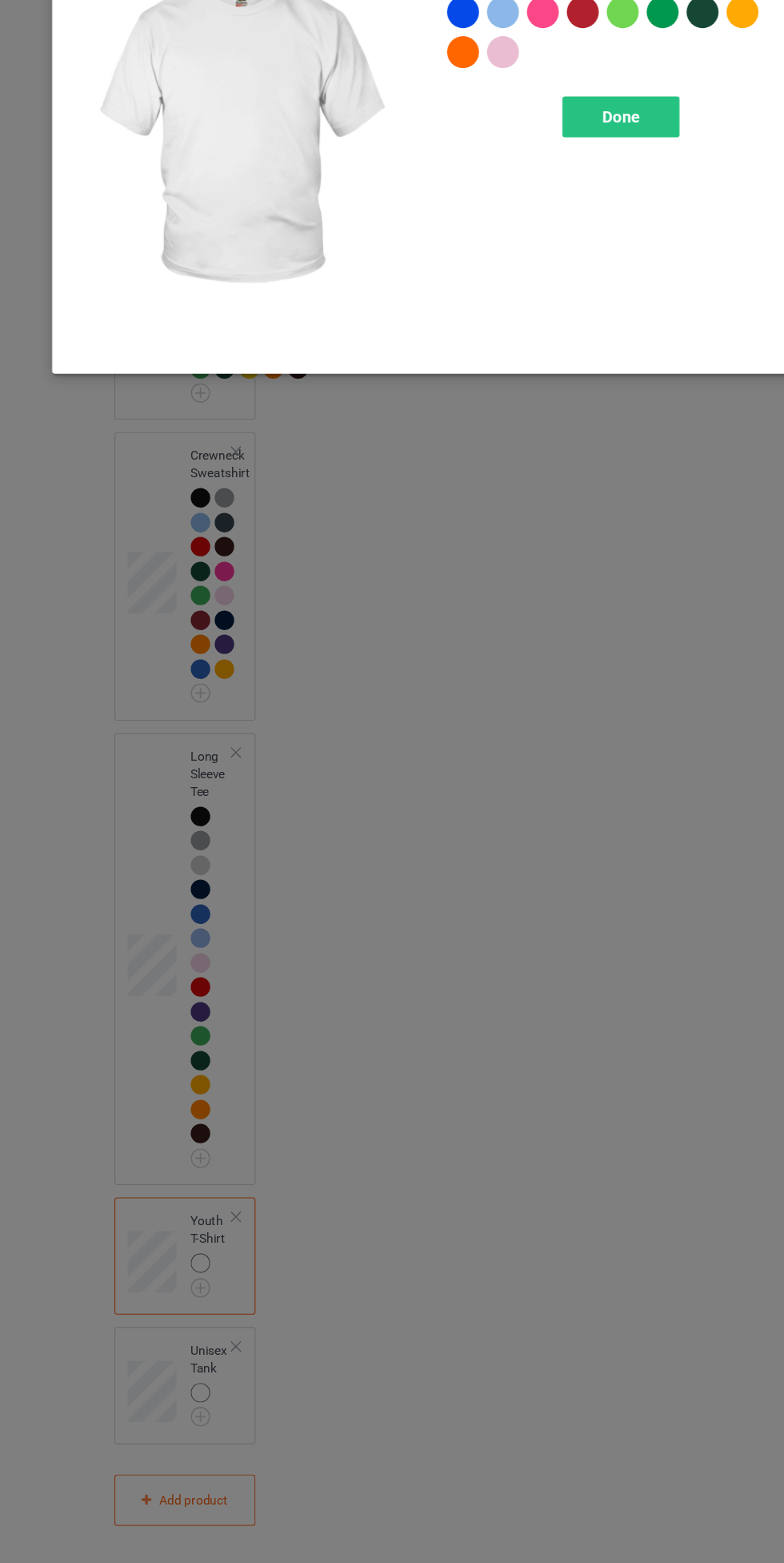
scroll to position [1430, 0]
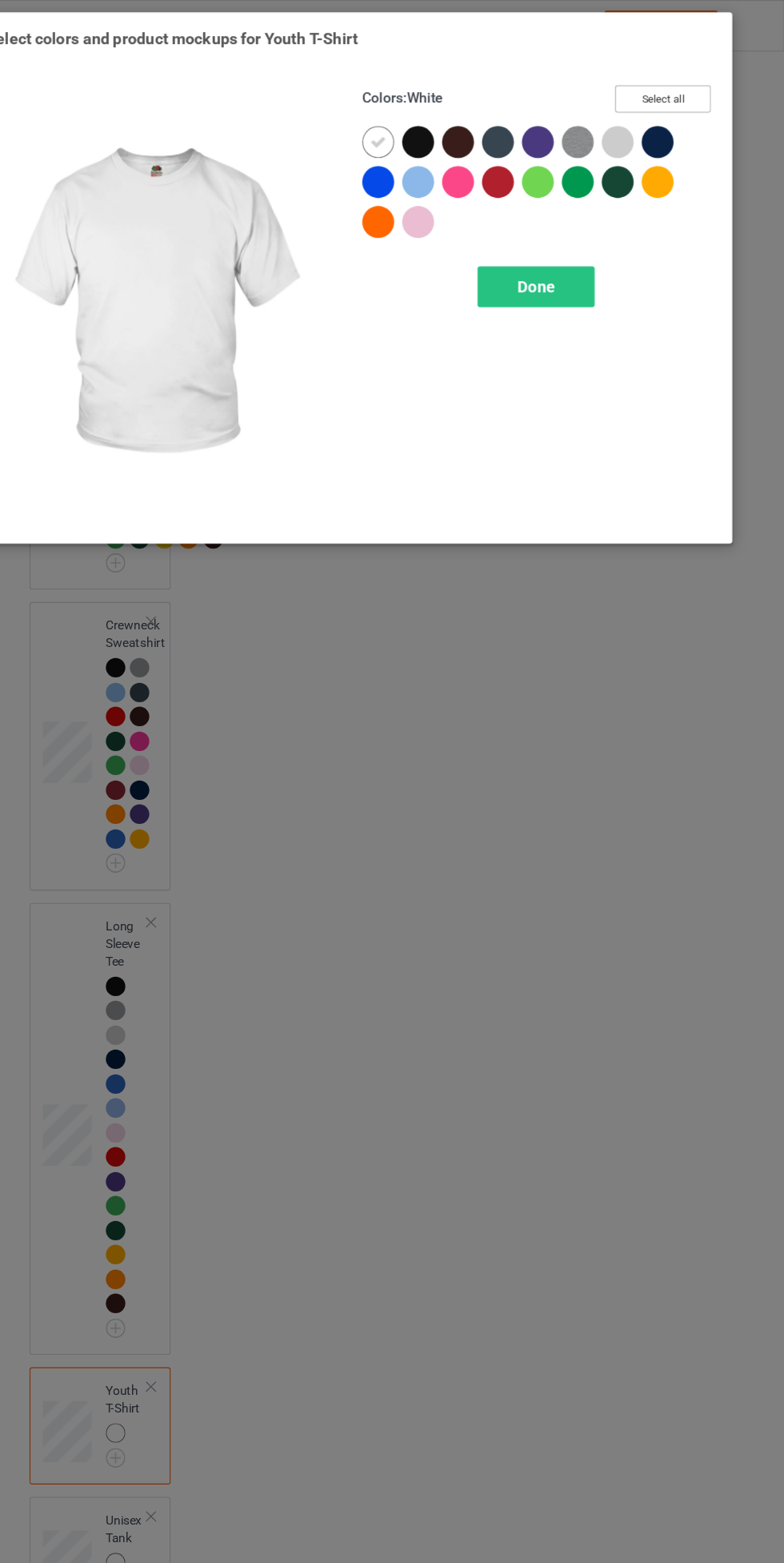
click at [709, 99] on button "Select all" at bounding box center [674, 90] width 86 height 25
click at [418, 127] on icon at bounding box center [418, 127] width 14 height 14
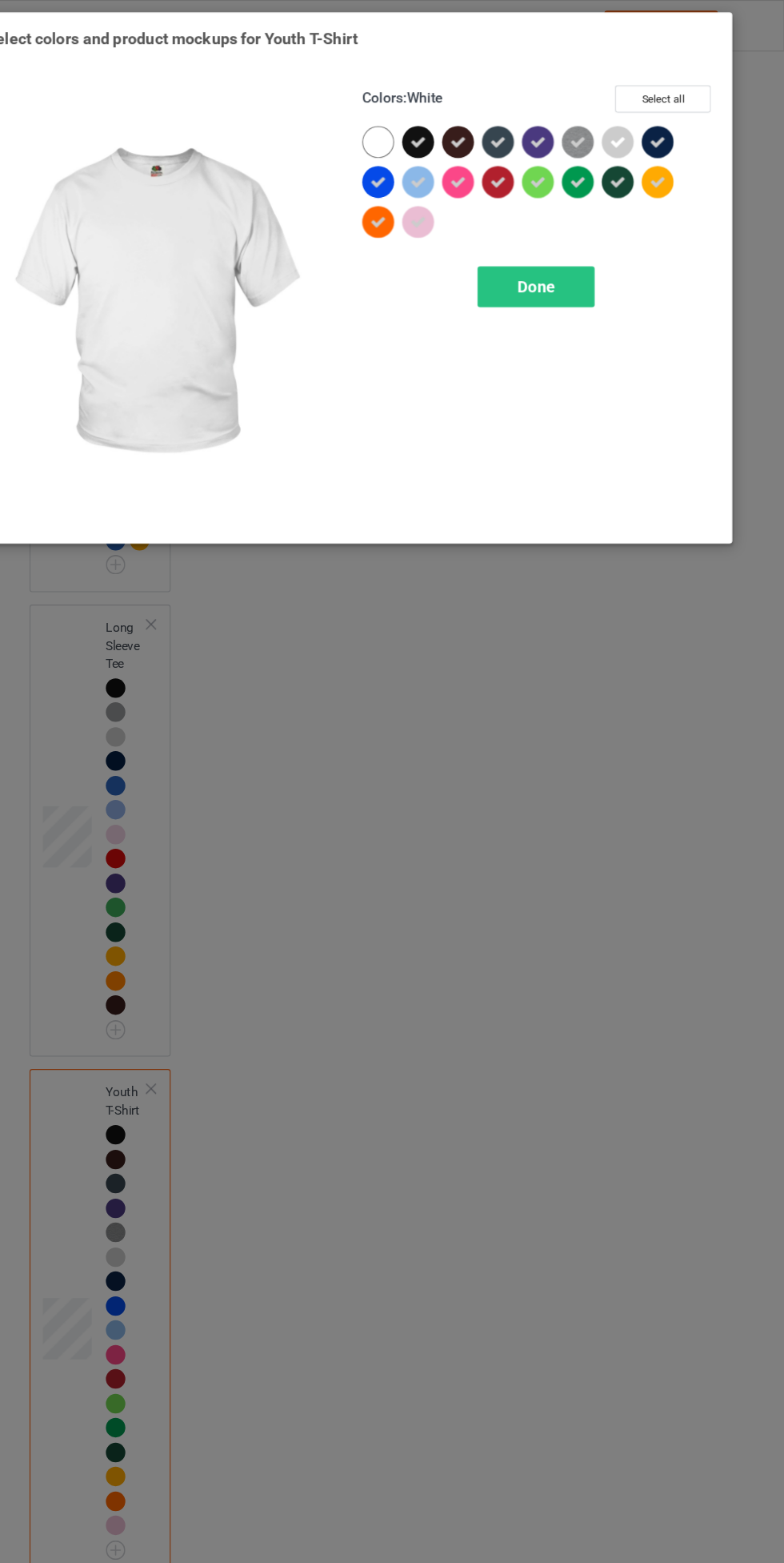
click at [592, 270] on div "Done" at bounding box center [560, 259] width 105 height 37
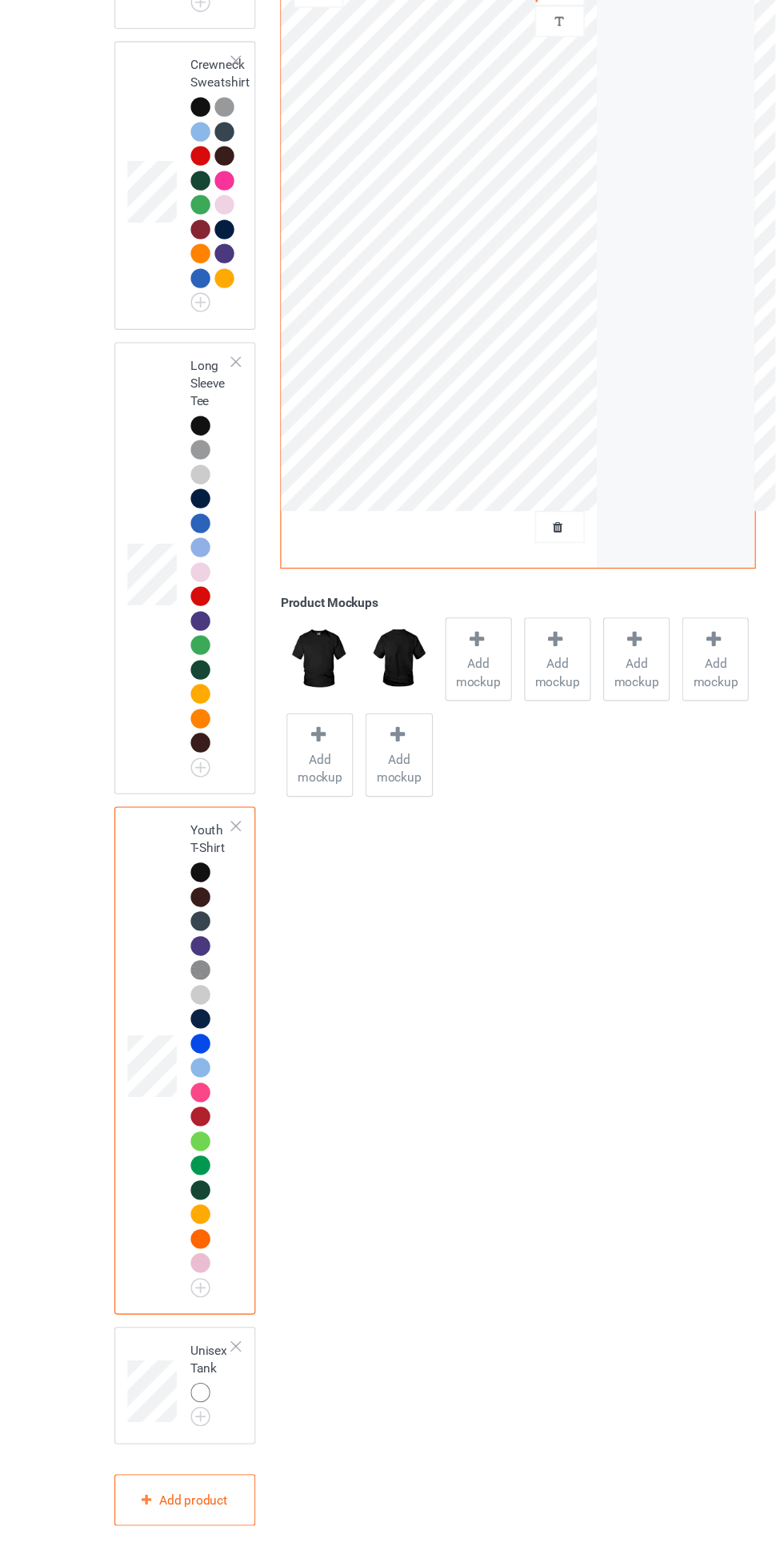
scroll to position [1782, 0]
click at [0, 0] on img at bounding box center [0, 0] width 0 height 0
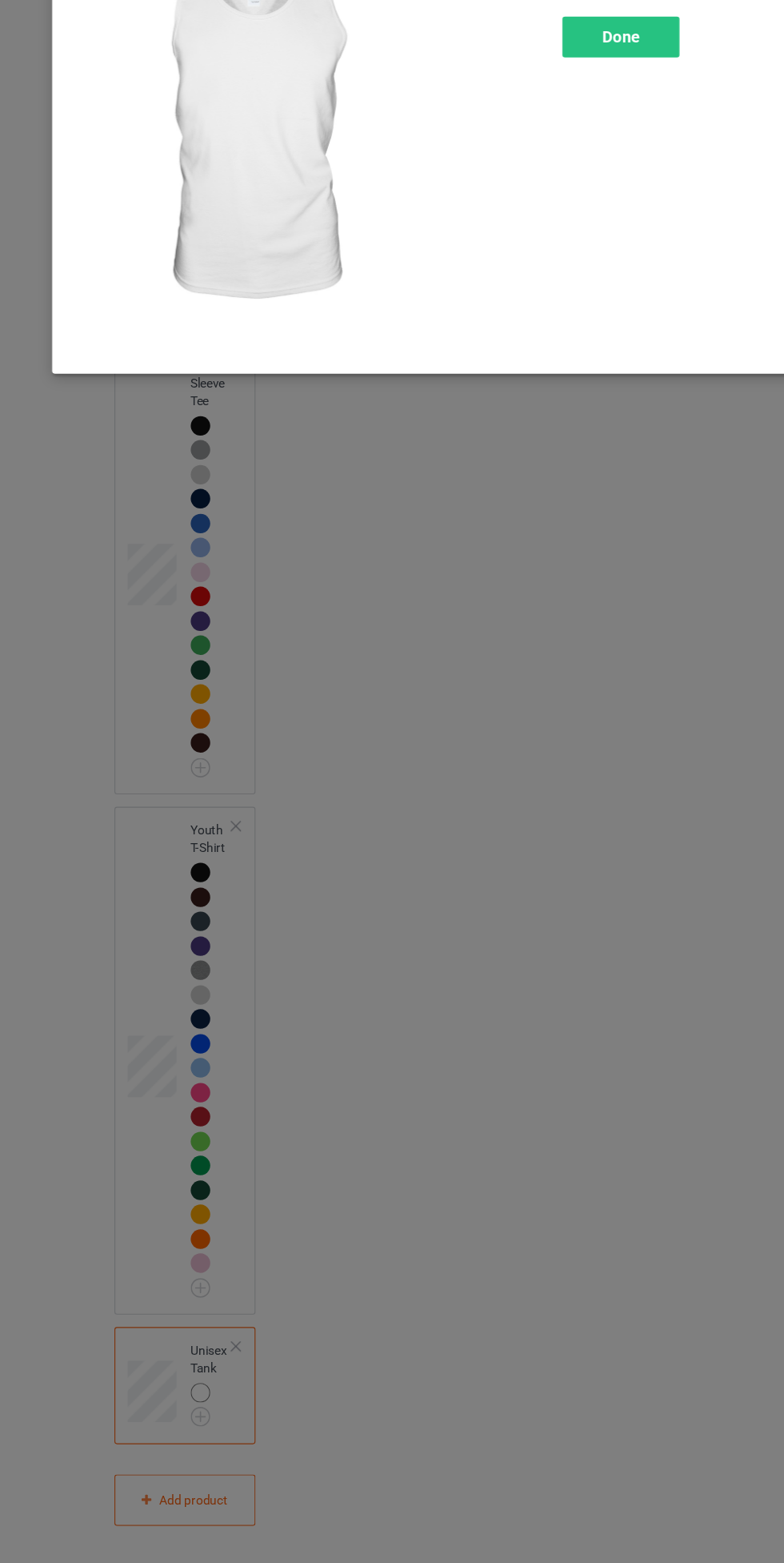
scroll to position [1782, 0]
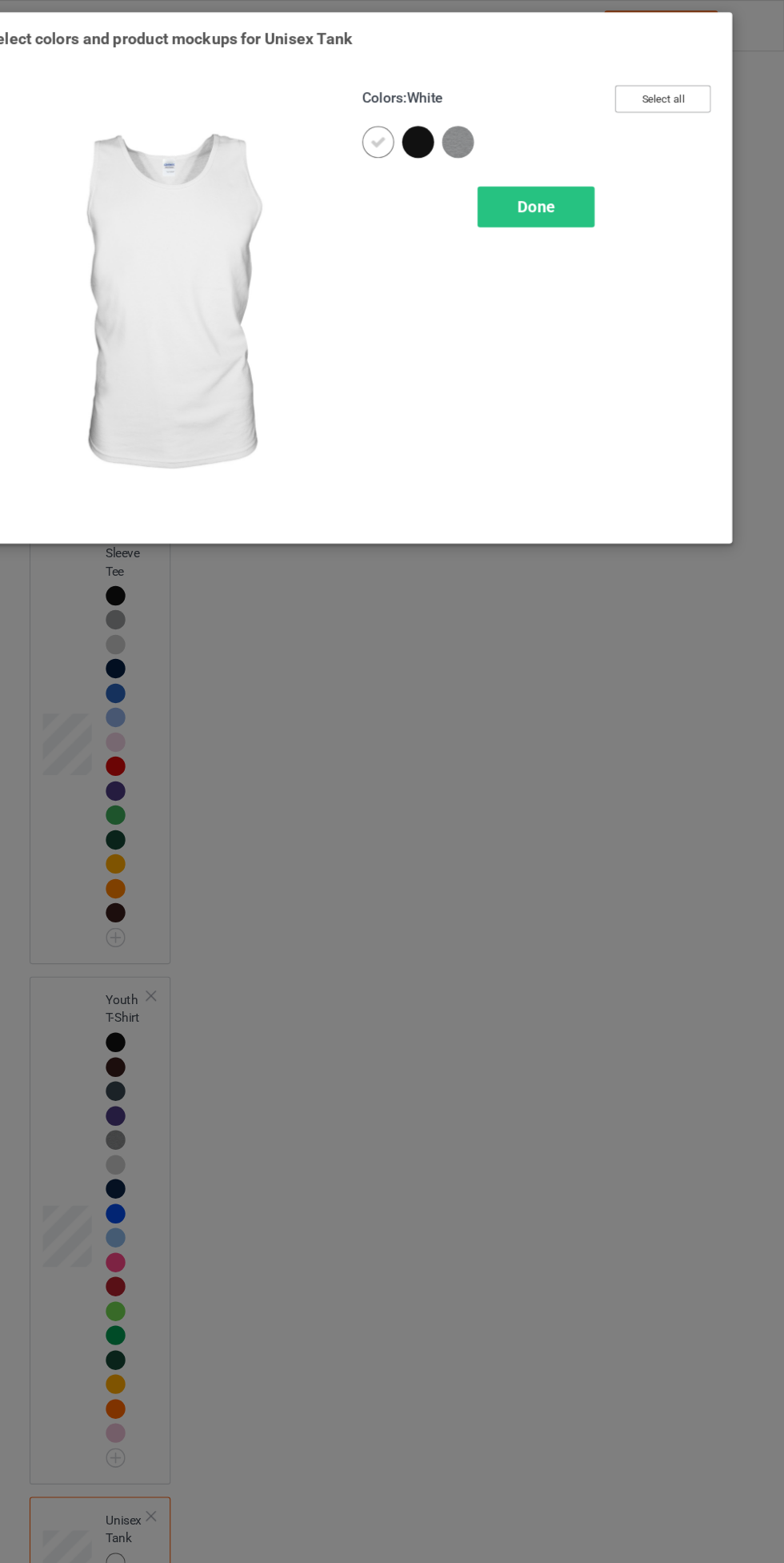
click at [701, 99] on button "Select all" at bounding box center [674, 90] width 86 height 25
click at [417, 130] on icon at bounding box center [418, 127] width 14 height 14
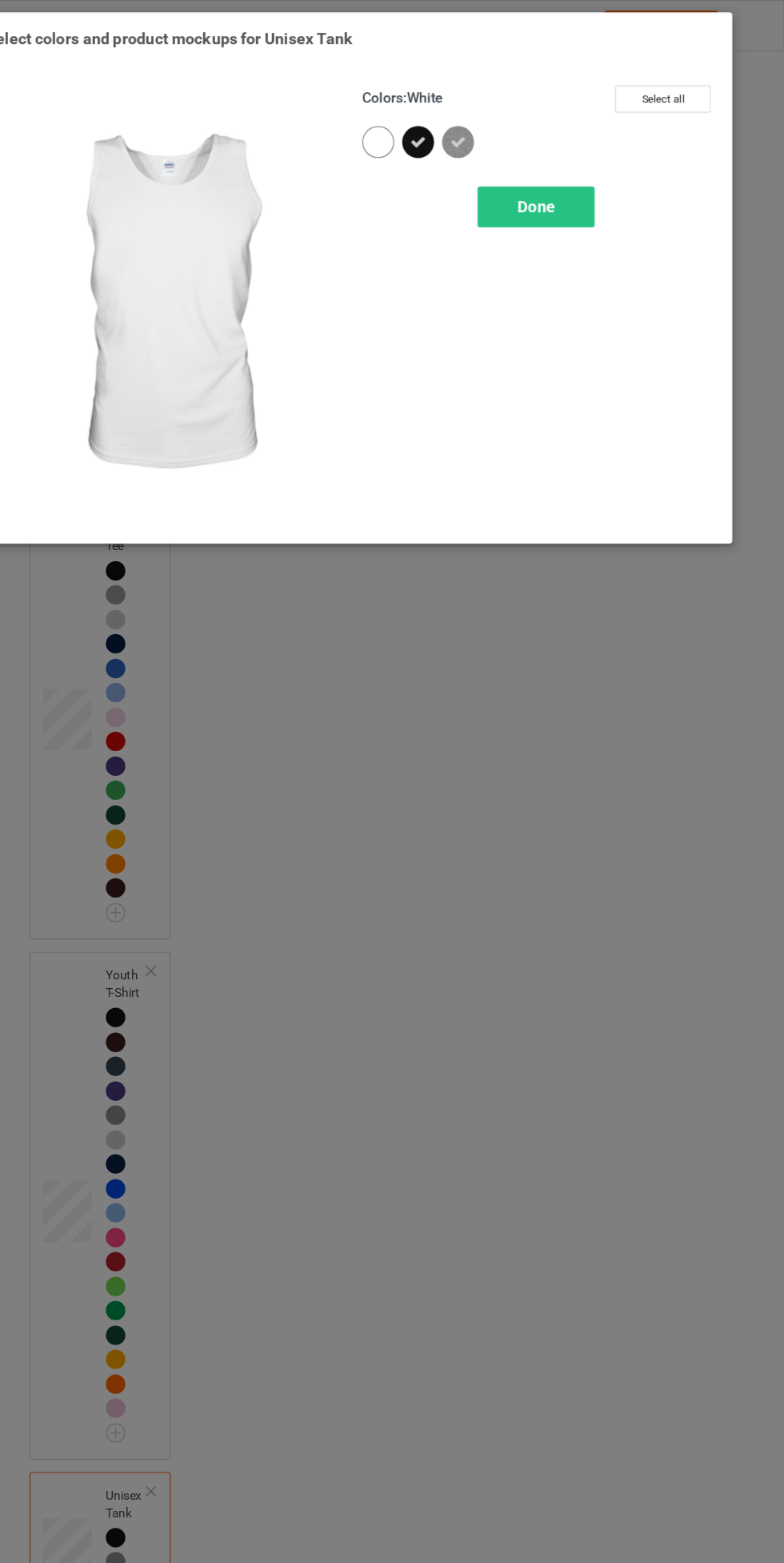
click at [561, 186] on span "Done" at bounding box center [560, 186] width 33 height 17
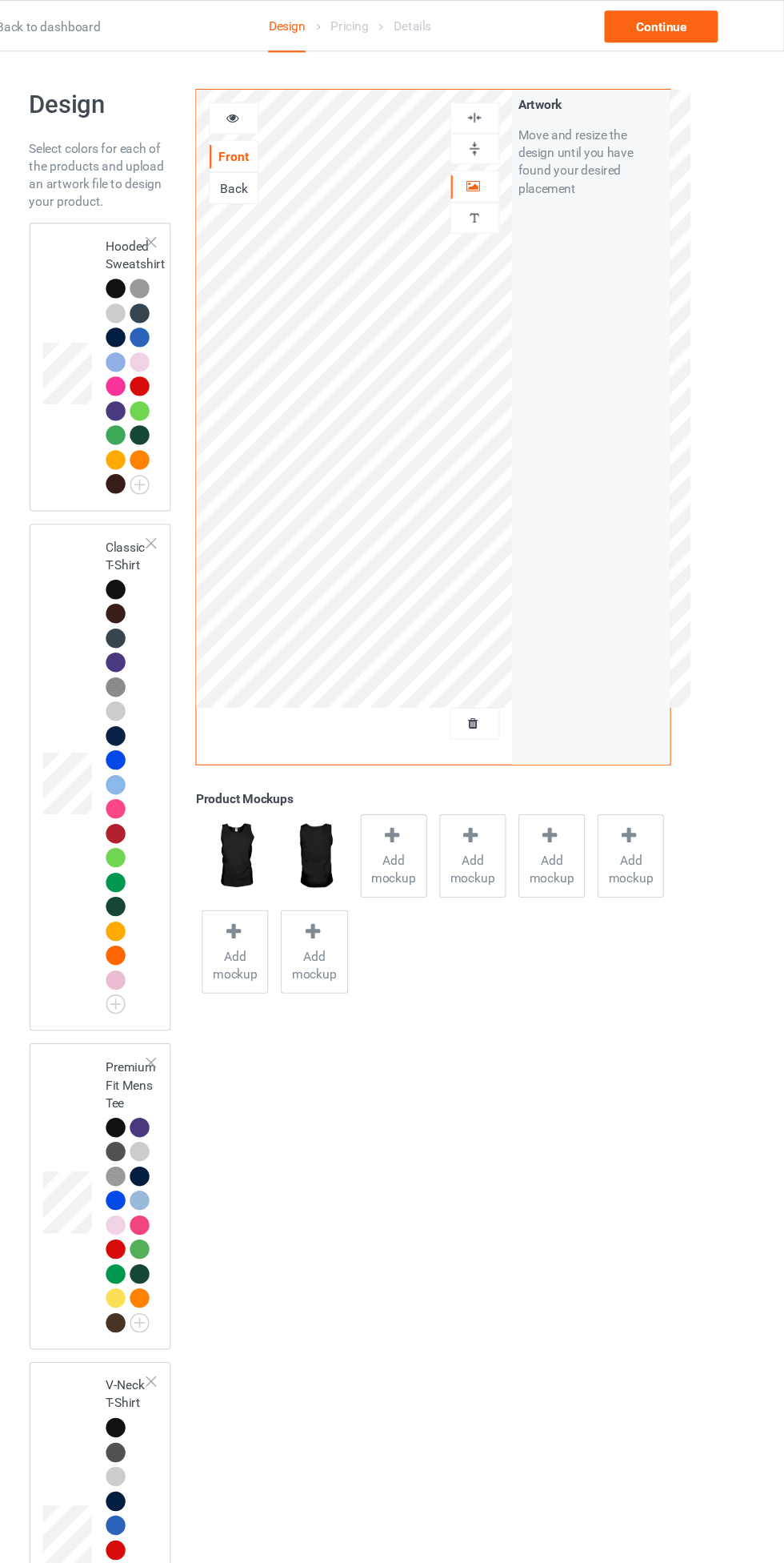
click at [181, 532] on div at bounding box center [181, 532] width 18 height 18
click at [447, 786] on span "Add mockup" at bounding box center [432, 784] width 59 height 32
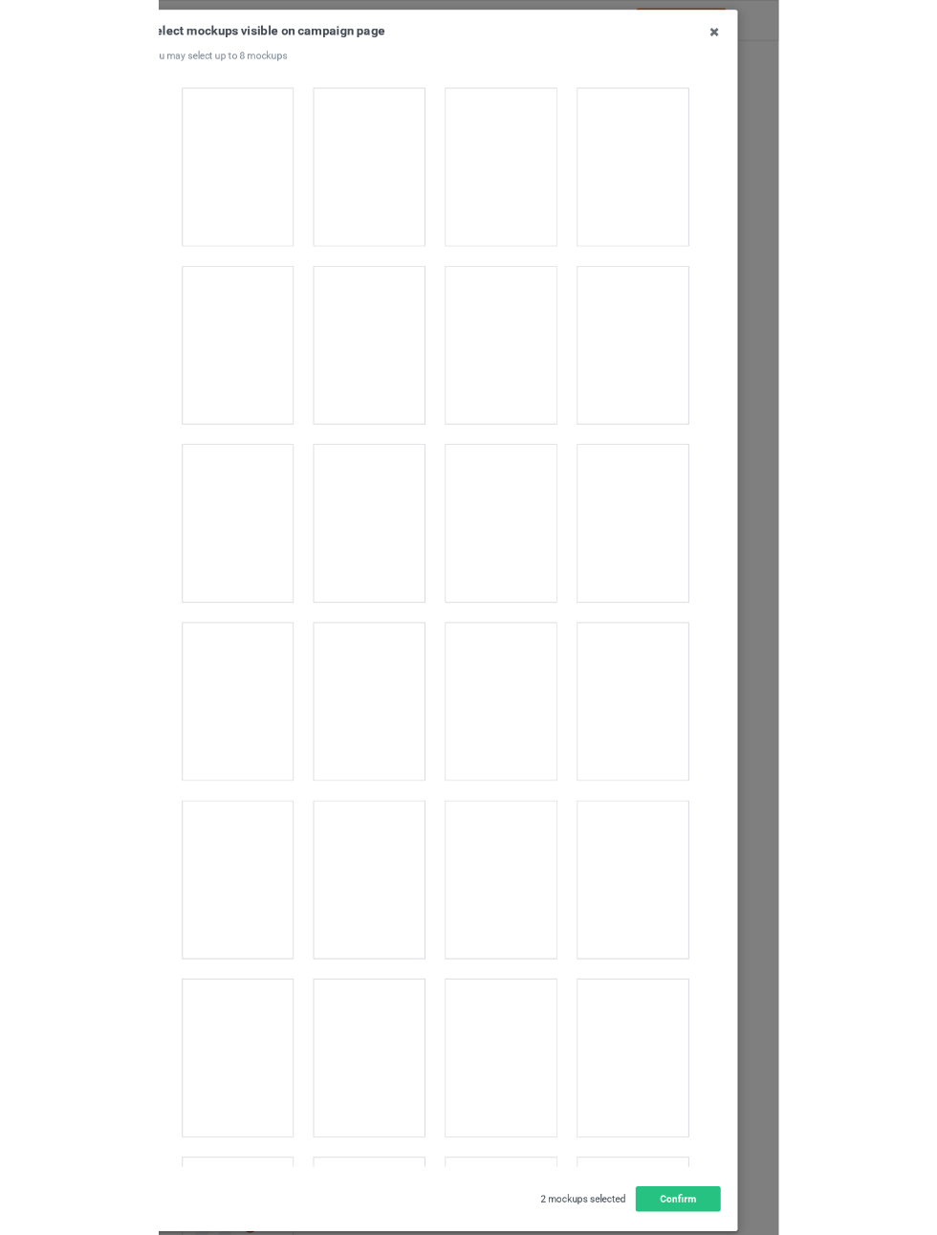
scroll to position [732, 0]
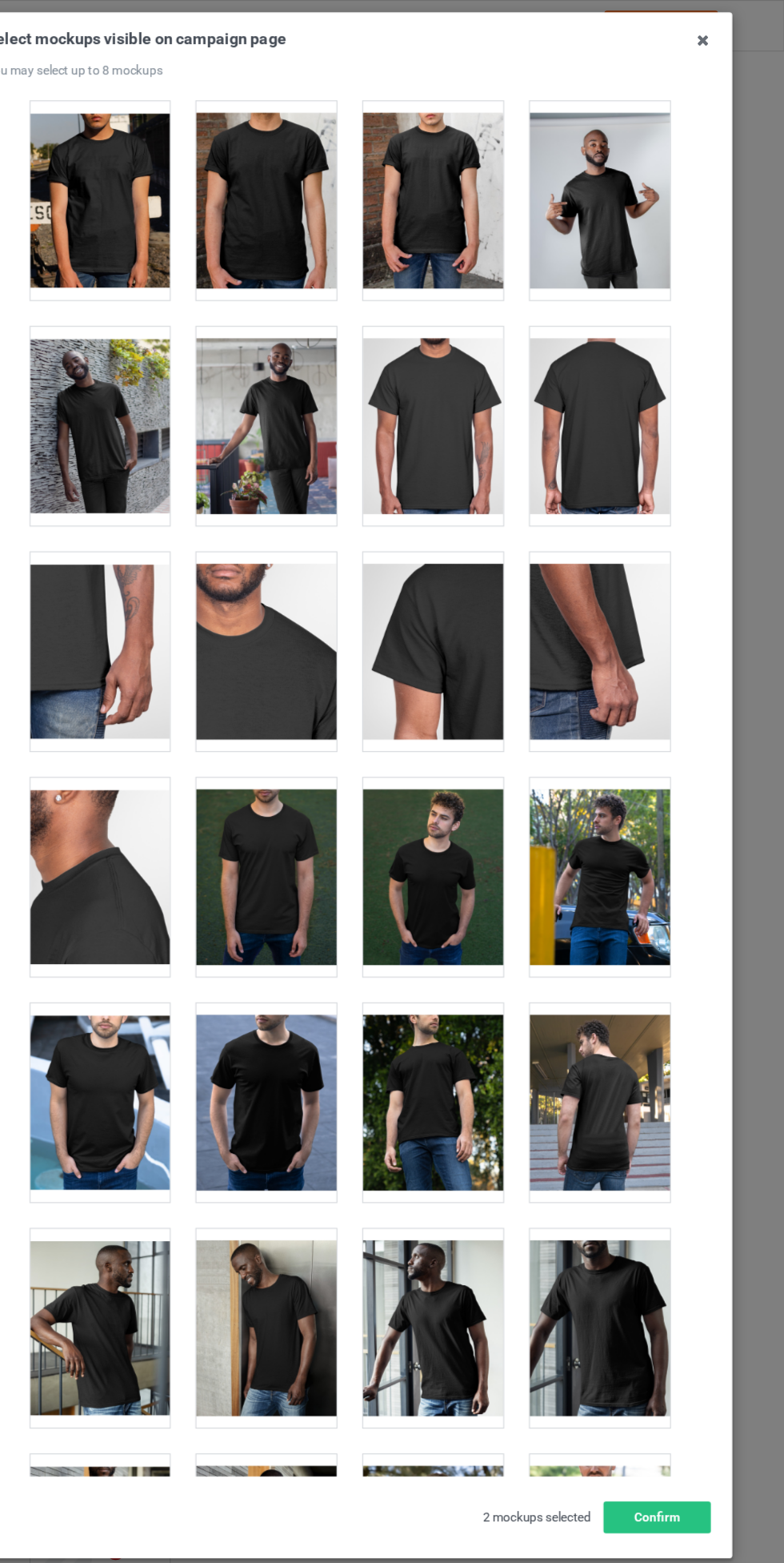
click at [351, 962] on div at bounding box center [316, 995] width 126 height 179
click at [179, 976] on div at bounding box center [166, 995] width 126 height 179
click at [356, 796] on div at bounding box center [316, 791] width 126 height 179
click at [494, 799] on div at bounding box center [467, 791] width 126 height 179
click at [692, 1370] on button "Confirm" at bounding box center [669, 1368] width 97 height 28
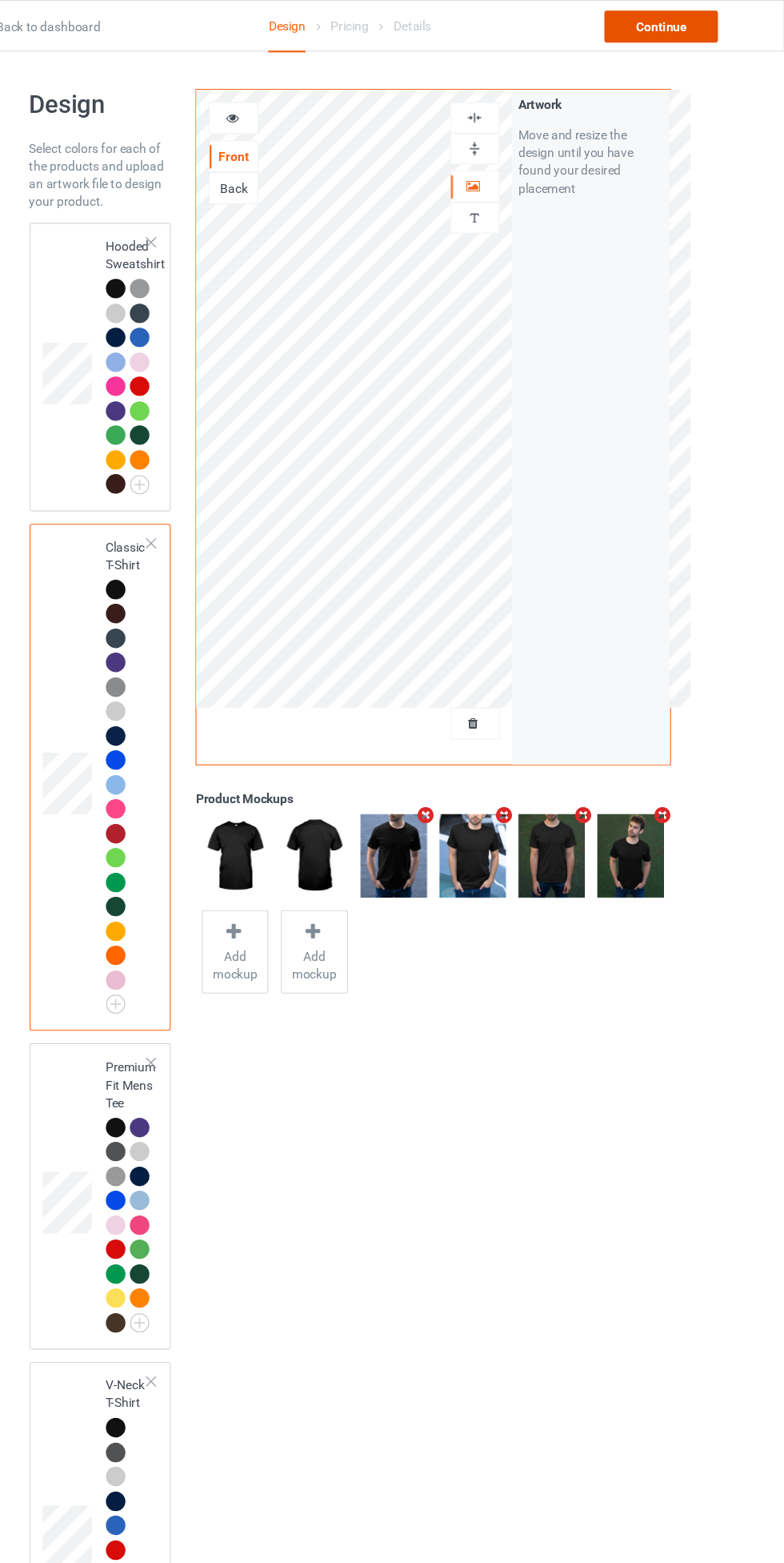
click at [712, 32] on div "Continue" at bounding box center [673, 23] width 102 height 28
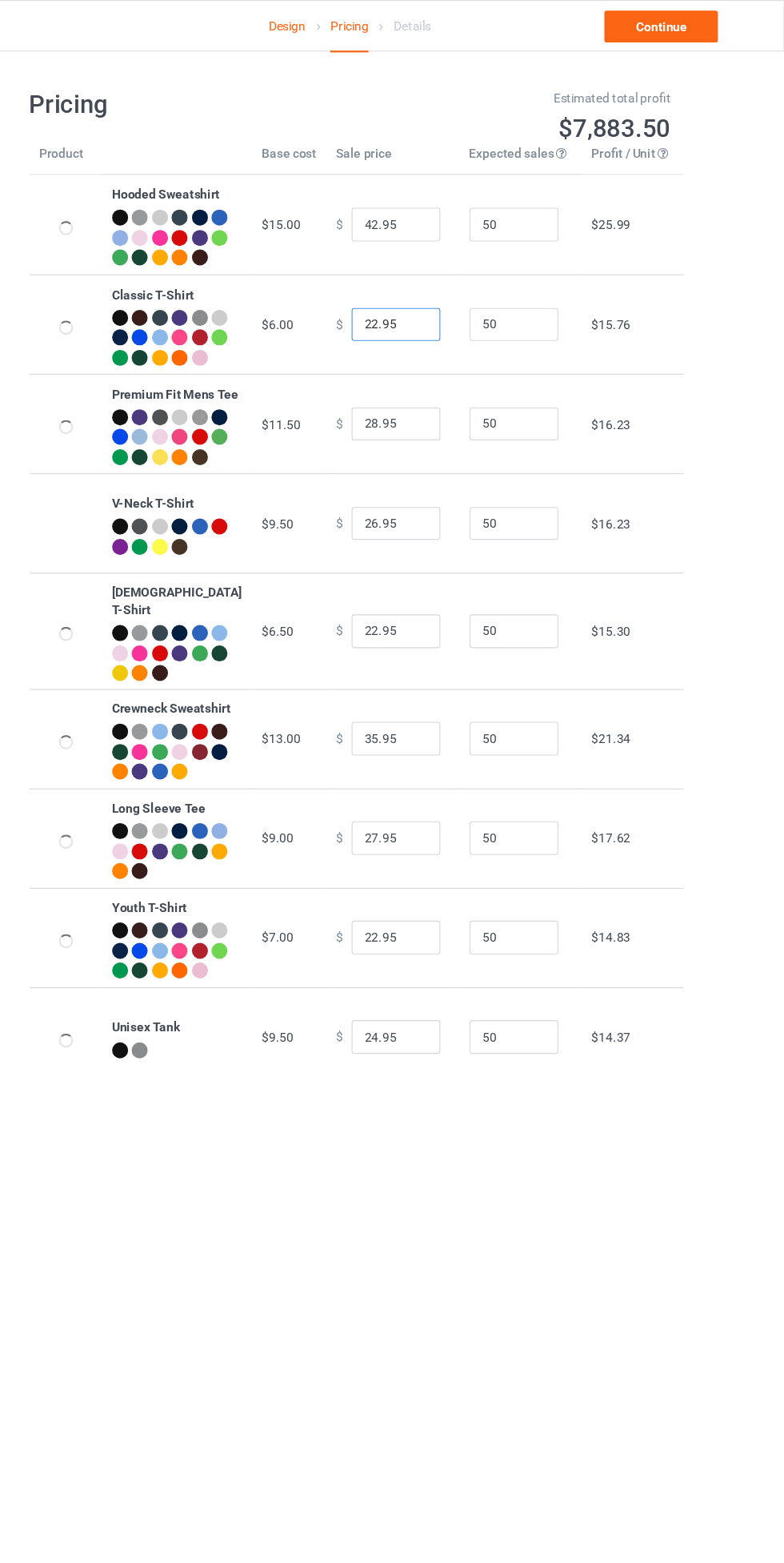
click at [406, 308] on input "22.95" at bounding box center [434, 293] width 80 height 30
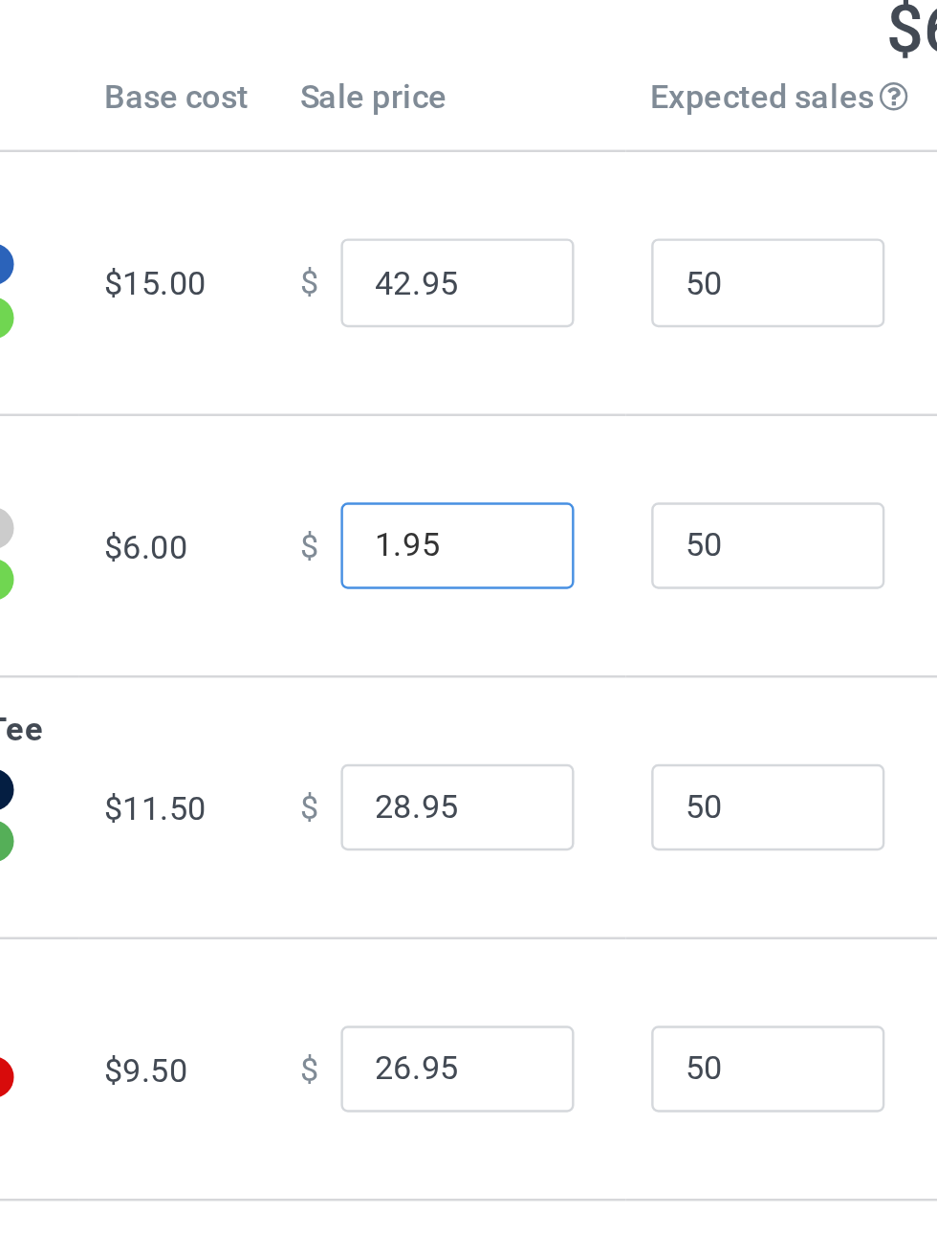
type input "19.95"
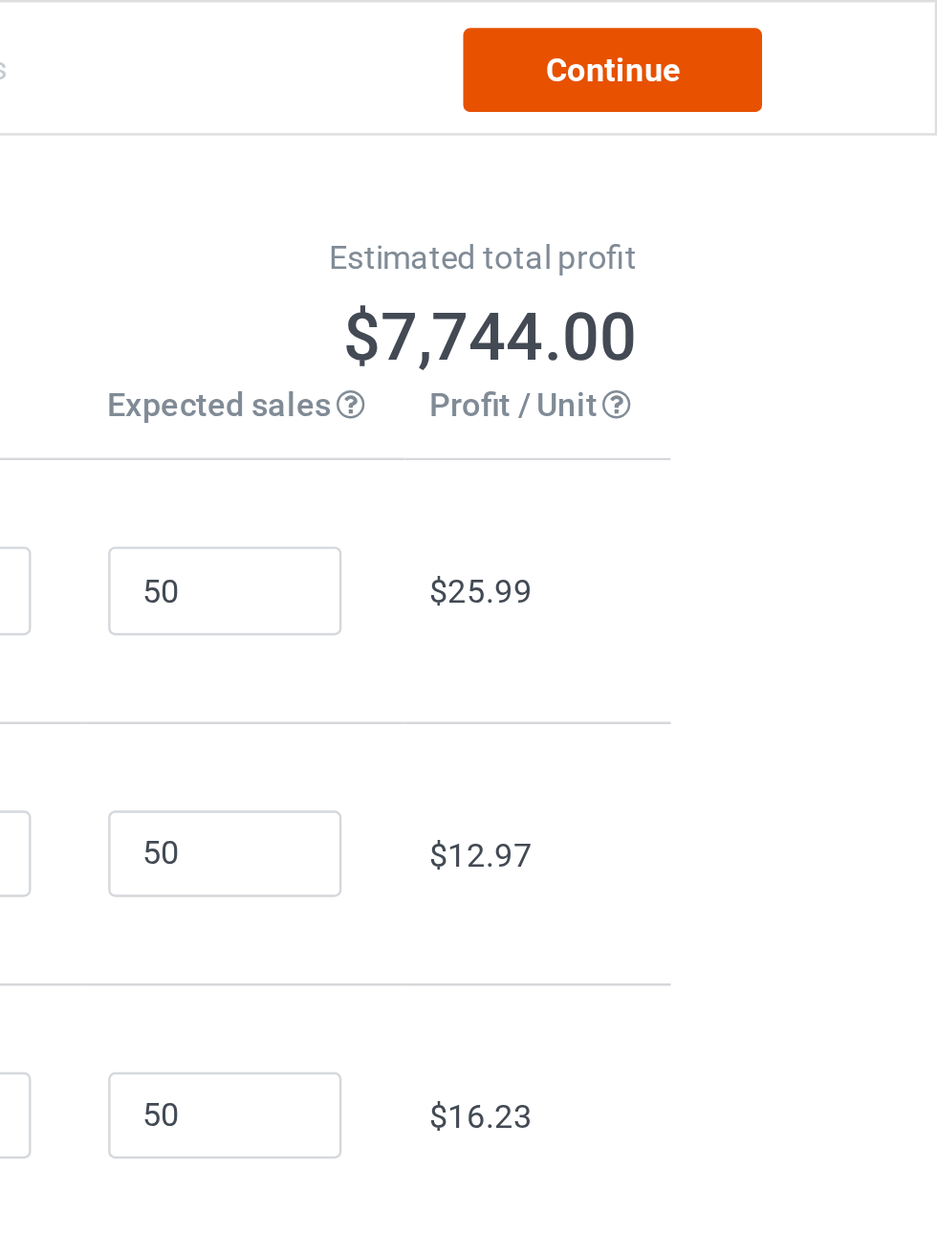
click at [841, 33] on link "Continue" at bounding box center [804, 28] width 122 height 34
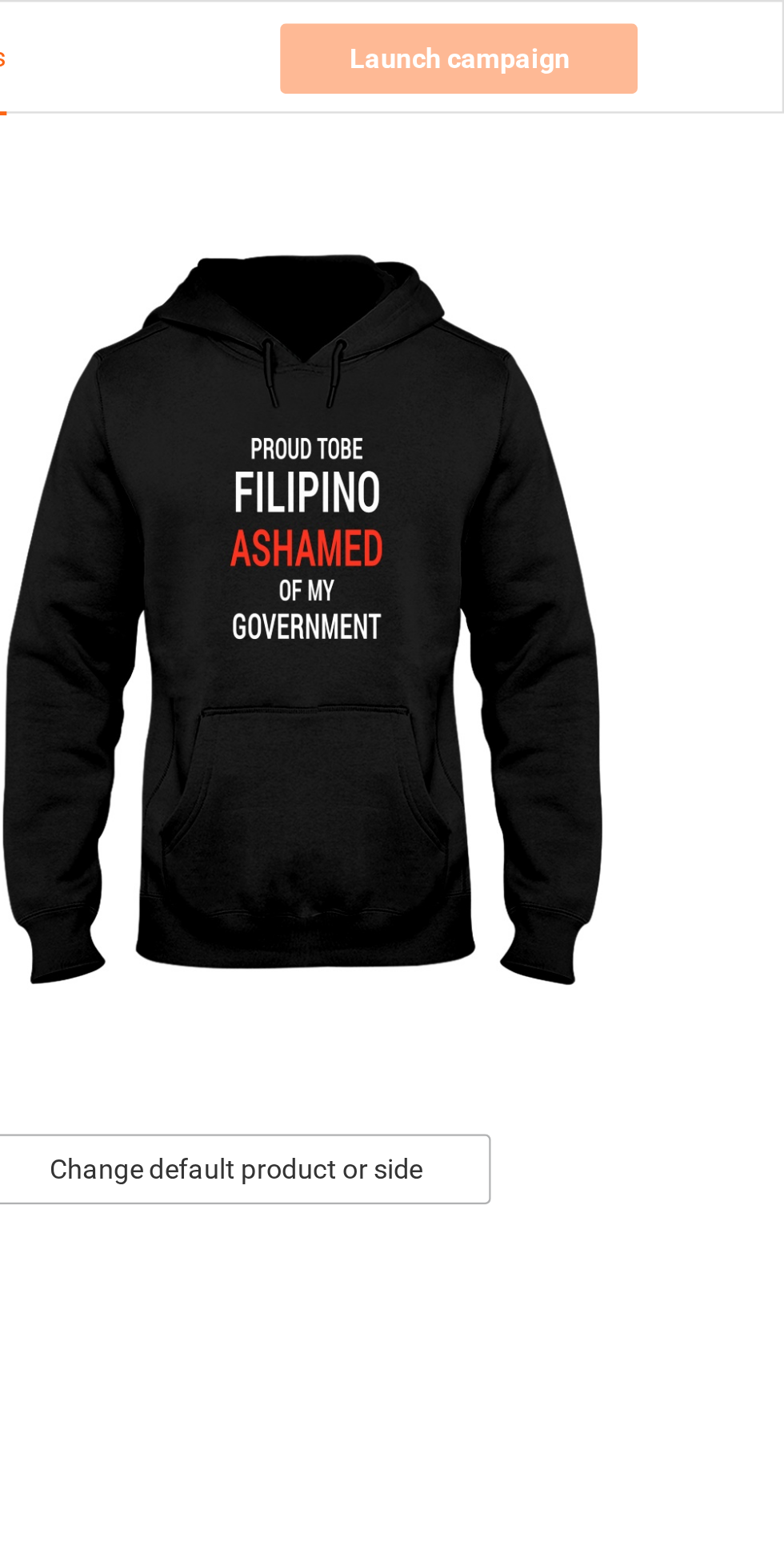
click at [619, 484] on div "Change default product or side" at bounding box center [560, 479] width 209 height 28
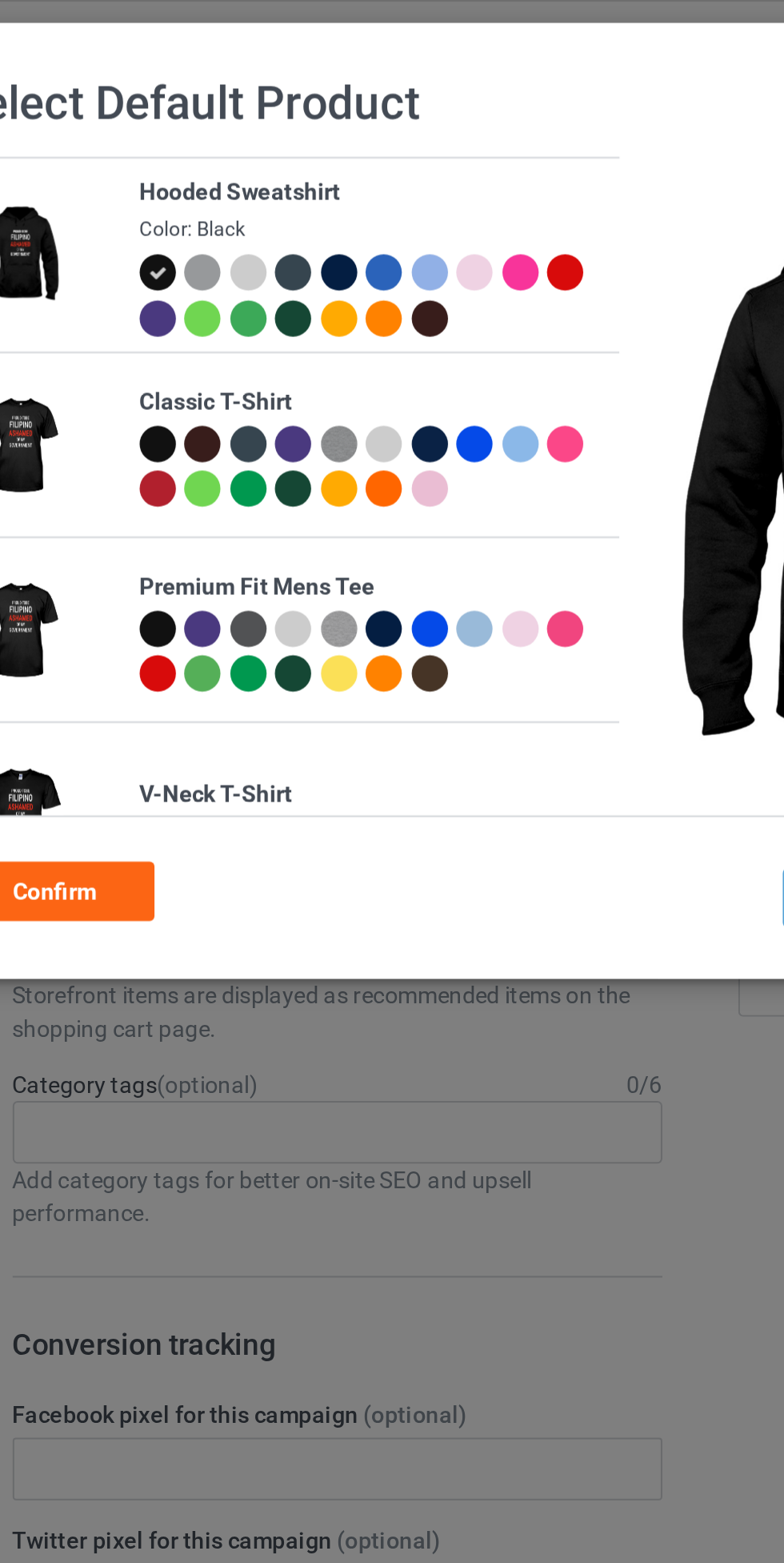
click at [167, 218] on div at bounding box center [173, 215] width 18 height 18
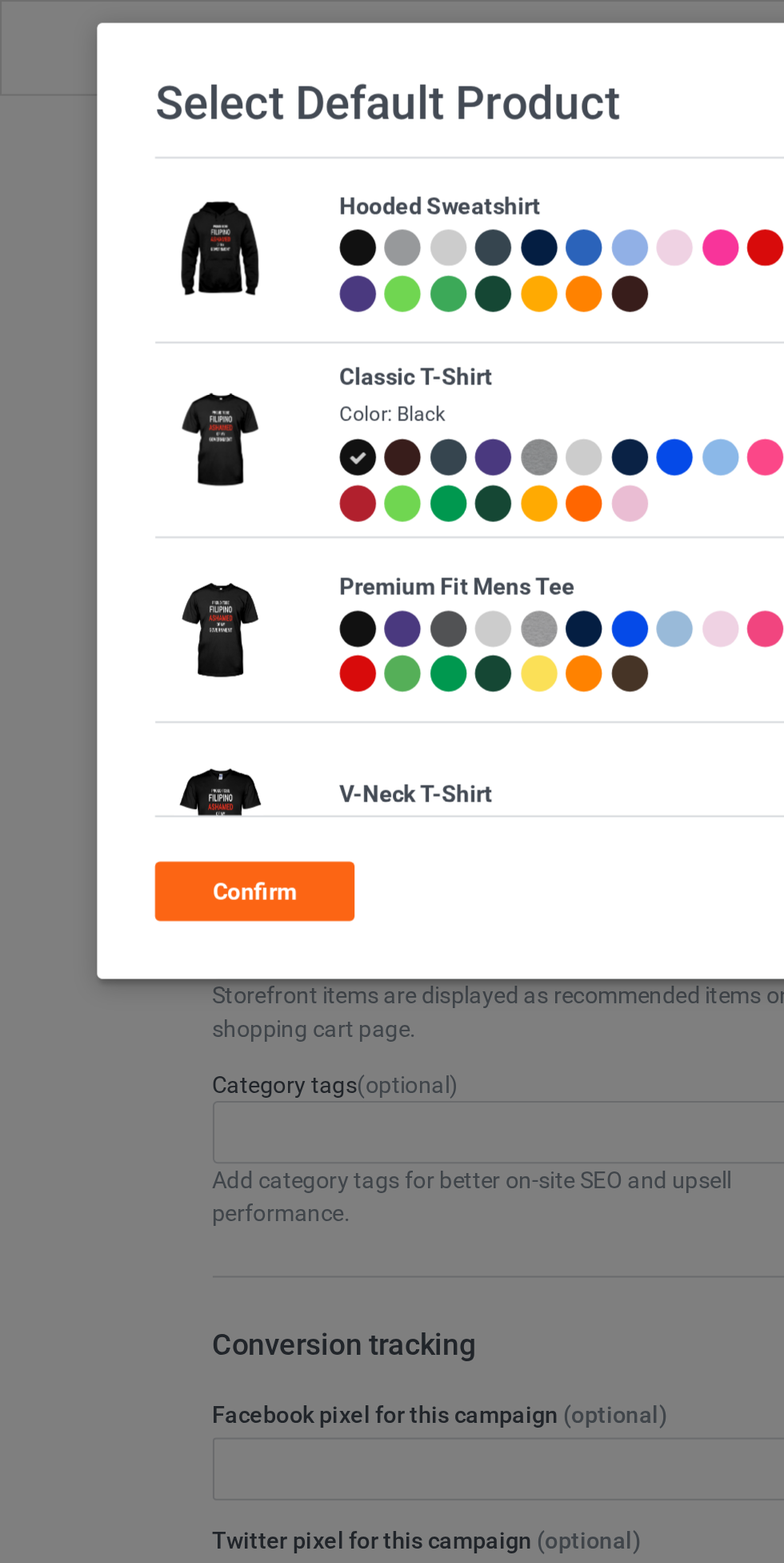
click at [132, 432] on div "Confirm" at bounding box center [124, 432] width 97 height 28
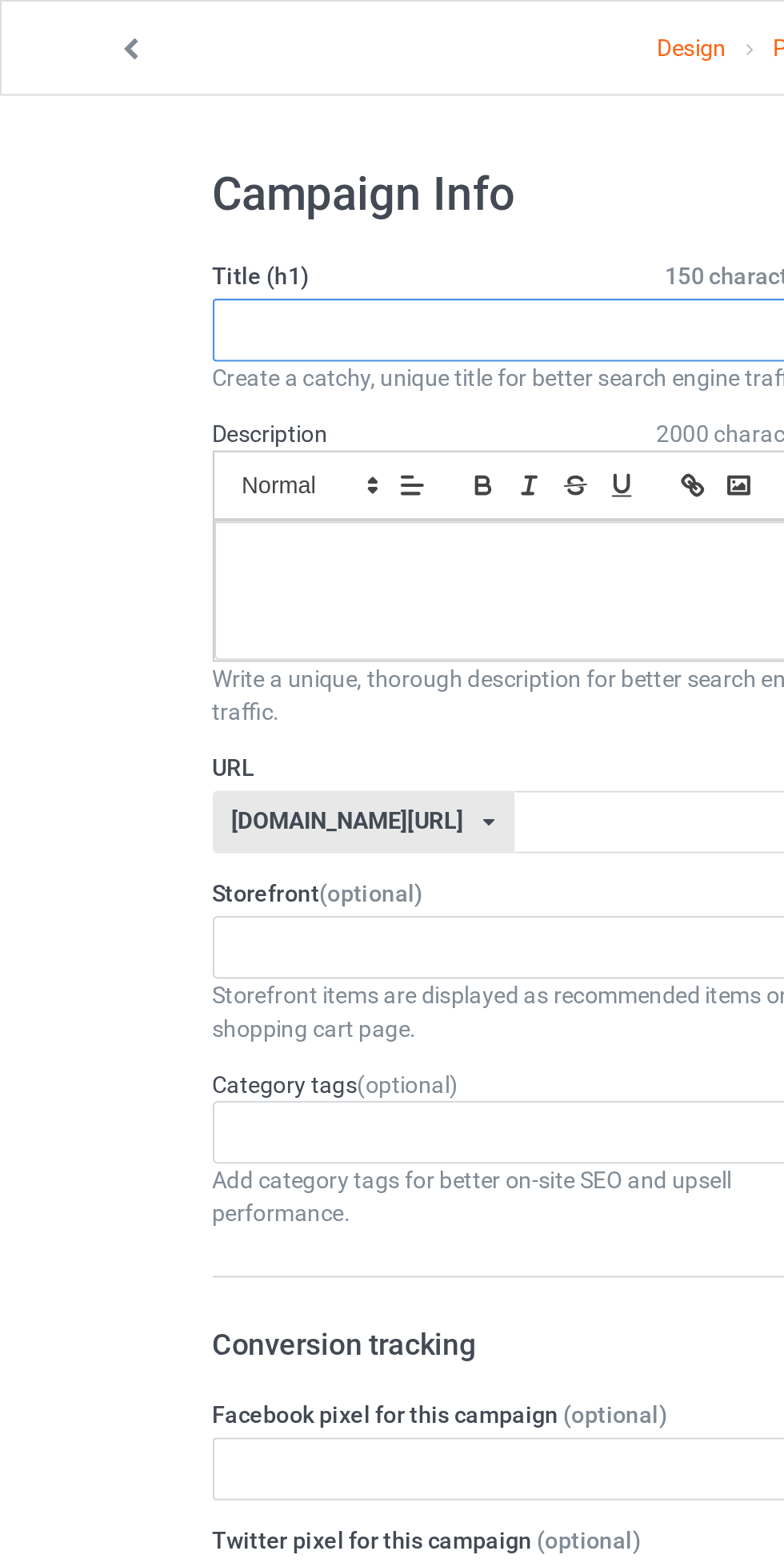
click at [274, 162] on input "text" at bounding box center [260, 160] width 315 height 30
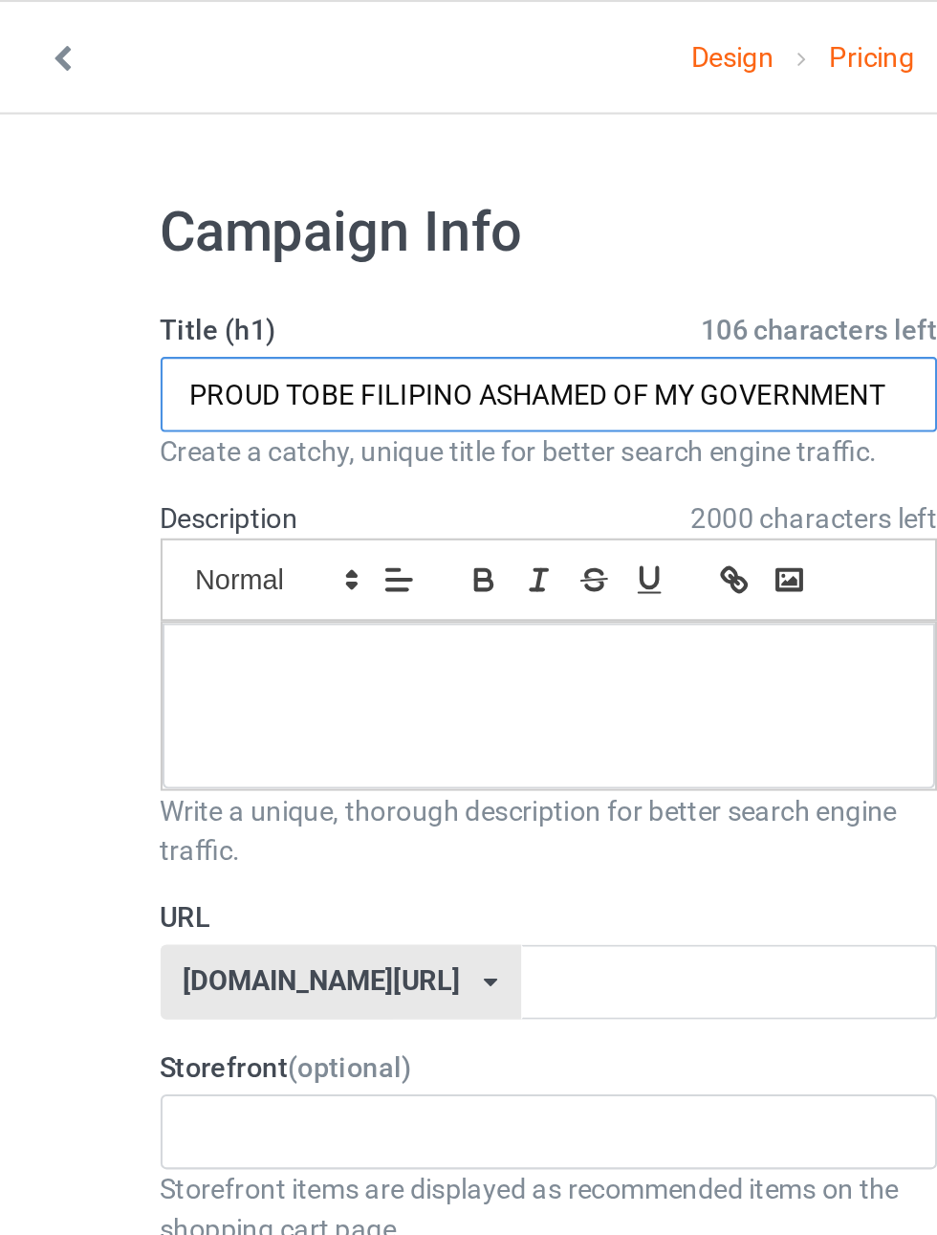
type input "PROUD TOBE FILIPINO ASHAMED OF MY GOVERNMENT"
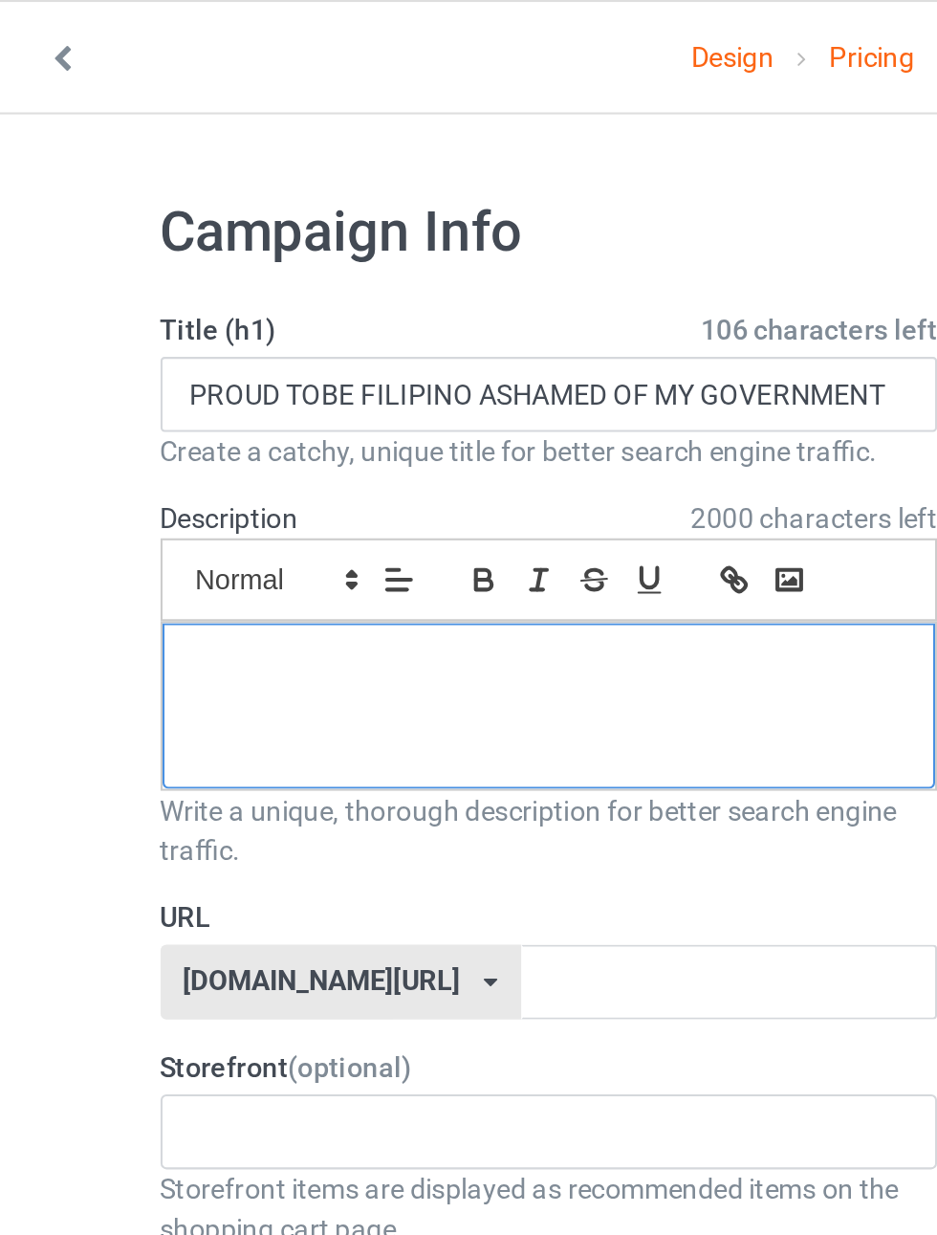
click at [402, 342] on div at bounding box center [311, 342] width 375 height 80
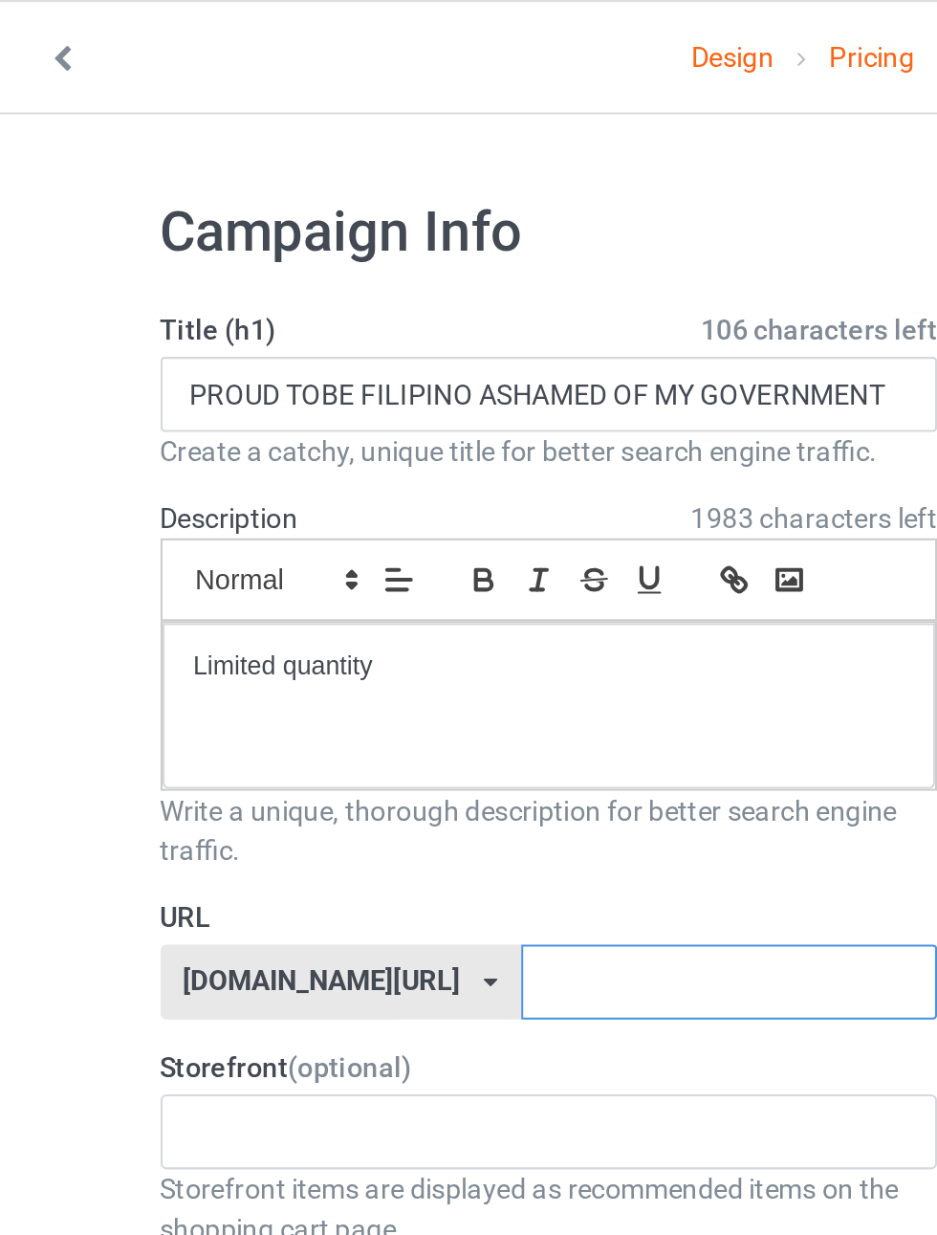
click at [383, 477] on input "text" at bounding box center [399, 476] width 202 height 36
type input "kido11"
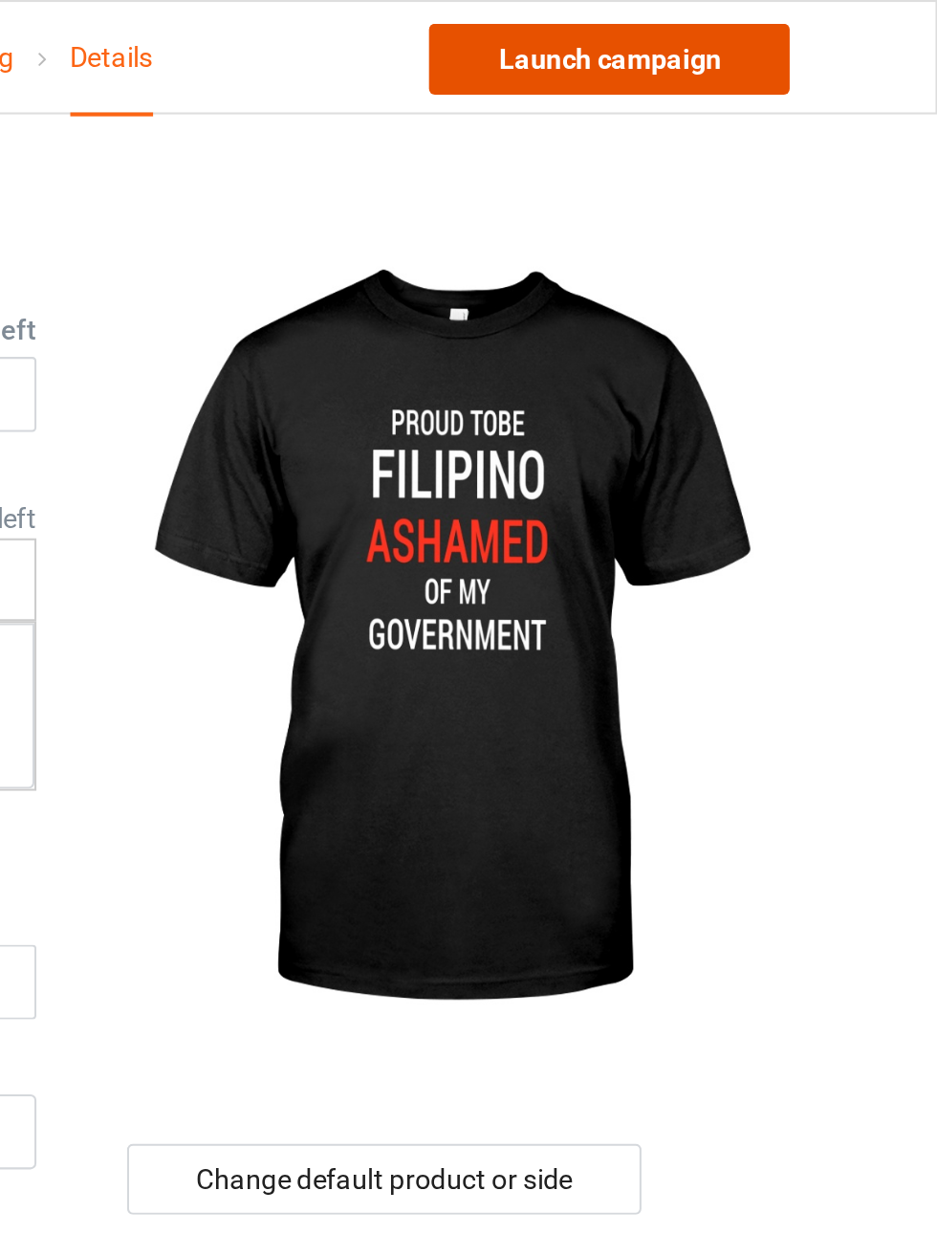
click at [836, 34] on link "Launch campaign" at bounding box center [778, 28] width 175 height 34
